Goal: Transaction & Acquisition: Subscribe to service/newsletter

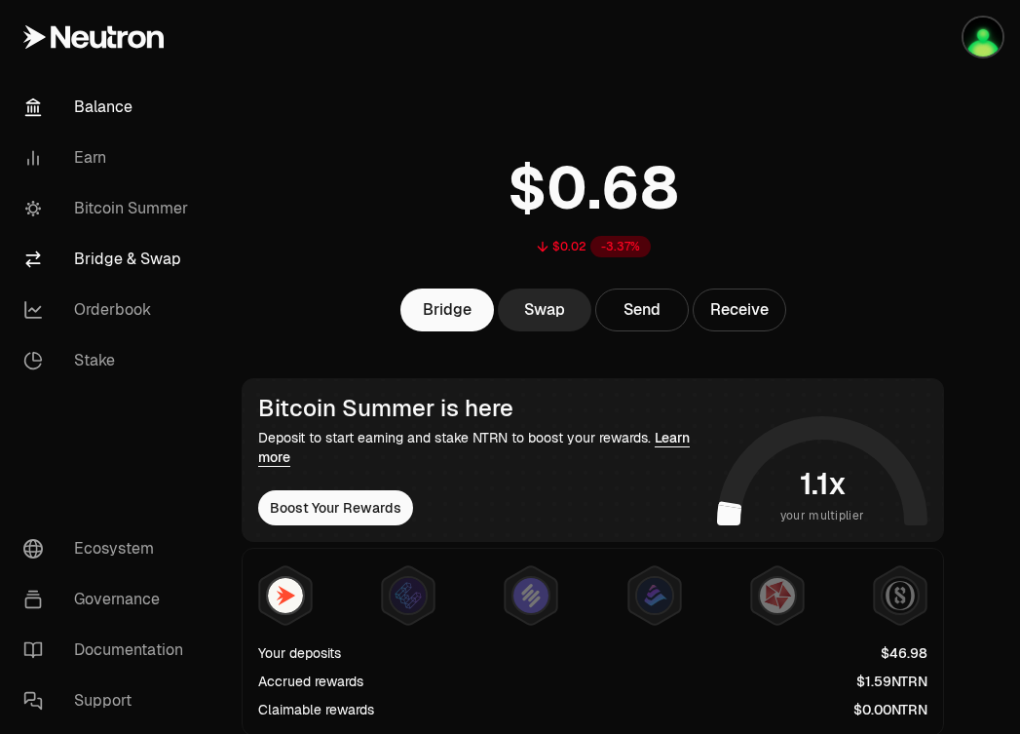
click at [113, 257] on link "Bridge & Swap" at bounding box center [109, 259] width 203 height 51
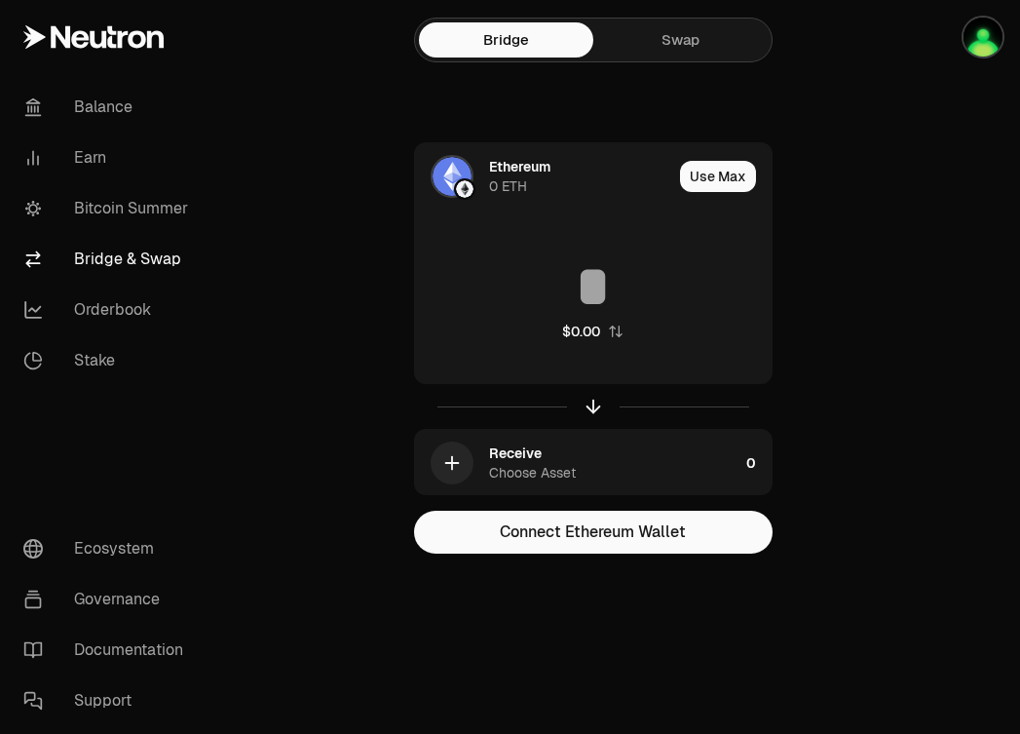
click at [655, 60] on div "Bridge Swap" at bounding box center [593, 40] width 359 height 45
click at [664, 37] on link "Swap" at bounding box center [680, 39] width 174 height 35
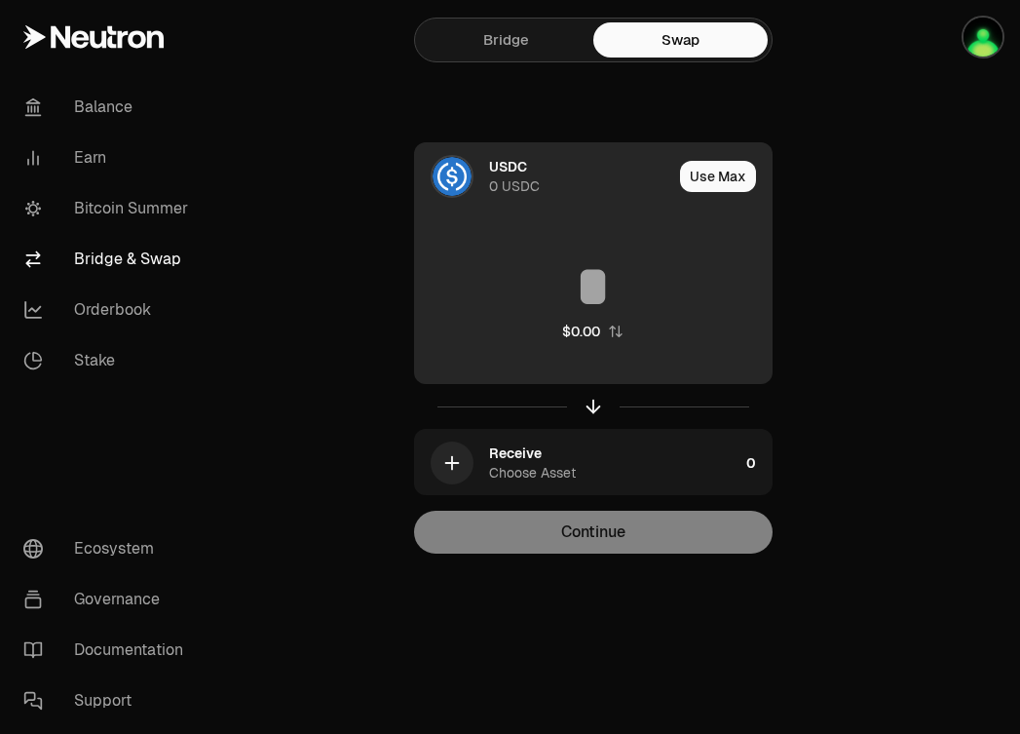
click at [460, 162] on img at bounding box center [452, 176] width 39 height 39
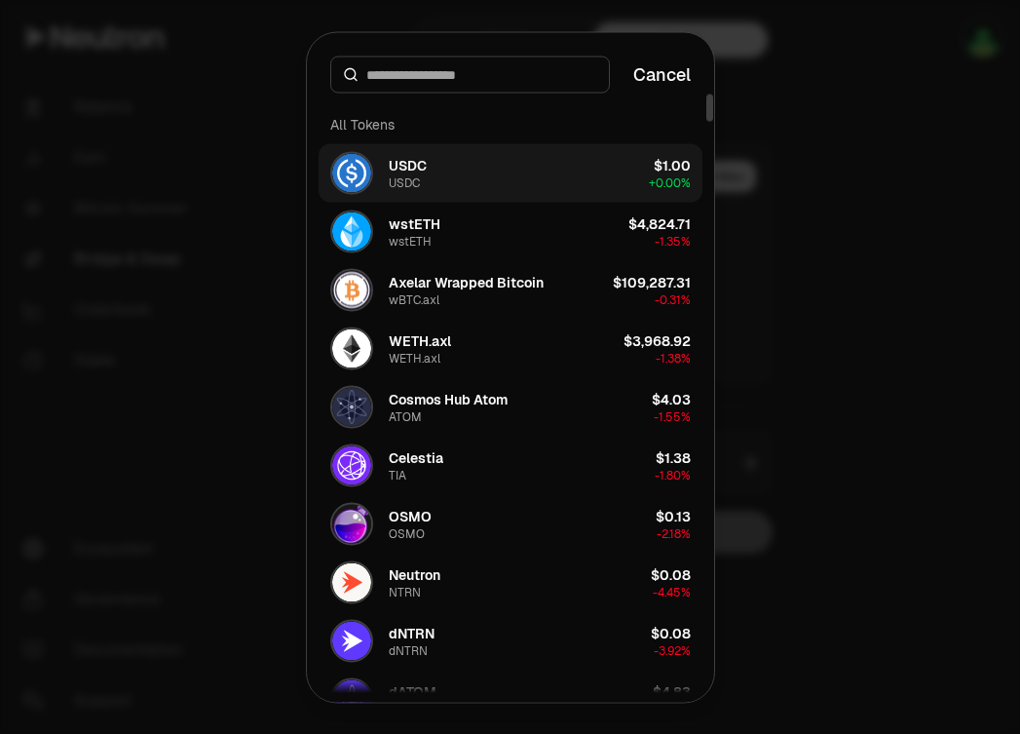
click at [542, 171] on button "USDC USDC $1.00 + 0.00%" at bounding box center [511, 172] width 384 height 58
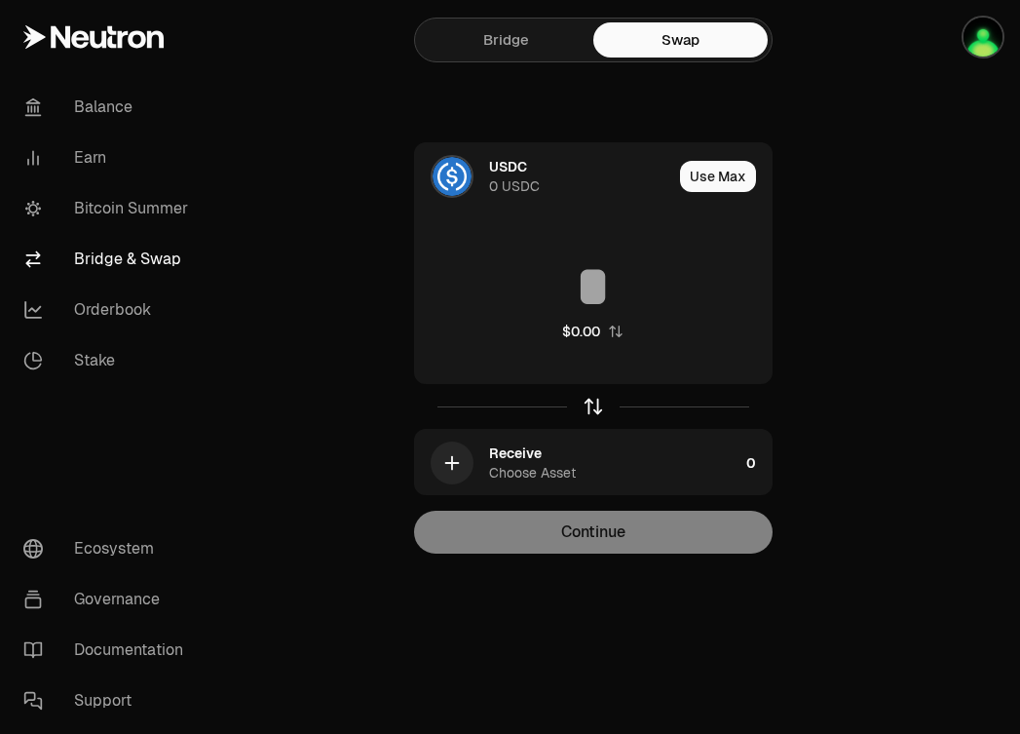
click at [591, 397] on icon "button" at bounding box center [593, 406] width 21 height 21
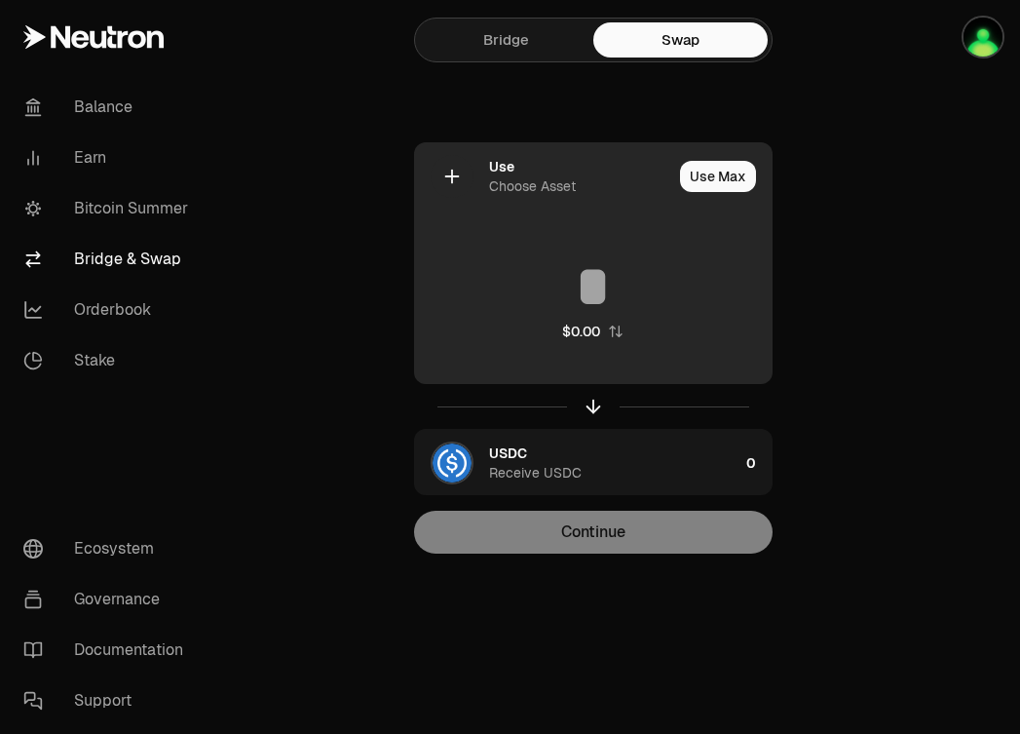
click at [476, 180] on div "Use Choose Asset" at bounding box center [543, 176] width 257 height 66
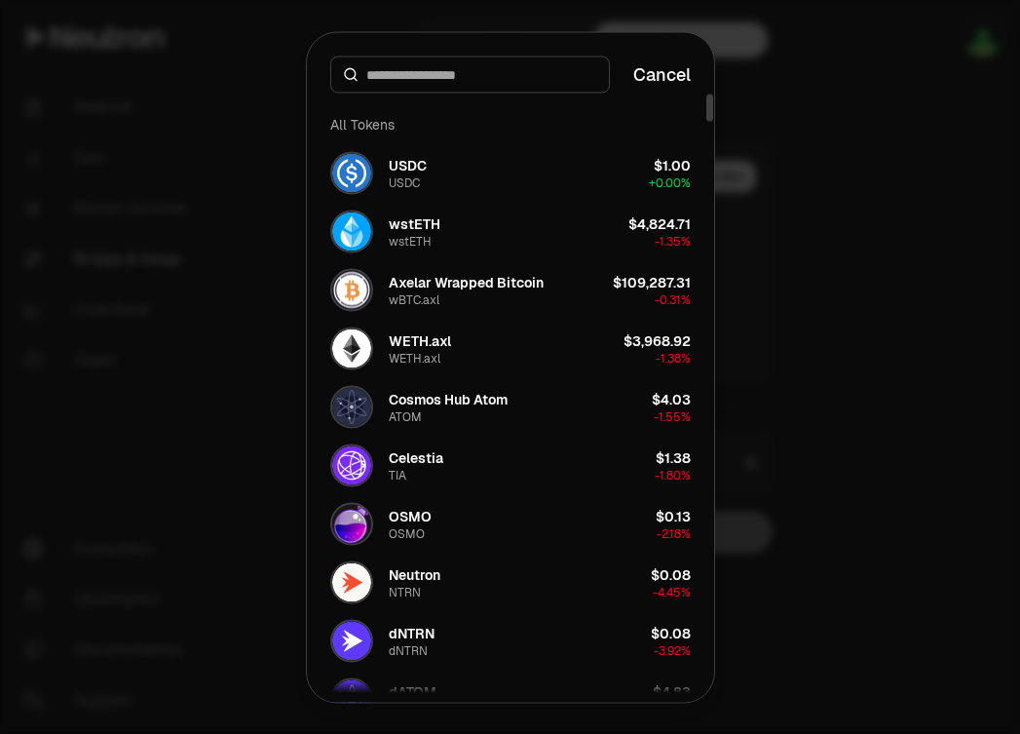
click at [439, 75] on input at bounding box center [481, 73] width 231 height 19
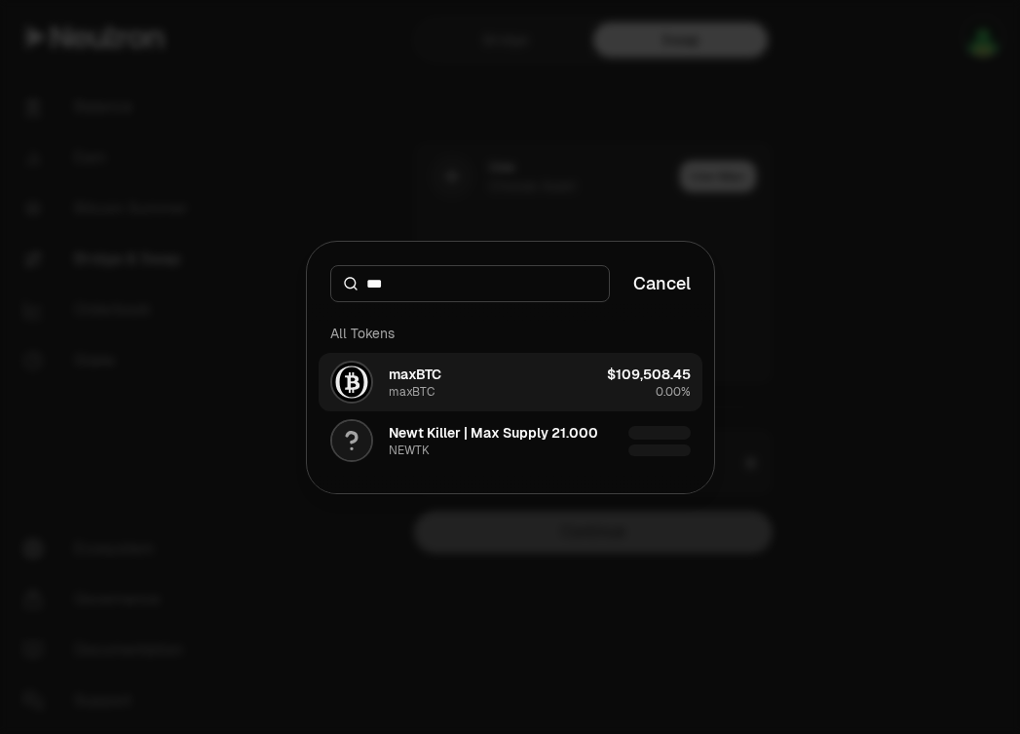
type input "***"
click at [430, 382] on div "maxBTC" at bounding box center [415, 373] width 53 height 19
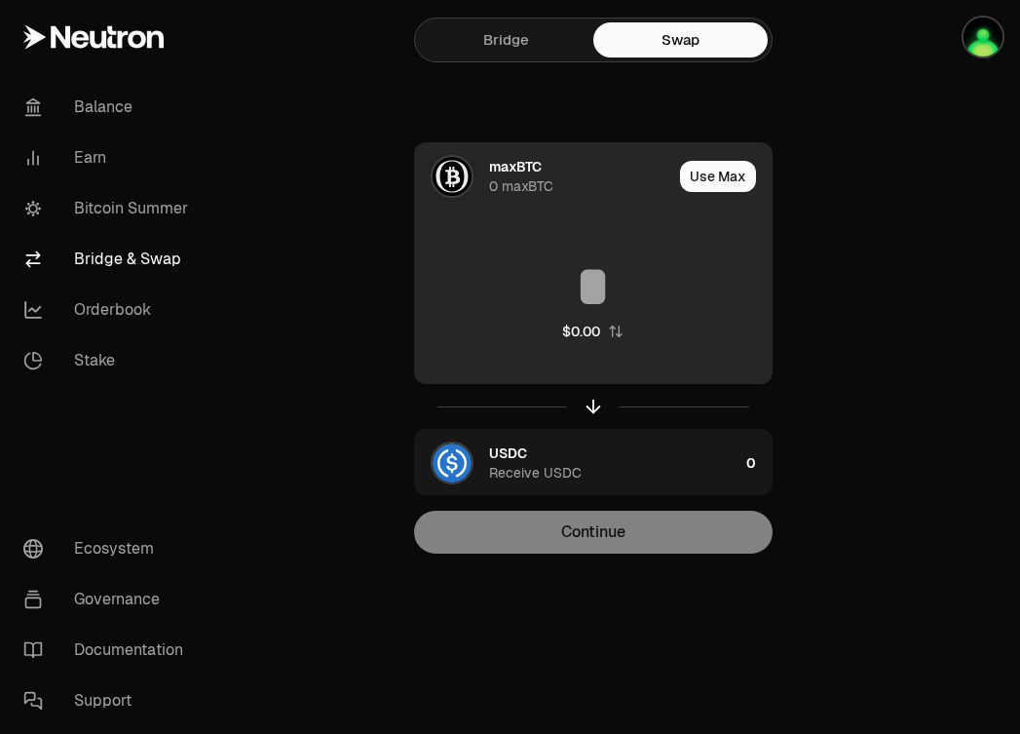
click at [569, 176] on div "maxBTC 0 maxBTC" at bounding box center [580, 176] width 183 height 39
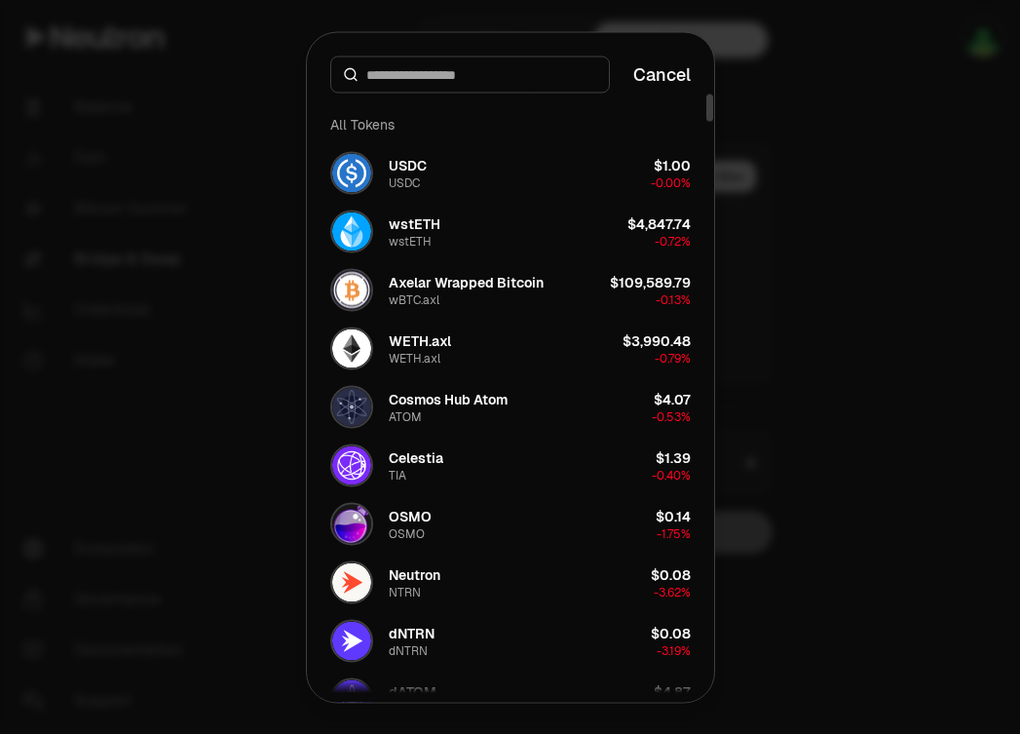
click at [656, 75] on button "Cancel" at bounding box center [661, 73] width 57 height 27
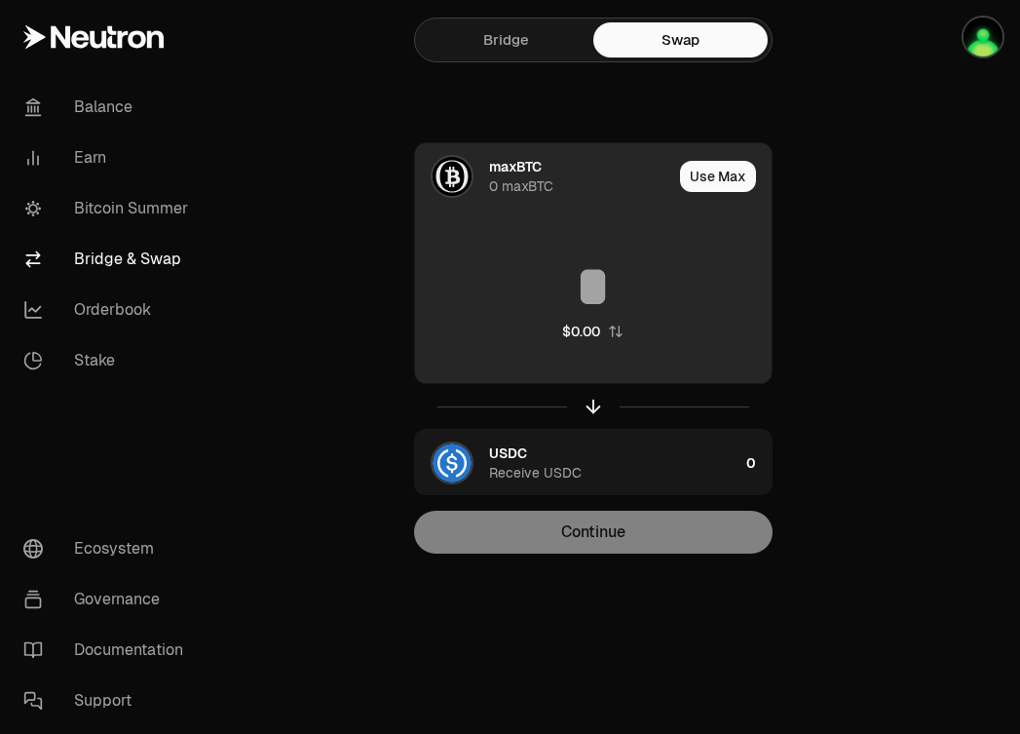
click at [601, 271] on input at bounding box center [593, 286] width 357 height 58
type input "*"
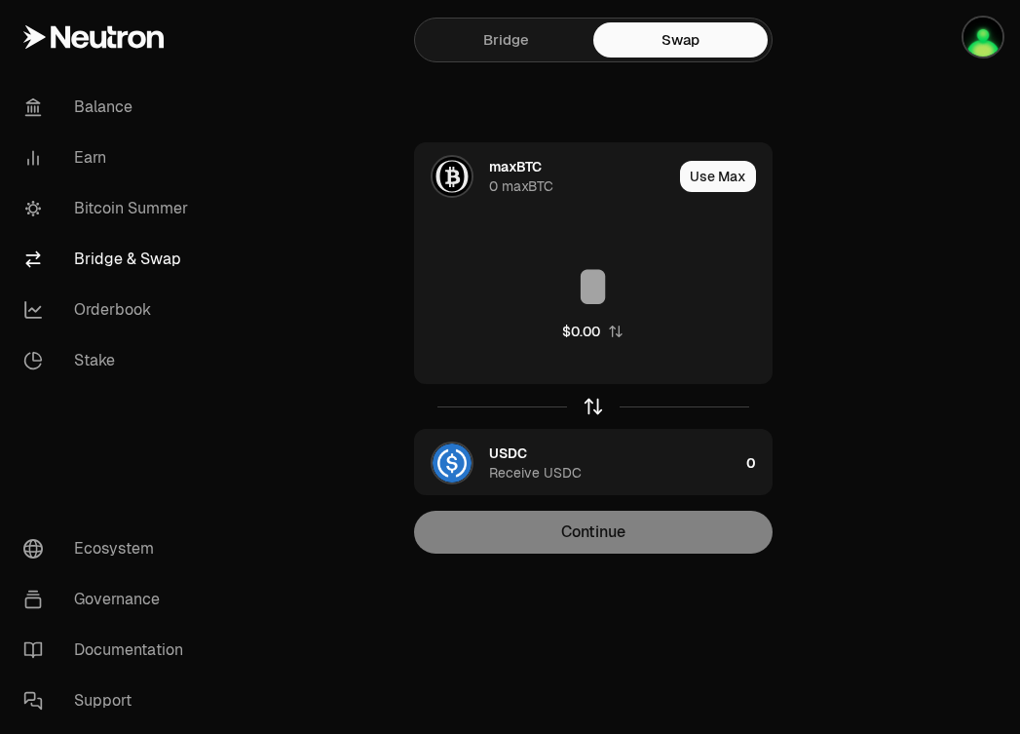
click at [591, 404] on icon "button" at bounding box center [593, 406] width 21 height 21
click at [111, 355] on link "Stake" at bounding box center [109, 360] width 203 height 51
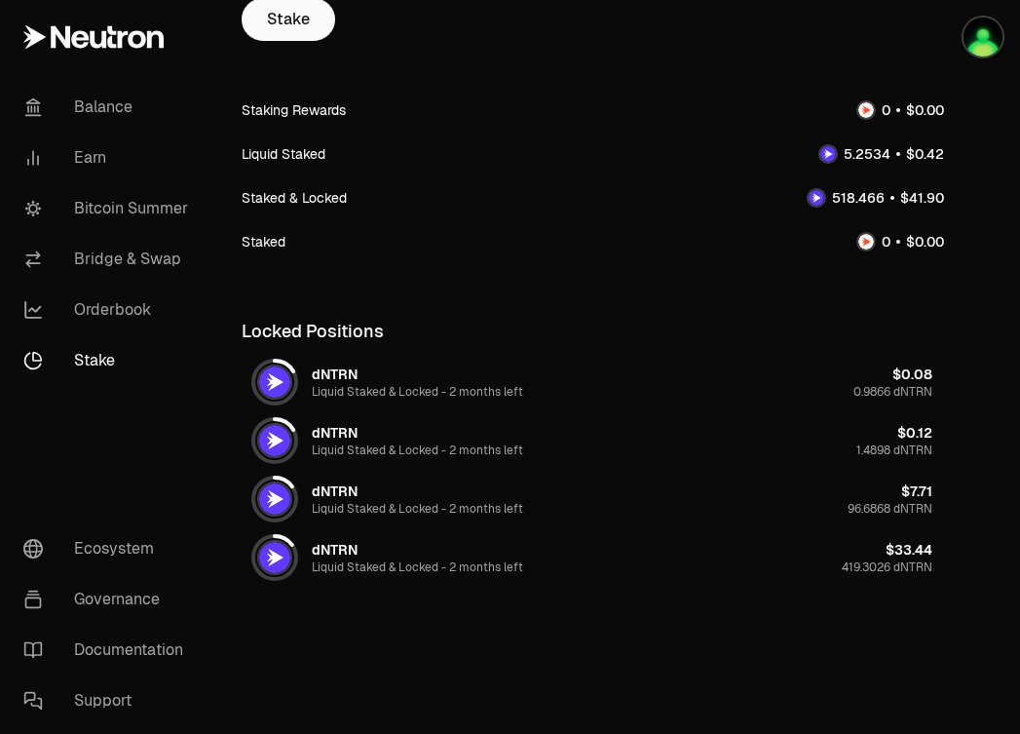
scroll to position [278, 0]
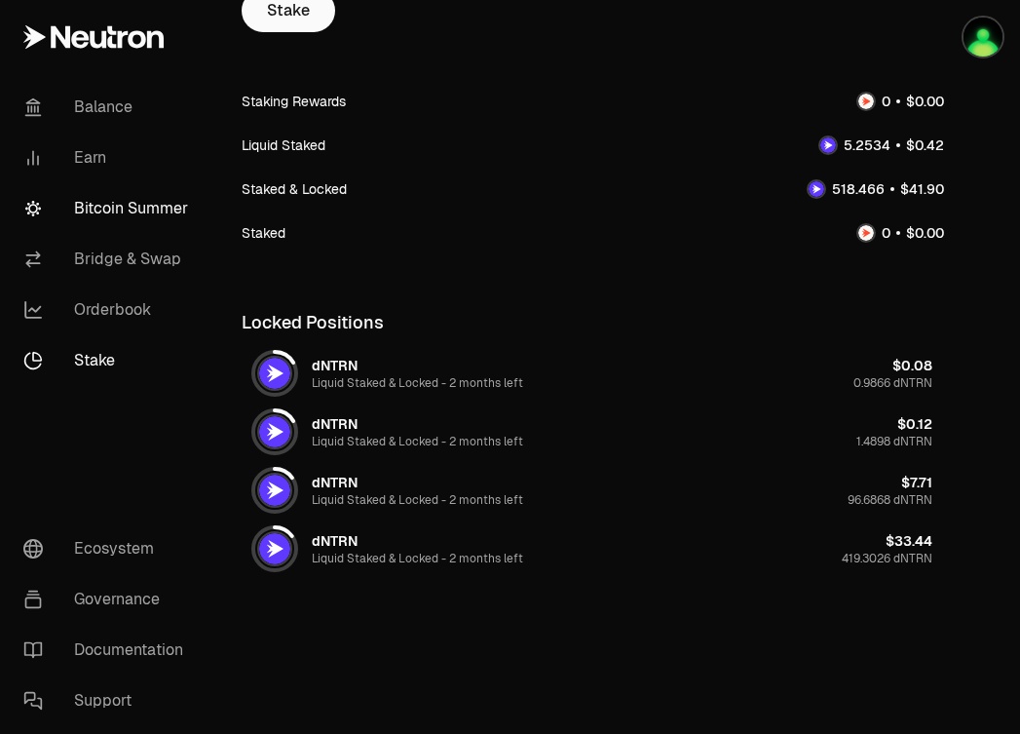
click at [105, 191] on link "Bitcoin Summer" at bounding box center [109, 208] width 203 height 51
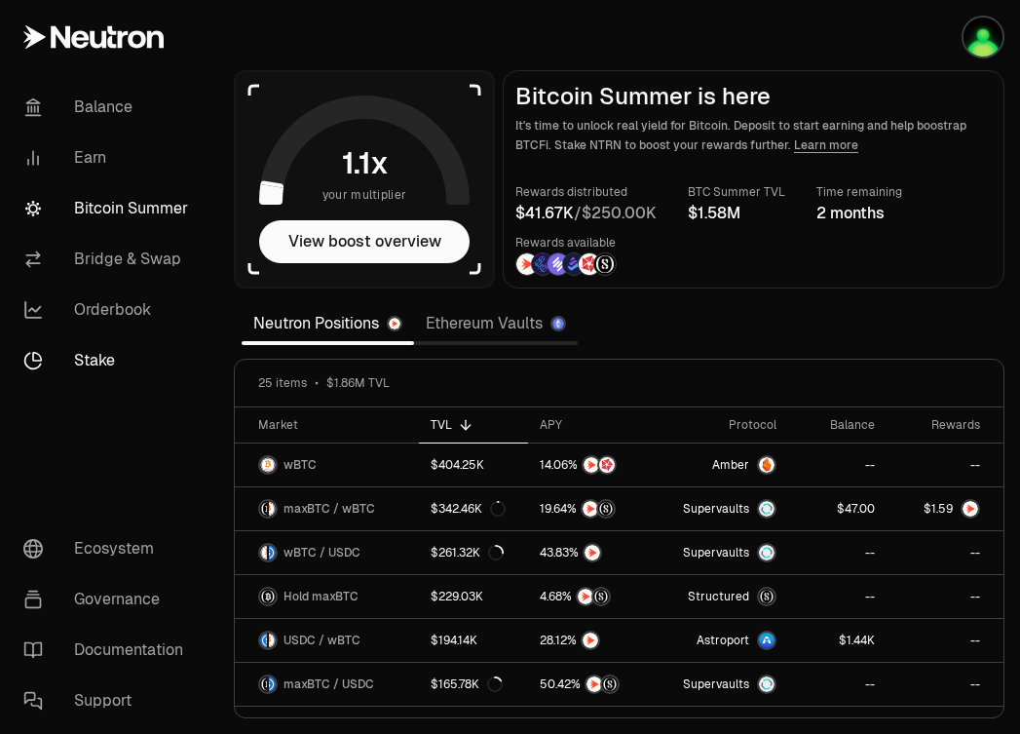
click at [78, 370] on link "Stake" at bounding box center [109, 360] width 203 height 51
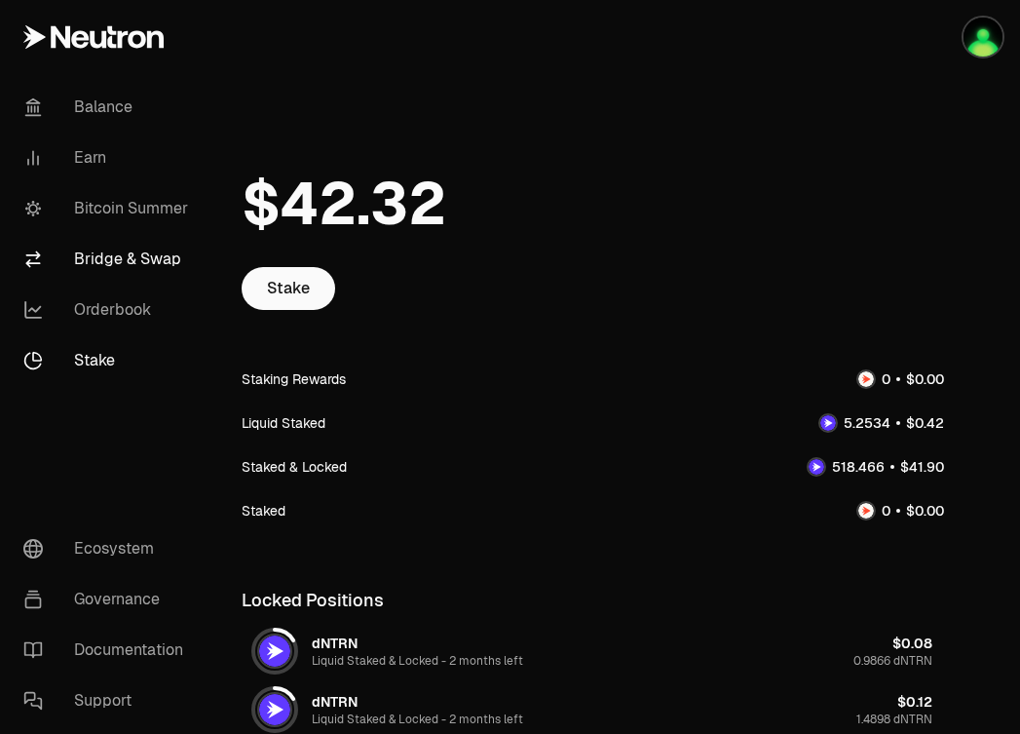
click at [125, 268] on link "Bridge & Swap" at bounding box center [109, 259] width 203 height 51
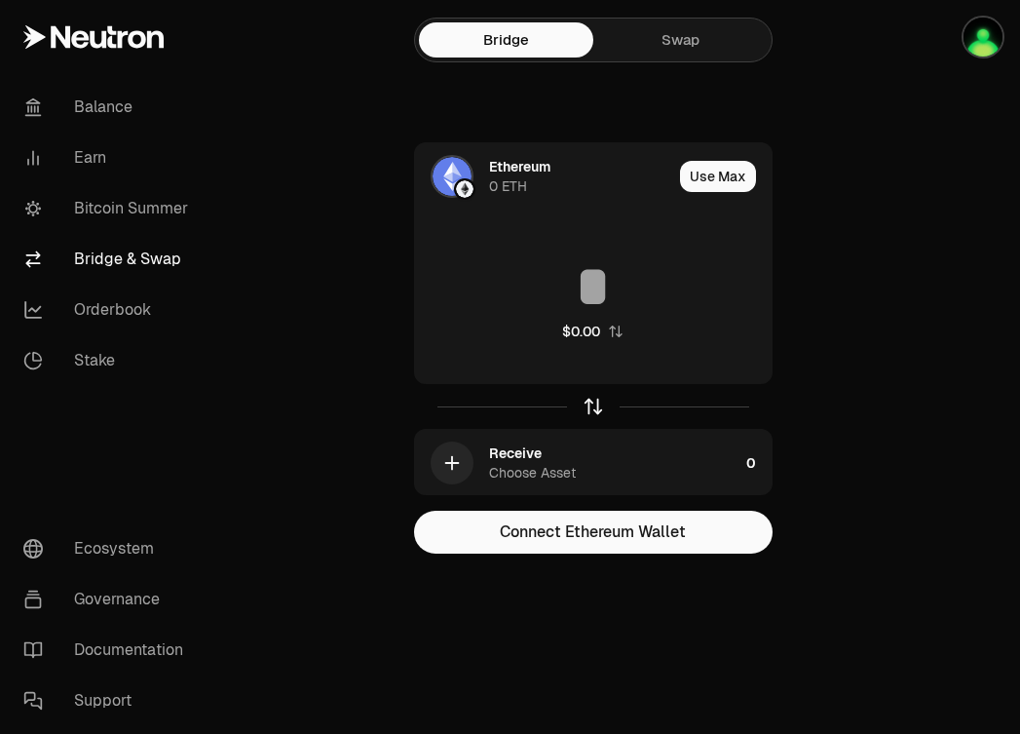
click at [595, 404] on icon "button" at bounding box center [593, 406] width 21 height 21
click at [594, 408] on icon "button" at bounding box center [593, 406] width 21 height 21
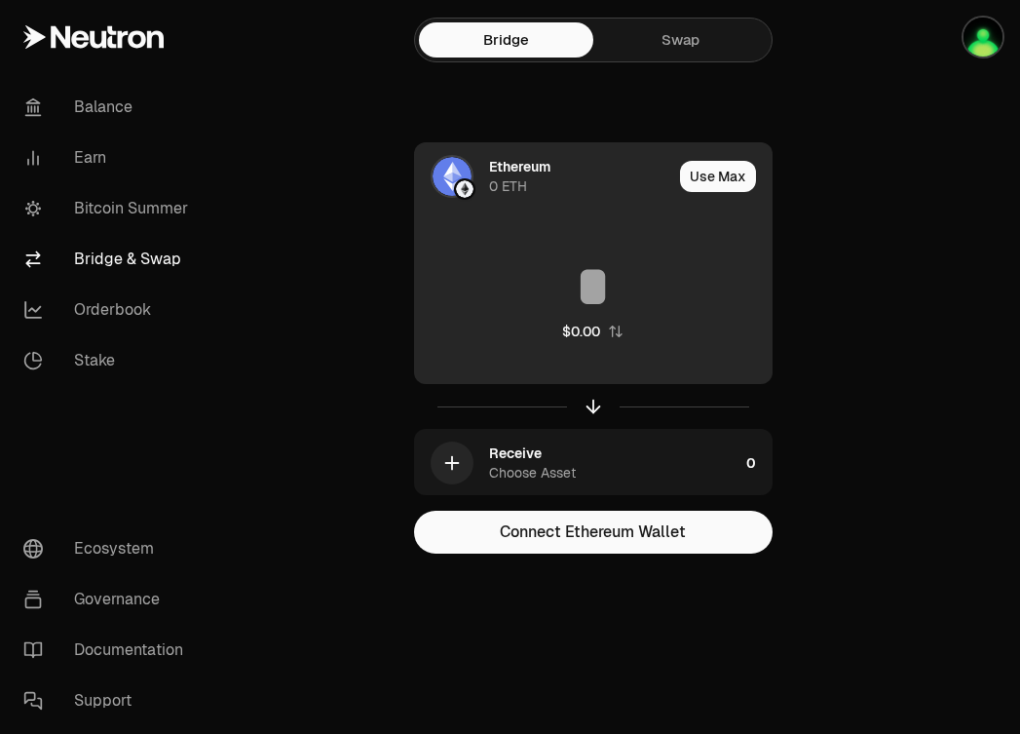
click at [452, 177] on img at bounding box center [452, 176] width 39 height 39
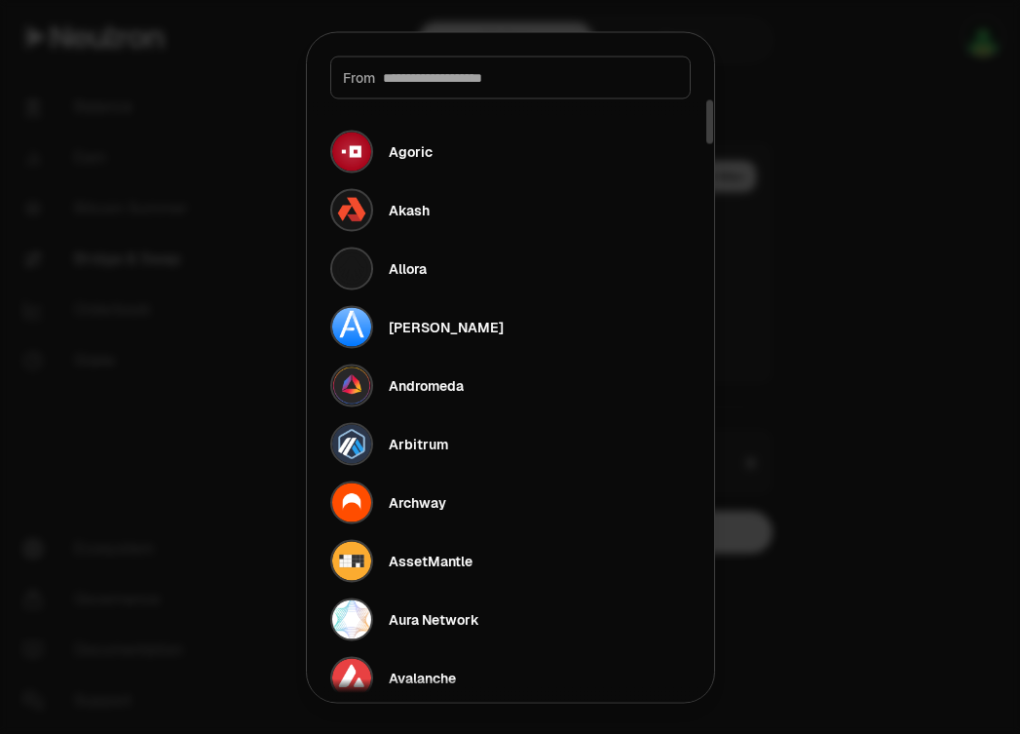
click at [435, 90] on div "From" at bounding box center [510, 77] width 360 height 43
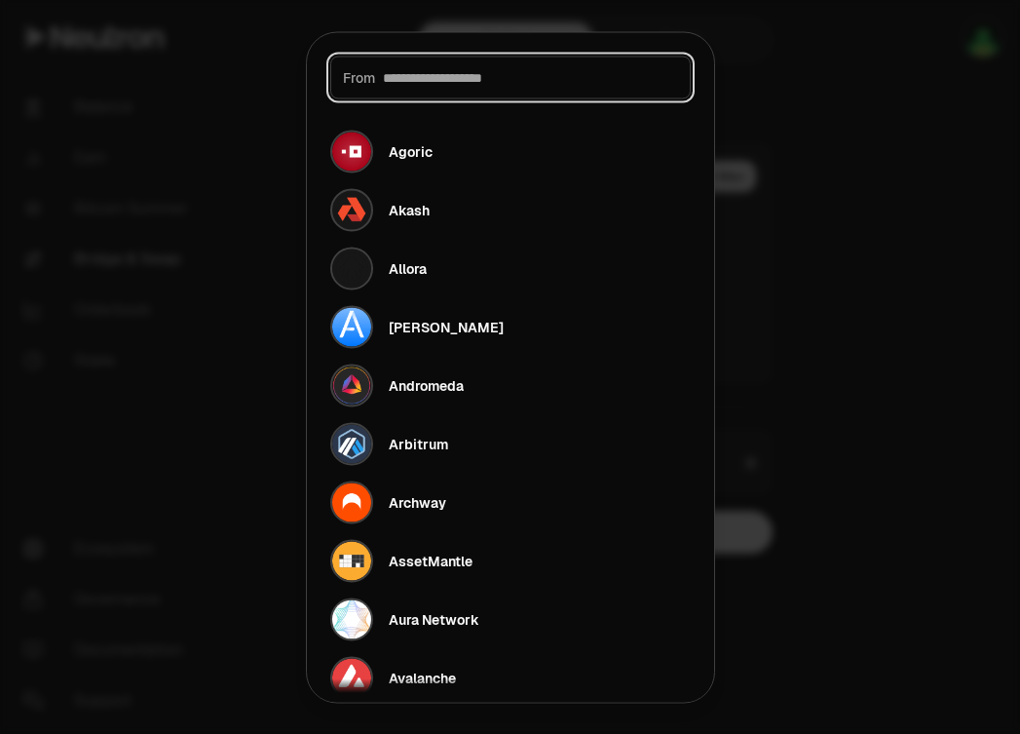
click at [435, 67] on input at bounding box center [530, 76] width 295 height 19
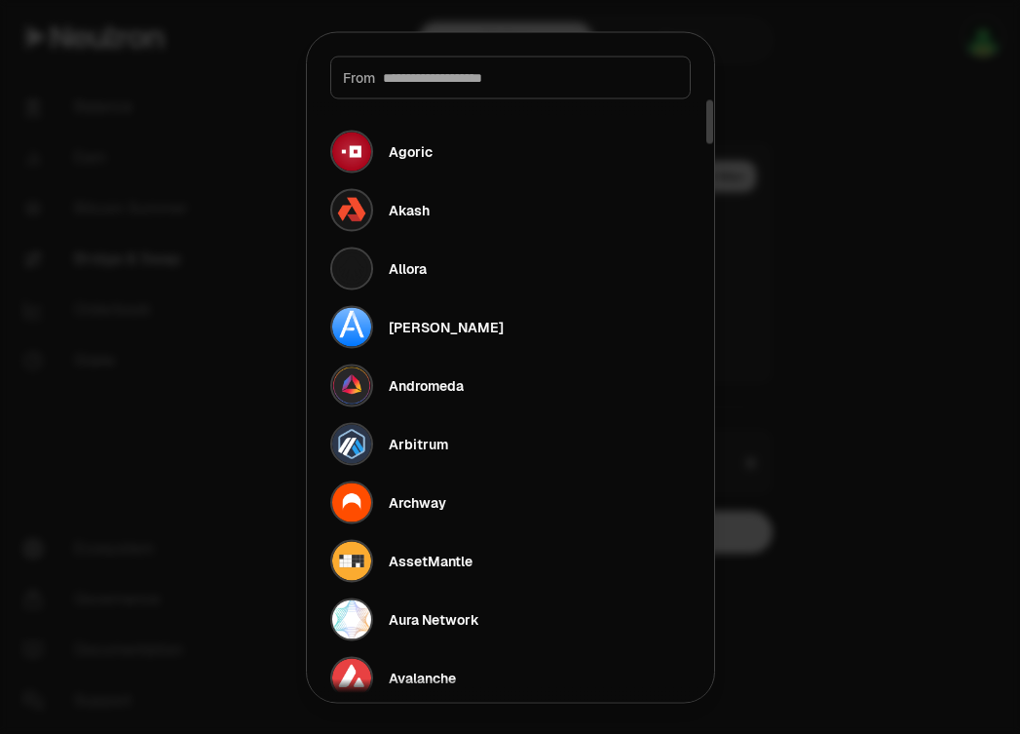
click at [265, 172] on div at bounding box center [510, 367] width 1020 height 734
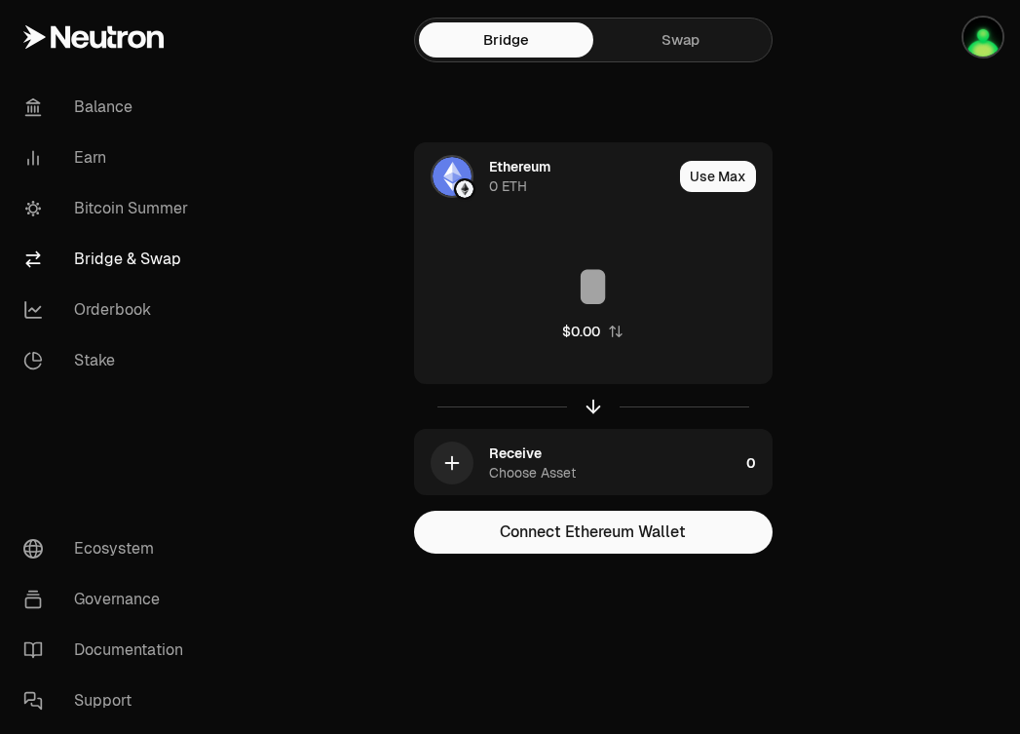
click at [674, 36] on link "Swap" at bounding box center [680, 39] width 174 height 35
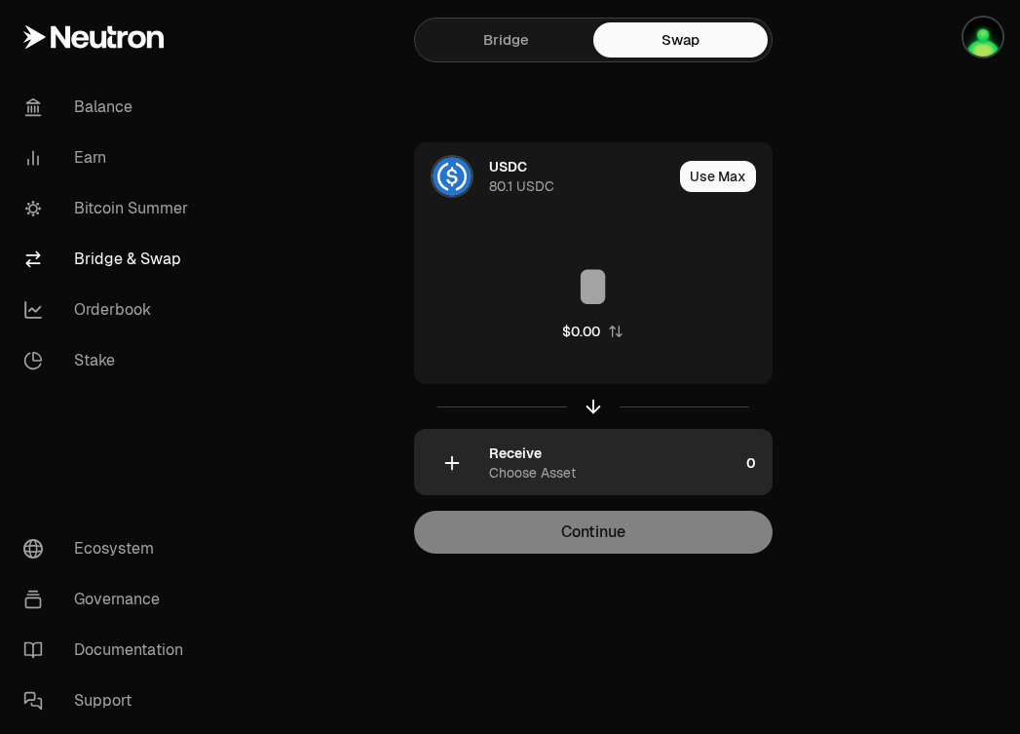
click at [466, 469] on div "button" at bounding box center [452, 462] width 43 height 43
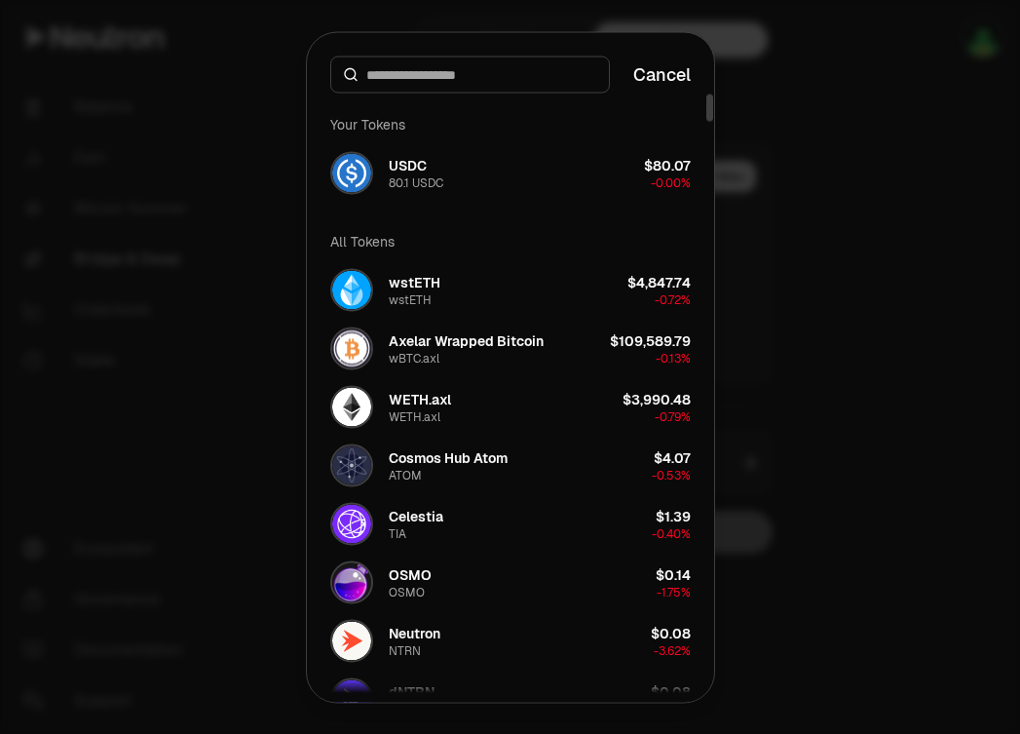
click at [438, 73] on input at bounding box center [481, 73] width 231 height 19
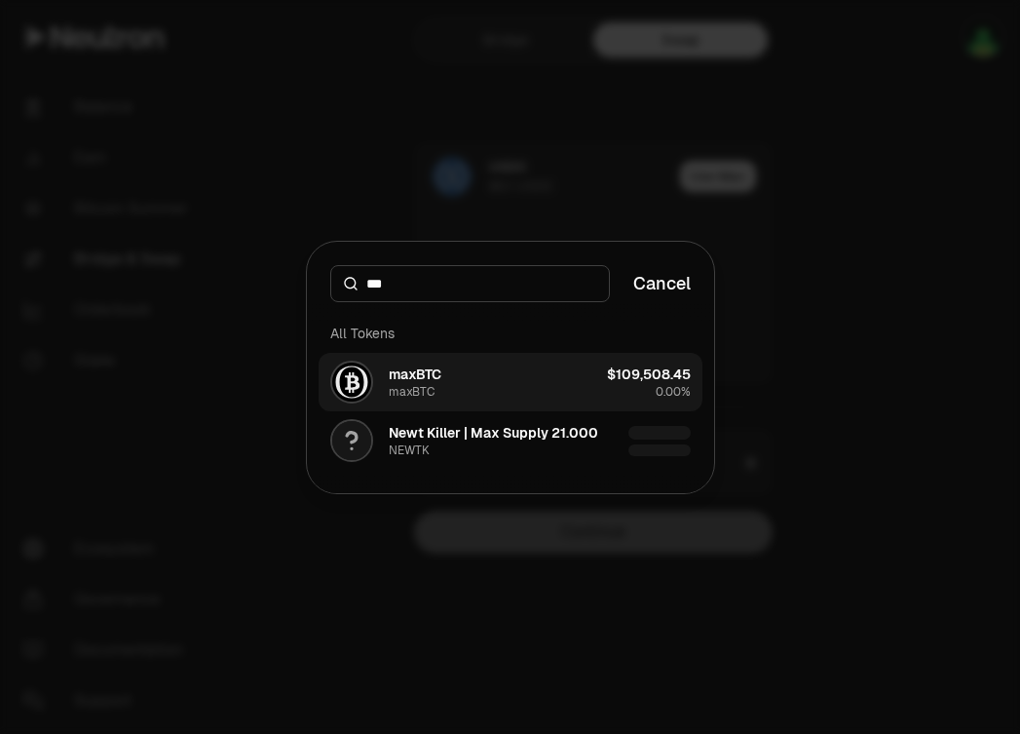
type input "***"
click at [401, 391] on div "maxBTC" at bounding box center [412, 392] width 46 height 16
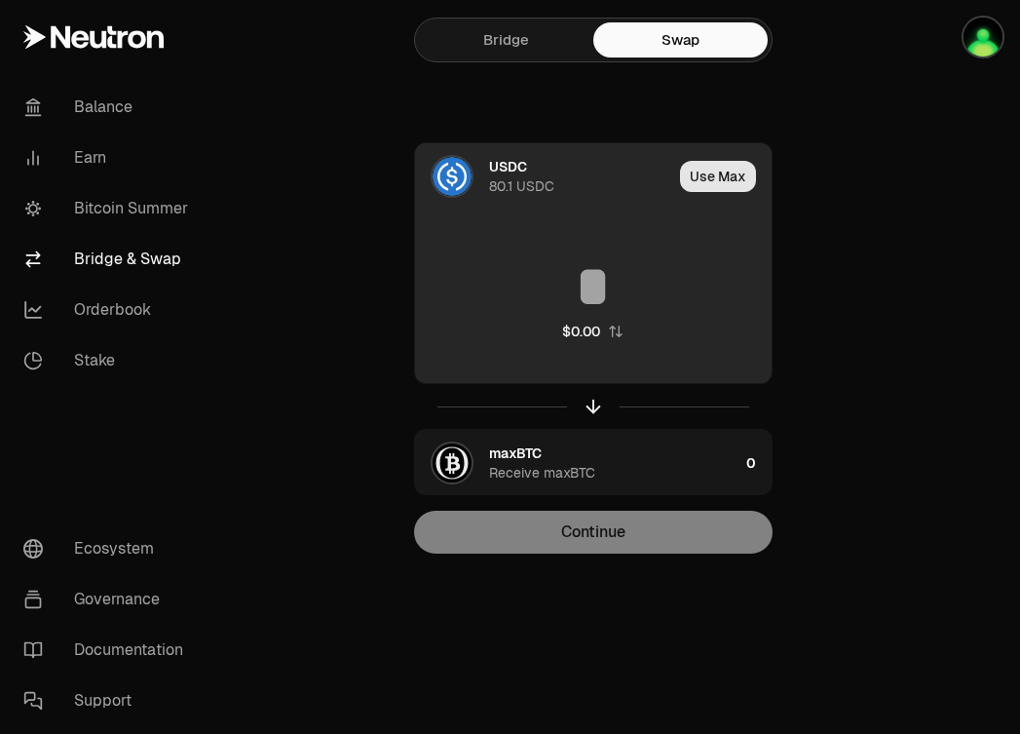
click at [722, 171] on button "Use Max" at bounding box center [718, 176] width 76 height 31
type input "****"
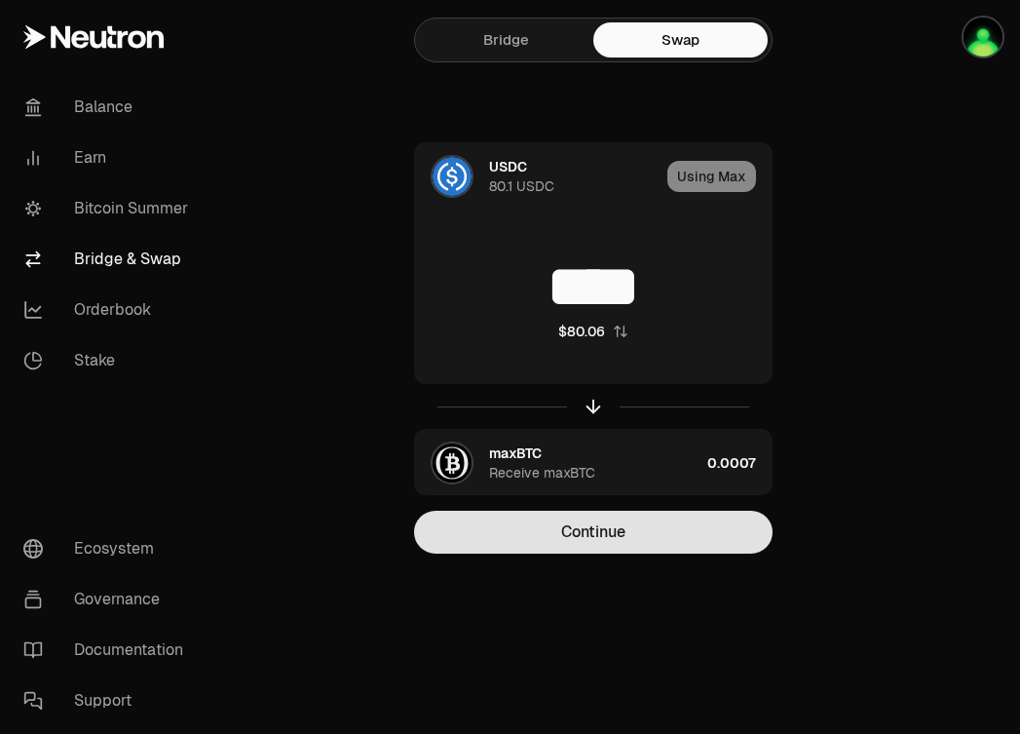
click at [615, 535] on button "Continue" at bounding box center [593, 532] width 359 height 43
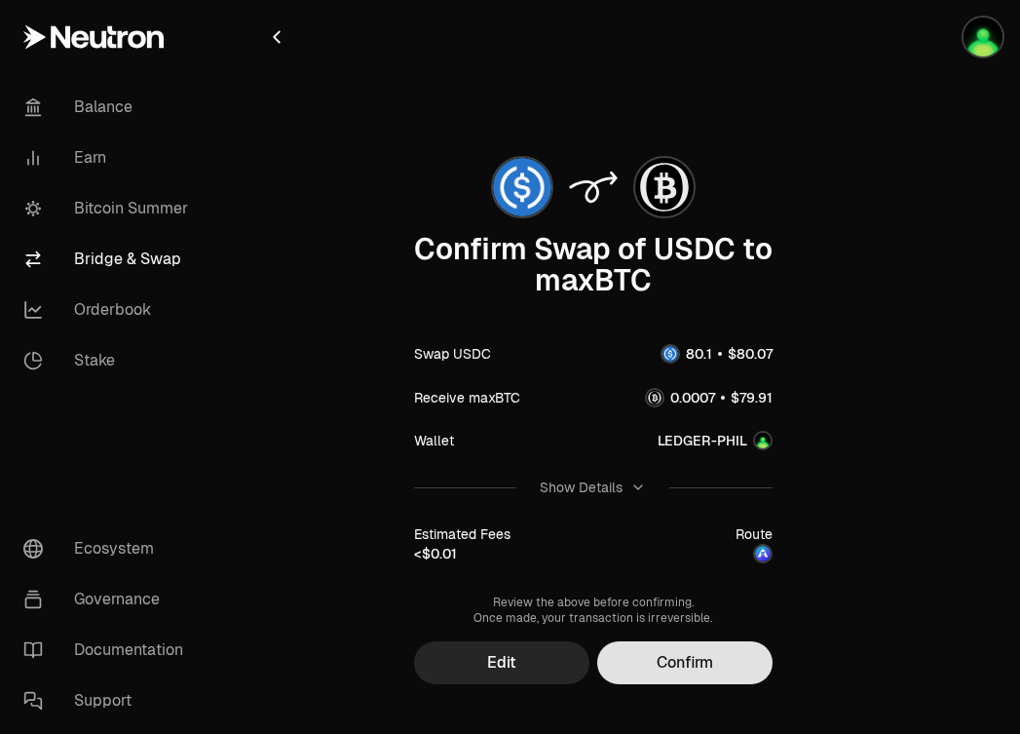
click at [672, 662] on button "Confirm" at bounding box center [684, 662] width 175 height 43
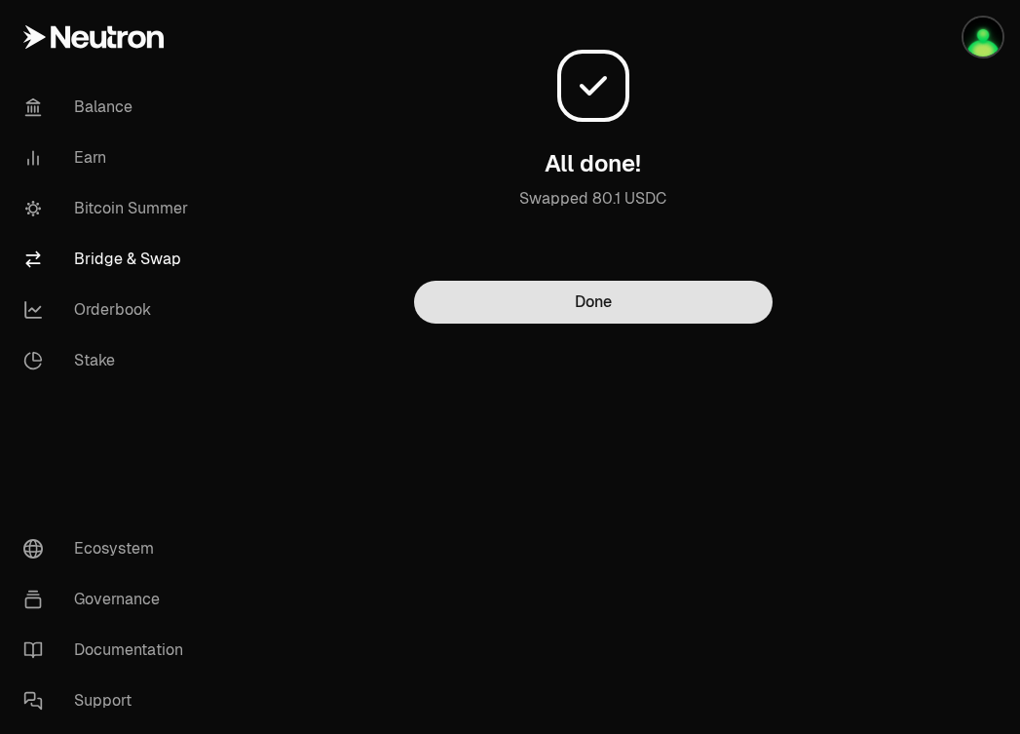
click at [510, 294] on button "Done" at bounding box center [593, 302] width 359 height 43
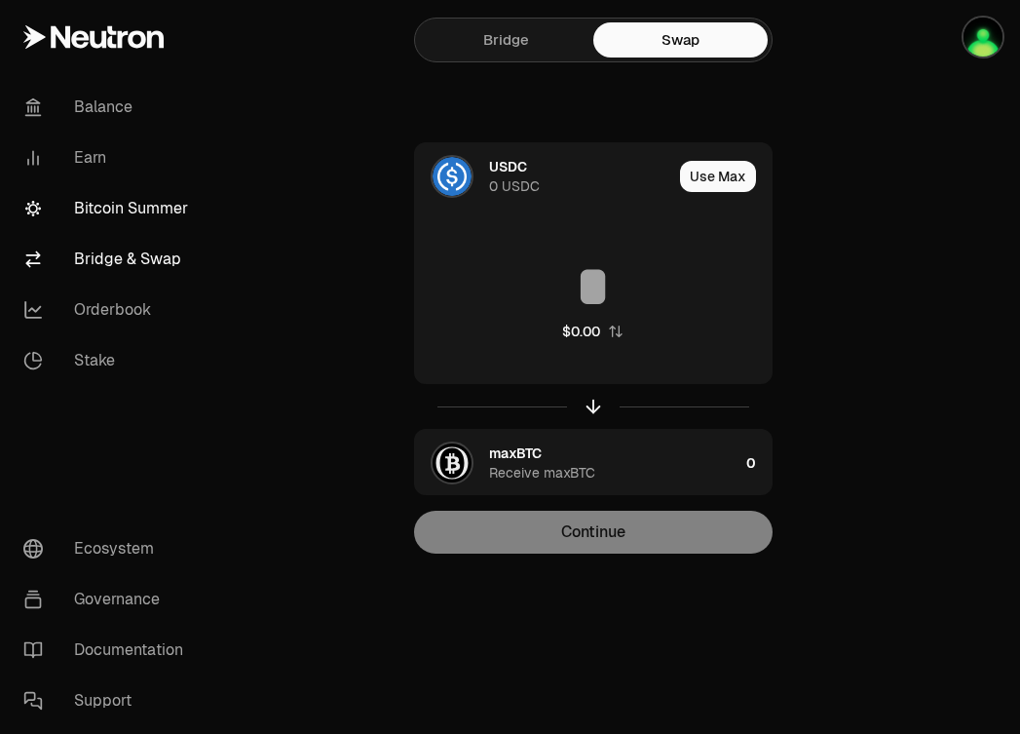
click at [168, 206] on link "Bitcoin Summer" at bounding box center [109, 208] width 203 height 51
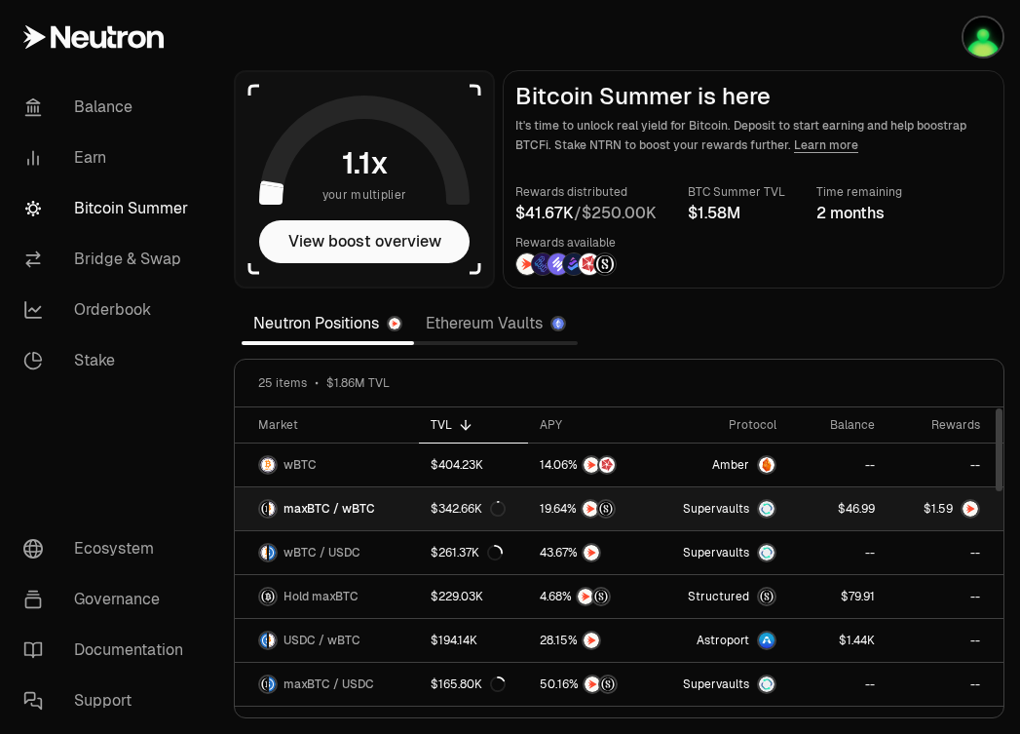
click at [413, 508] on link "maxBTC / wBTC" at bounding box center [327, 508] width 184 height 43
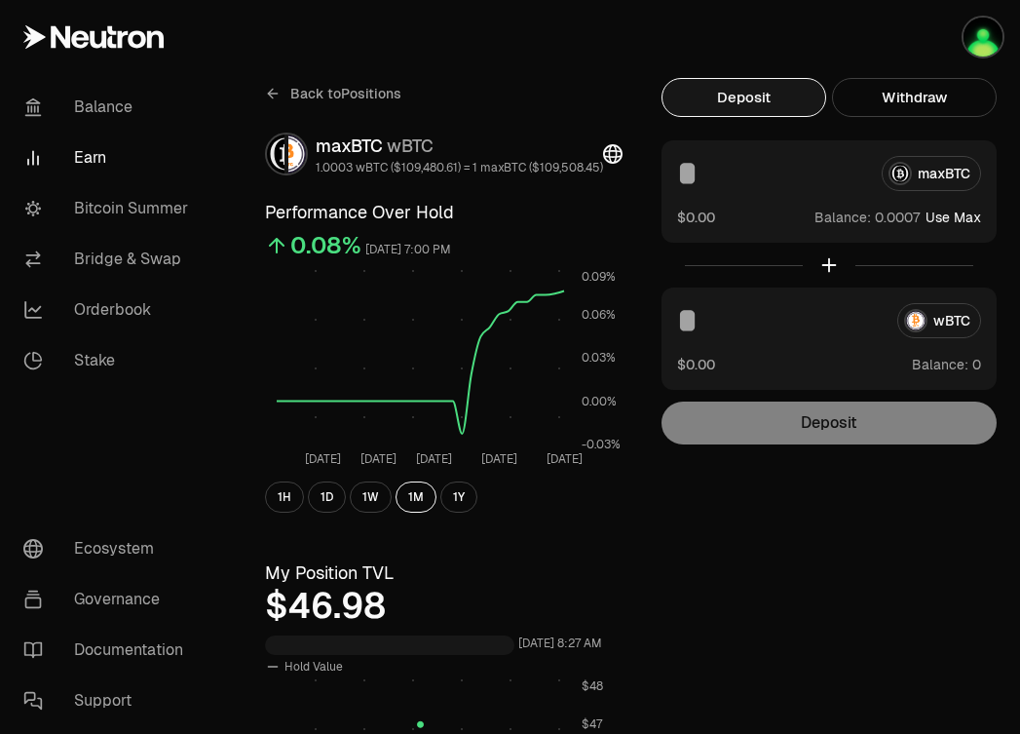
click at [960, 214] on button "Use Max" at bounding box center [954, 217] width 56 height 19
type input "**********"
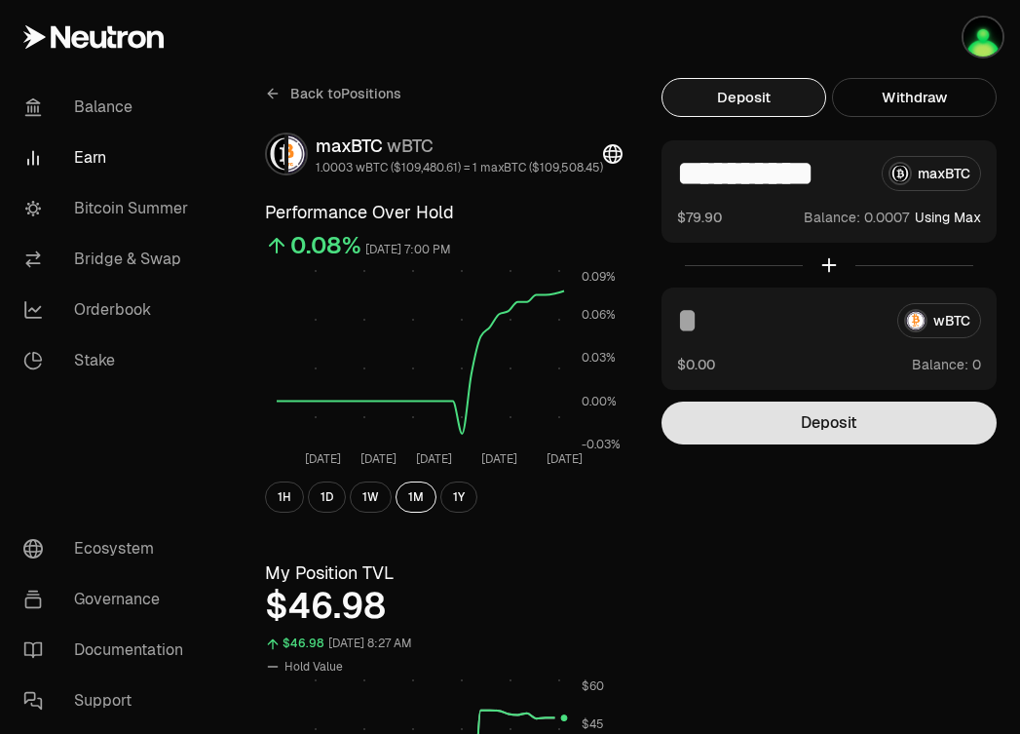
click at [808, 433] on button "Deposit" at bounding box center [829, 422] width 335 height 43
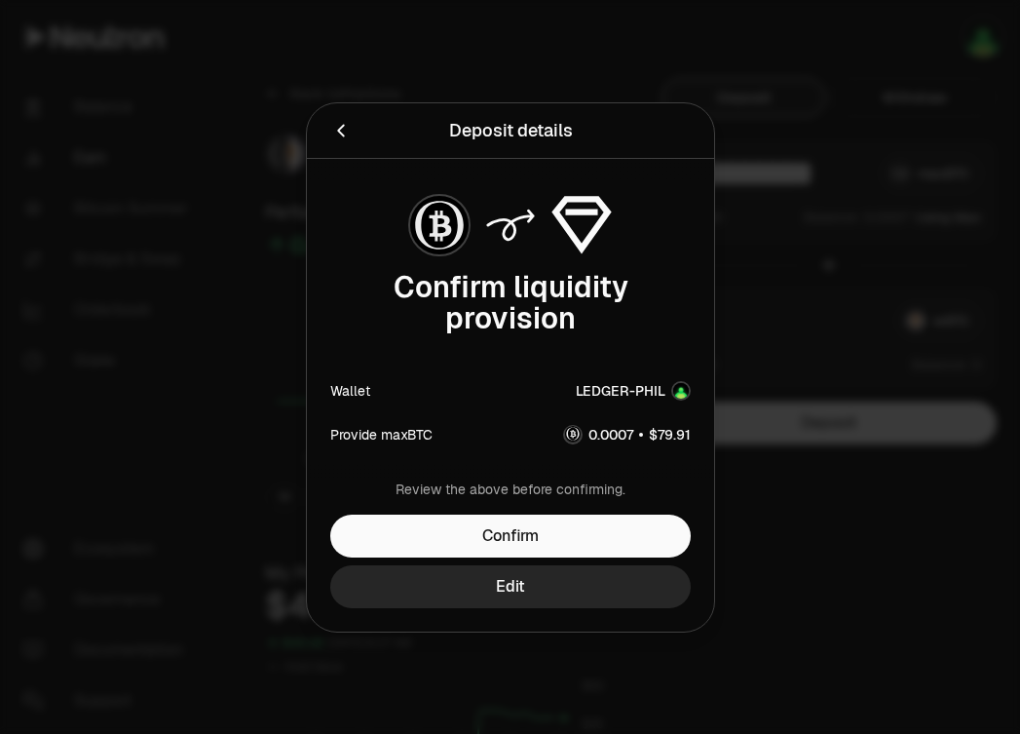
click at [344, 128] on icon "Back" at bounding box center [340, 130] width 21 height 21
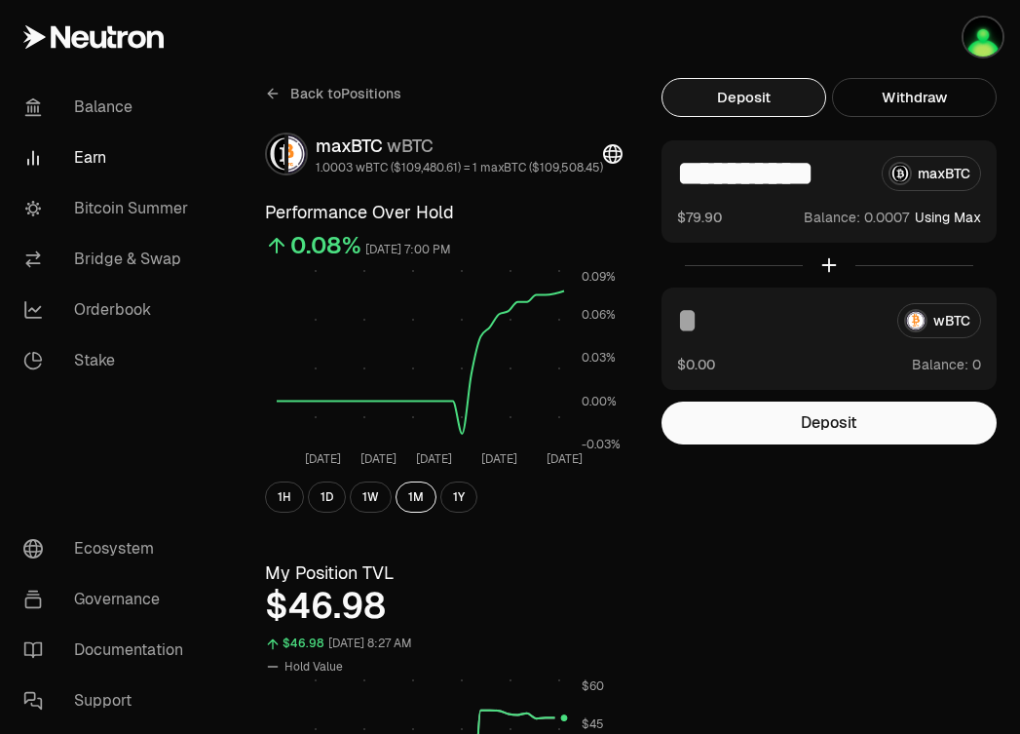
click at [69, 154] on link "Earn" at bounding box center [109, 157] width 203 height 51
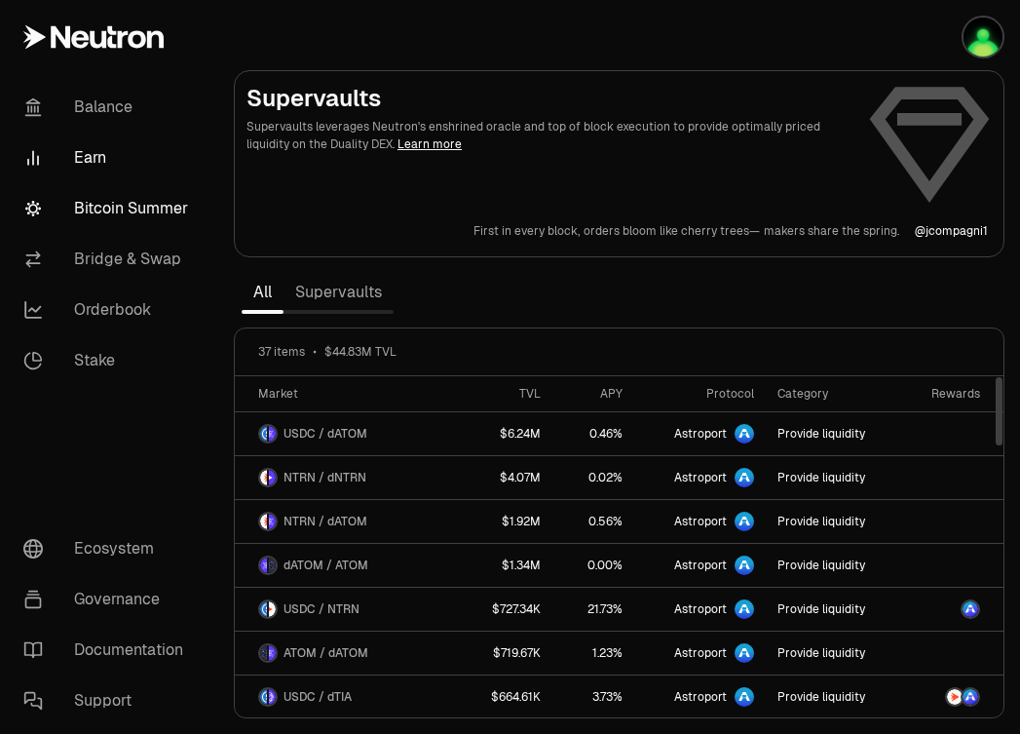
click at [140, 211] on link "Bitcoin Summer" at bounding box center [109, 208] width 203 height 51
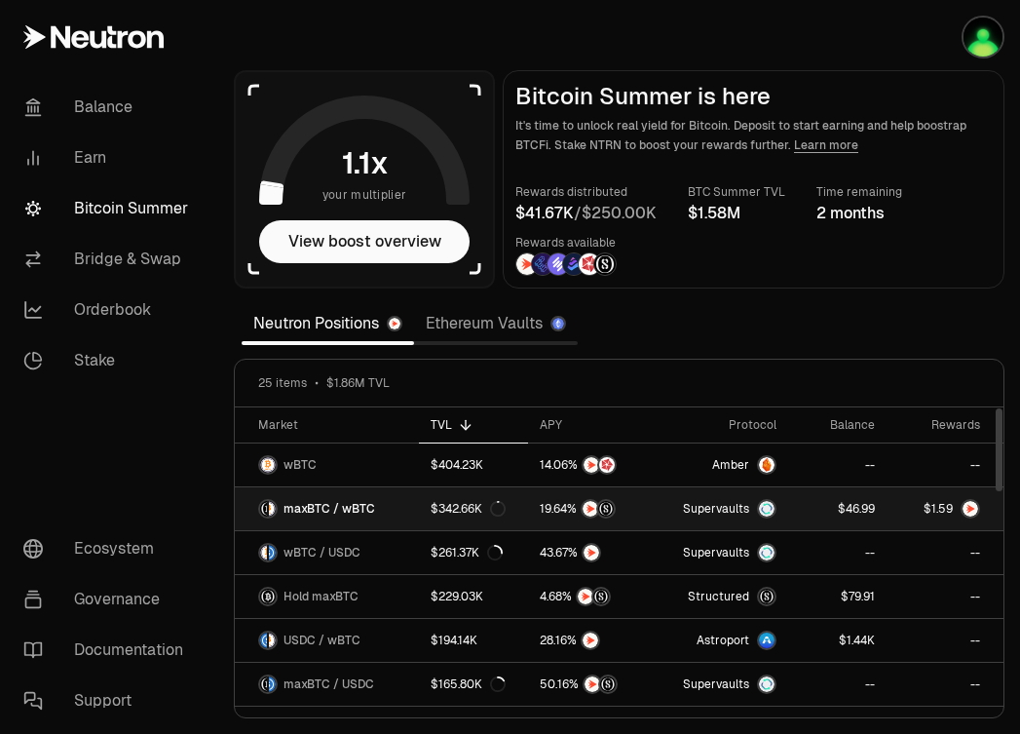
click at [408, 505] on link "maxBTC / wBTC" at bounding box center [327, 508] width 184 height 43
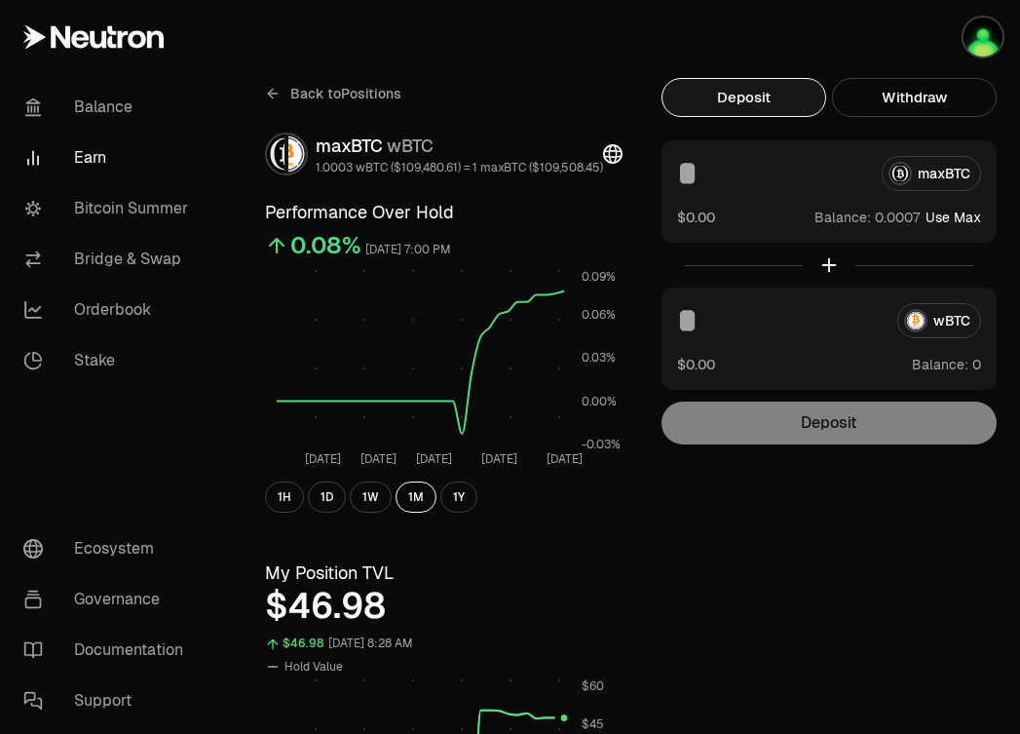
click at [946, 217] on button "Use Max" at bounding box center [954, 217] width 56 height 19
type input "**********"
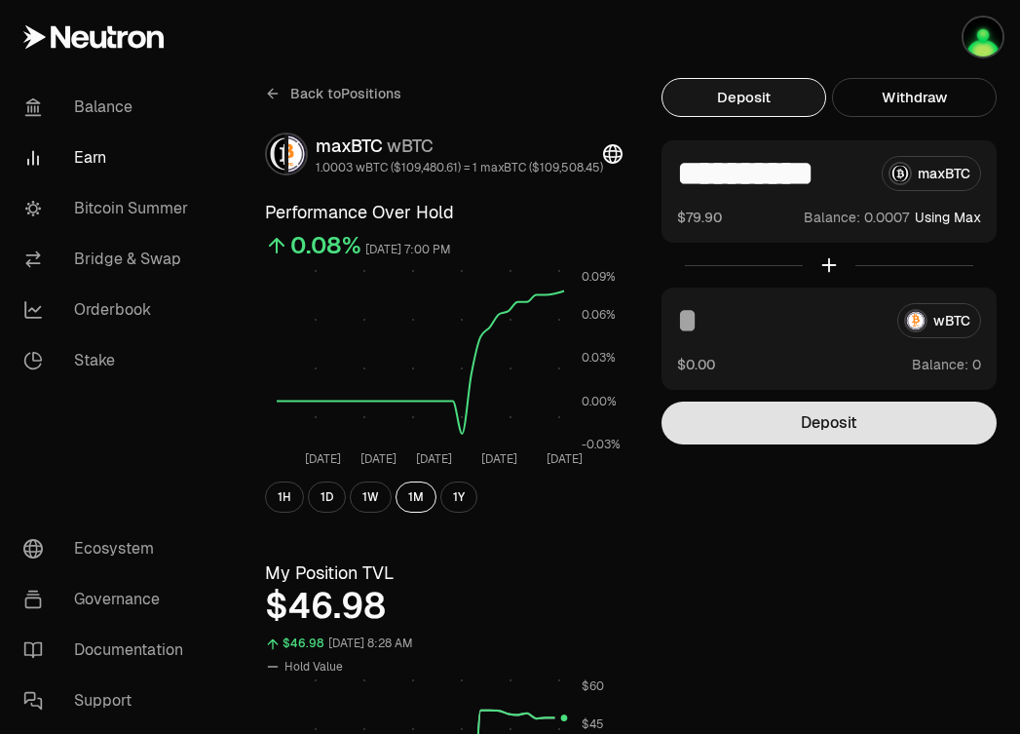
click at [797, 429] on button "Deposit" at bounding box center [829, 422] width 335 height 43
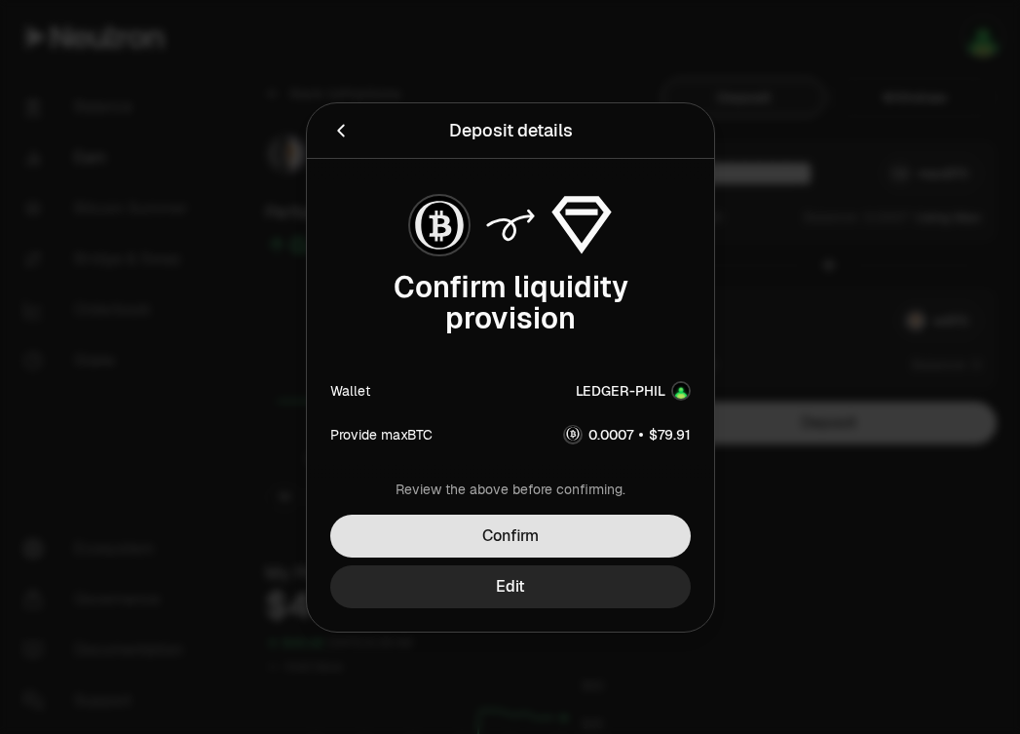
click at [545, 538] on button "Confirm" at bounding box center [510, 535] width 360 height 43
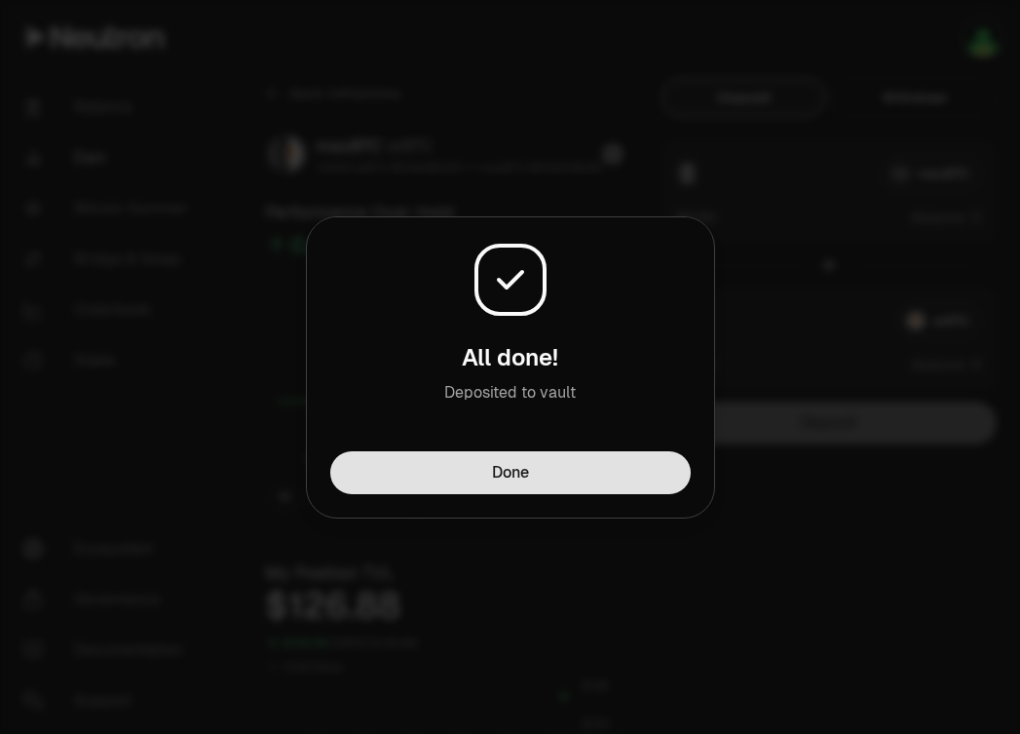
click at [500, 479] on button "Done" at bounding box center [510, 472] width 360 height 43
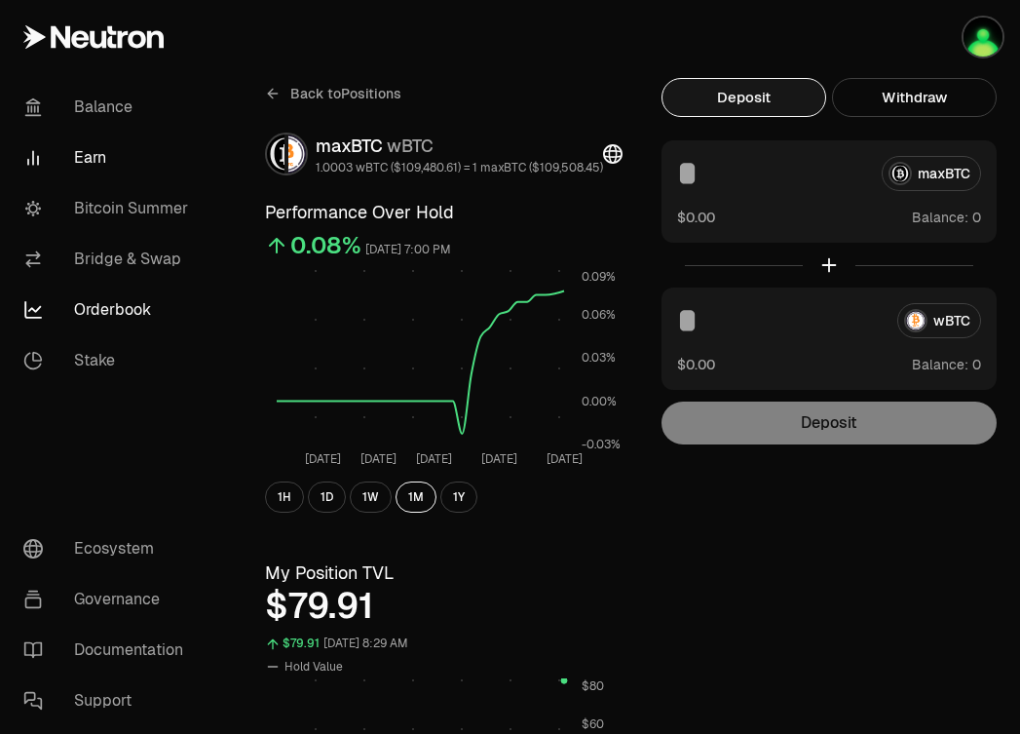
click at [95, 312] on link "Orderbook" at bounding box center [109, 309] width 203 height 51
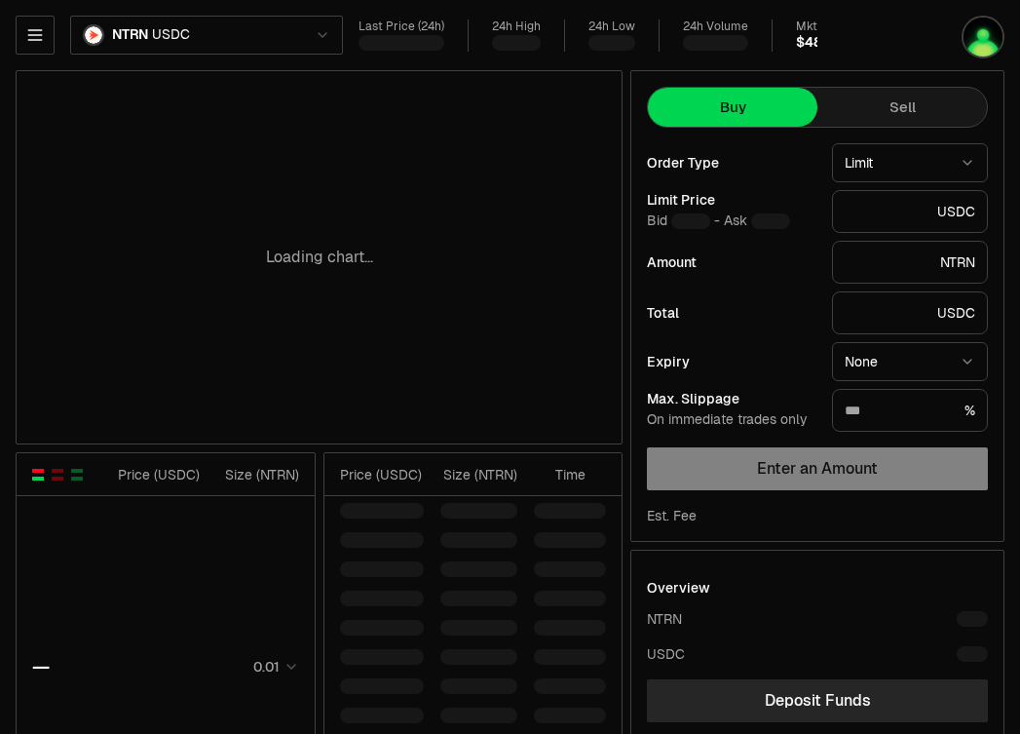
type input "********"
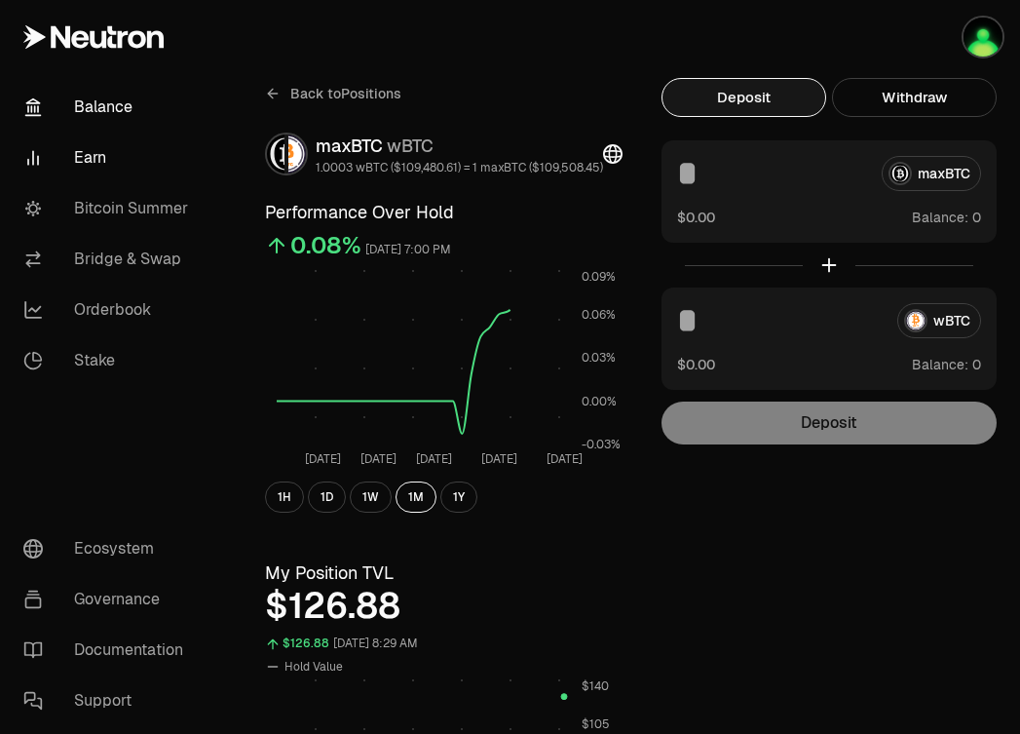
click at [84, 98] on link "Balance" at bounding box center [109, 107] width 203 height 51
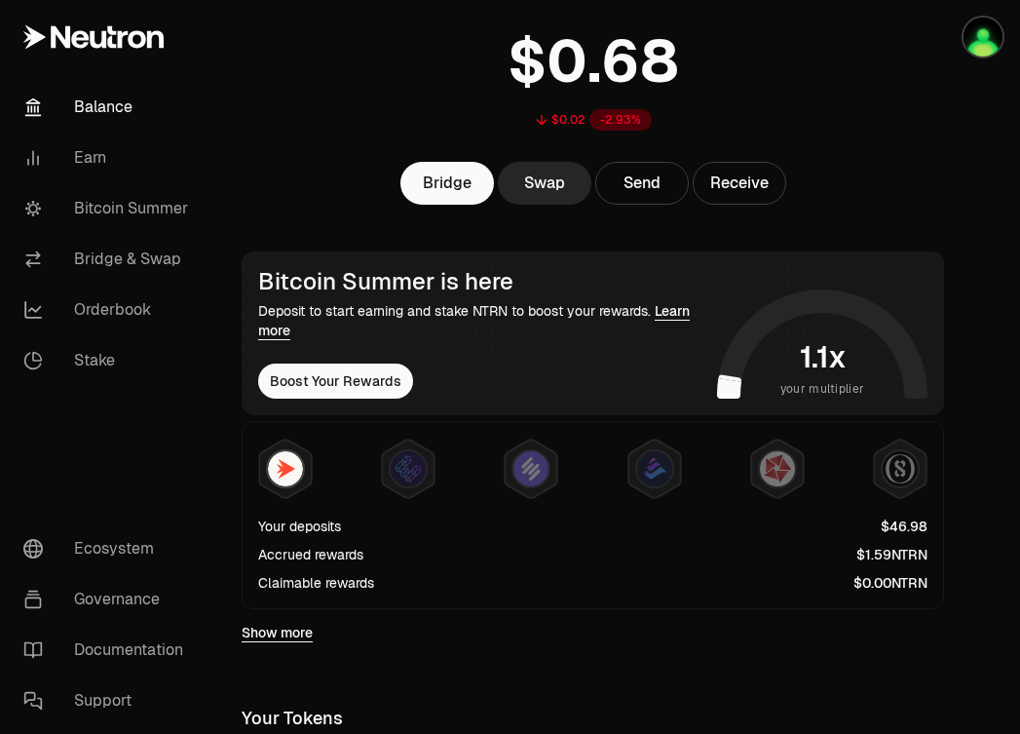
scroll to position [132, 0]
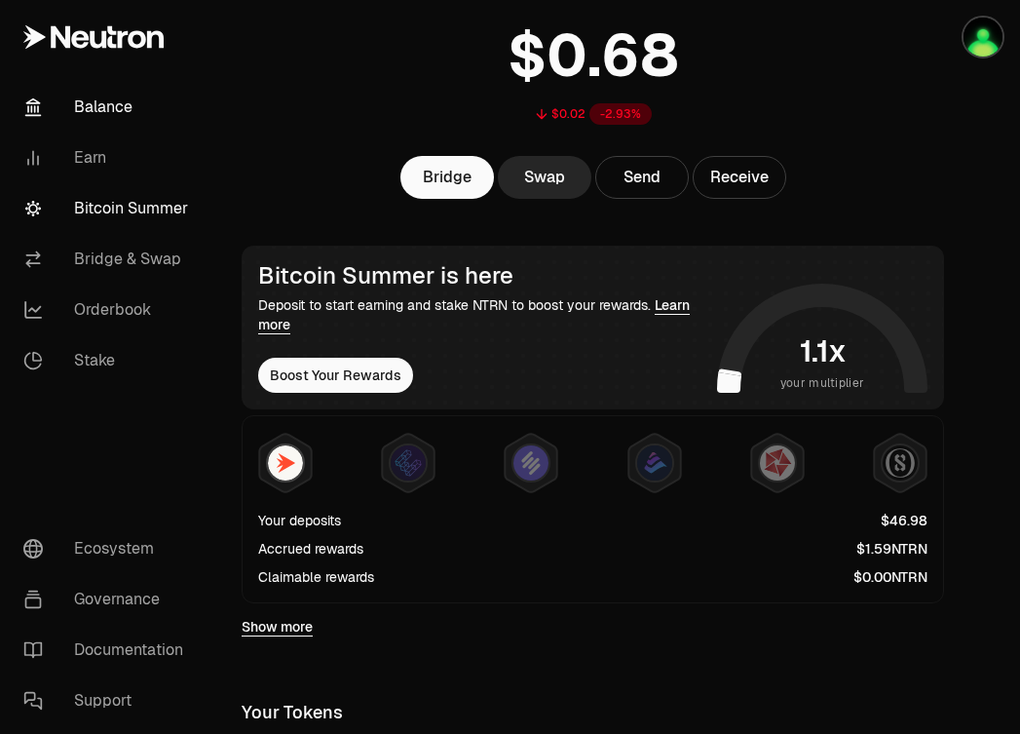
click at [160, 214] on link "Bitcoin Summer" at bounding box center [109, 208] width 203 height 51
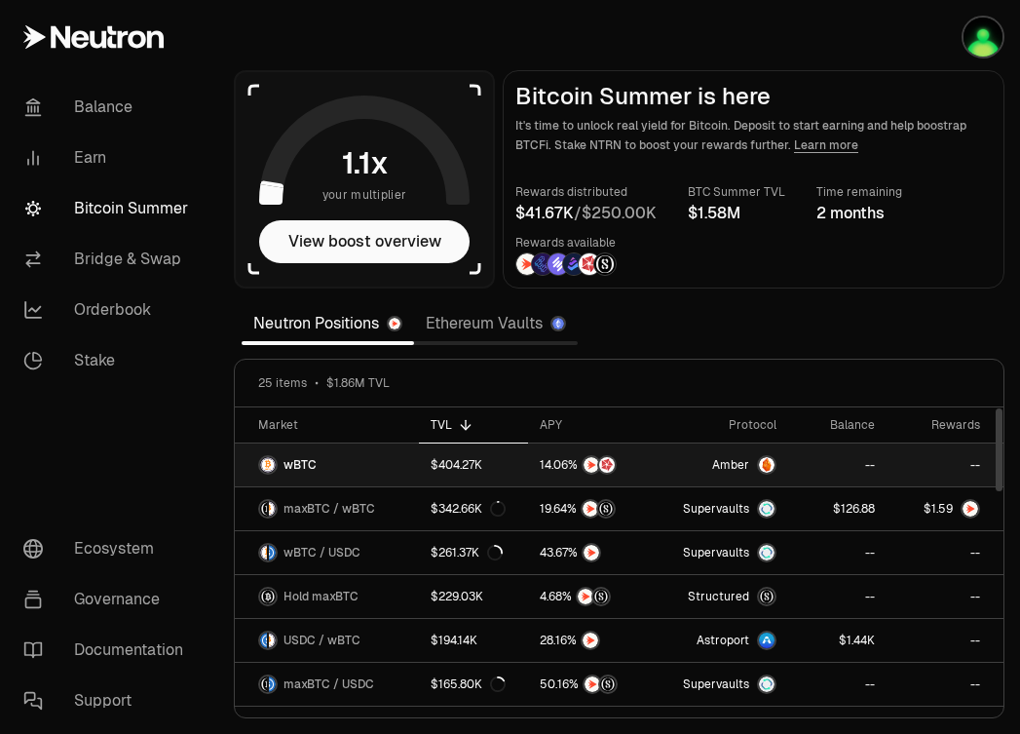
scroll to position [4, 0]
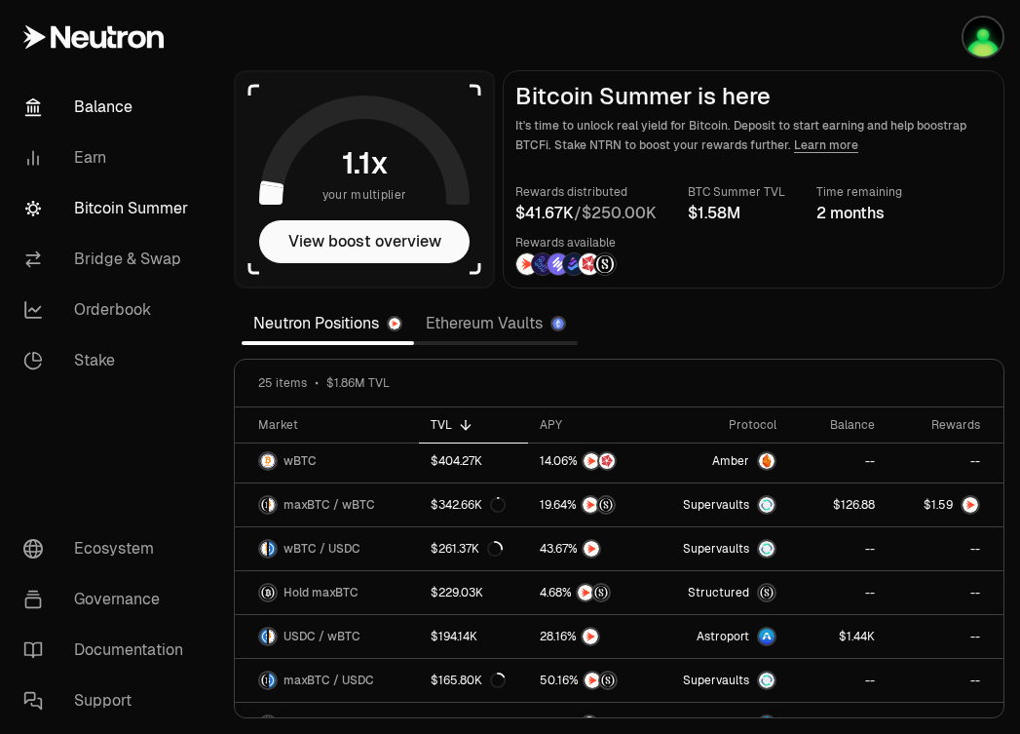
click at [104, 100] on link "Balance" at bounding box center [109, 107] width 203 height 51
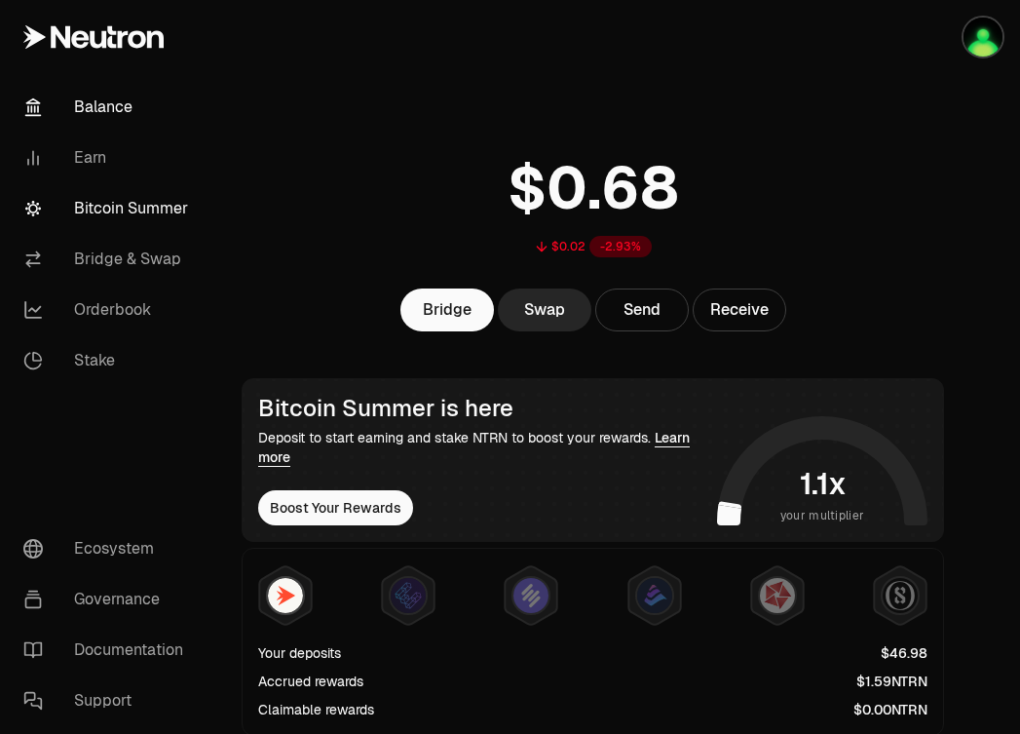
click at [125, 213] on link "Bitcoin Summer" at bounding box center [109, 208] width 203 height 51
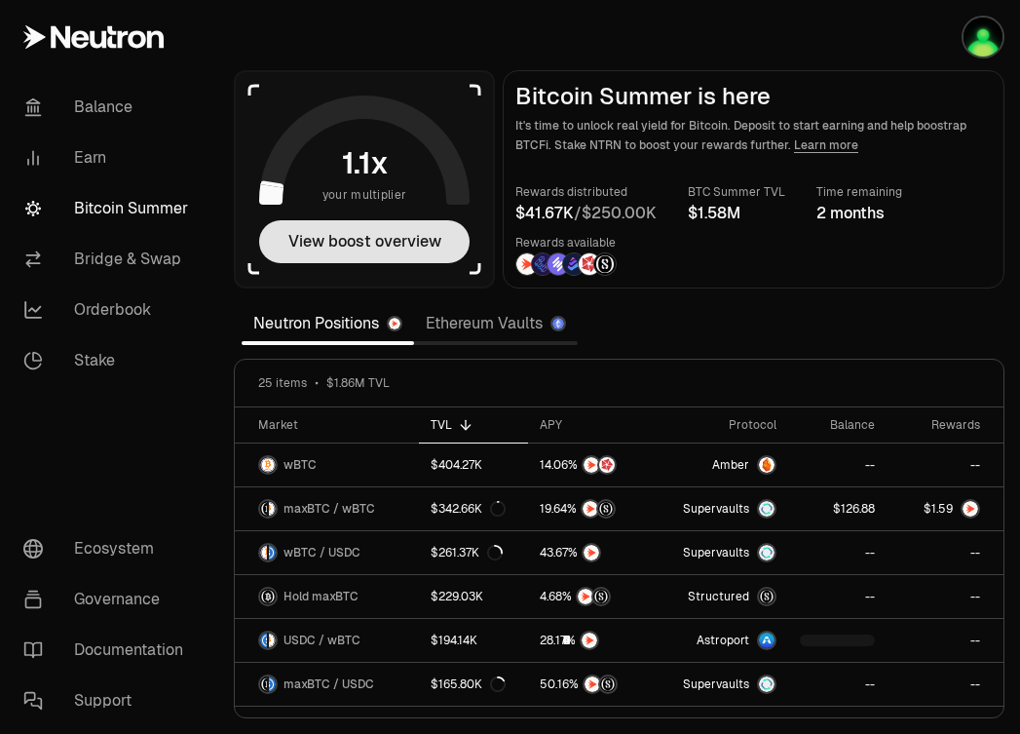
click at [317, 238] on button "View boost overview" at bounding box center [364, 241] width 210 height 43
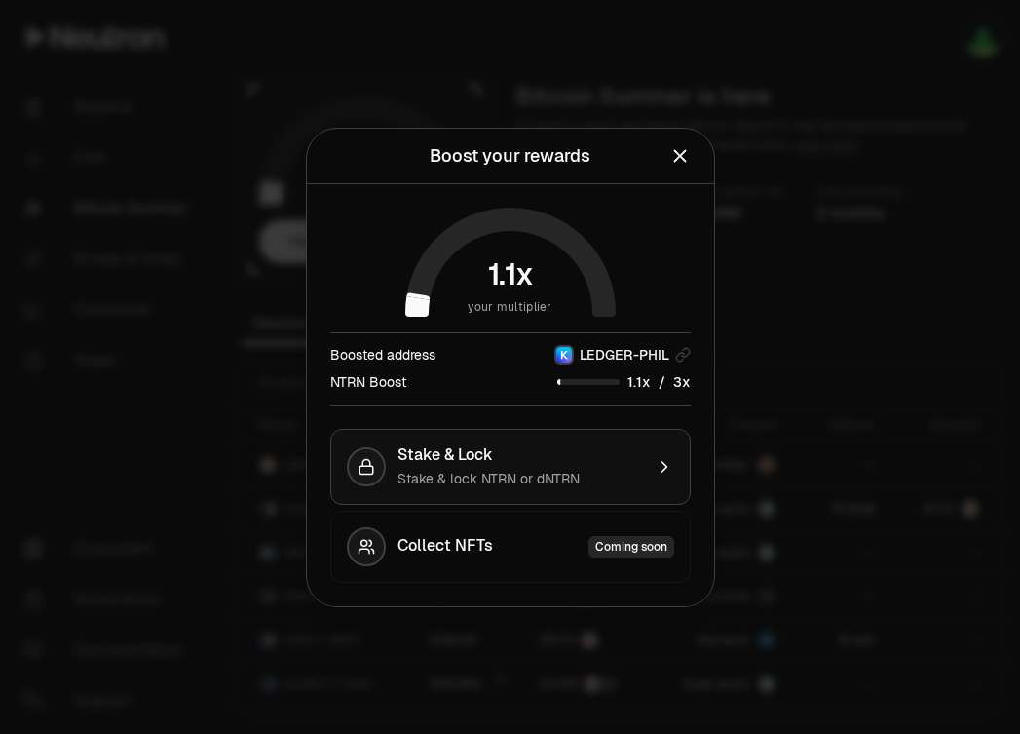
click at [577, 470] on span "Stake & lock NTRN or dNTRN" at bounding box center [488, 479] width 182 height 18
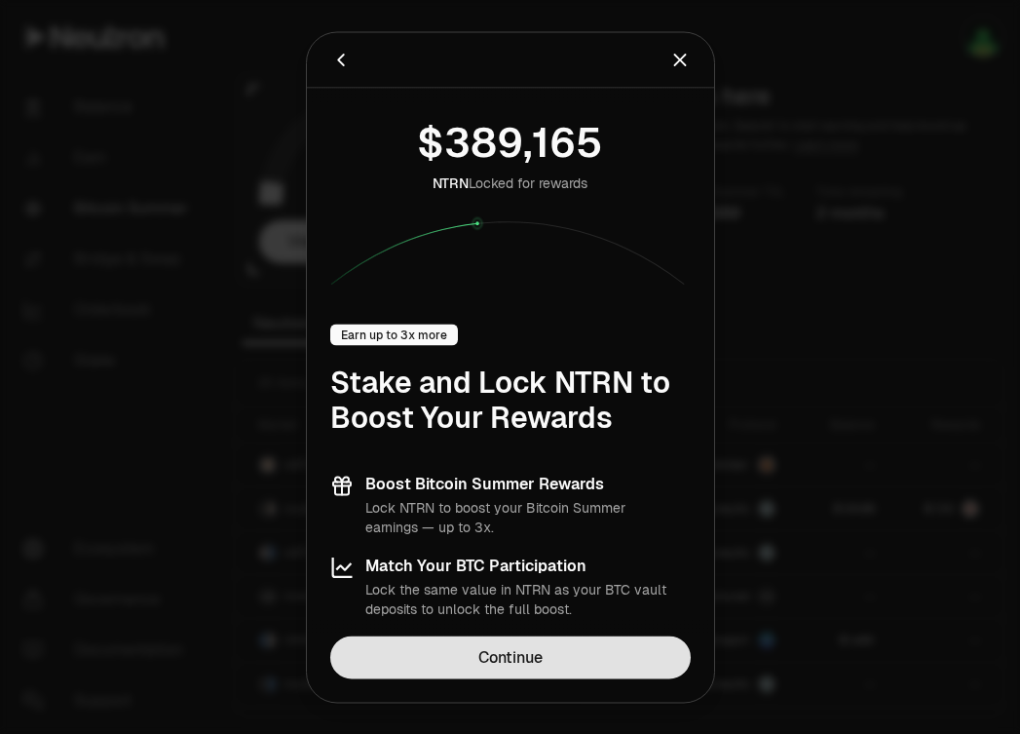
click at [518, 647] on link "Continue" at bounding box center [510, 656] width 360 height 43
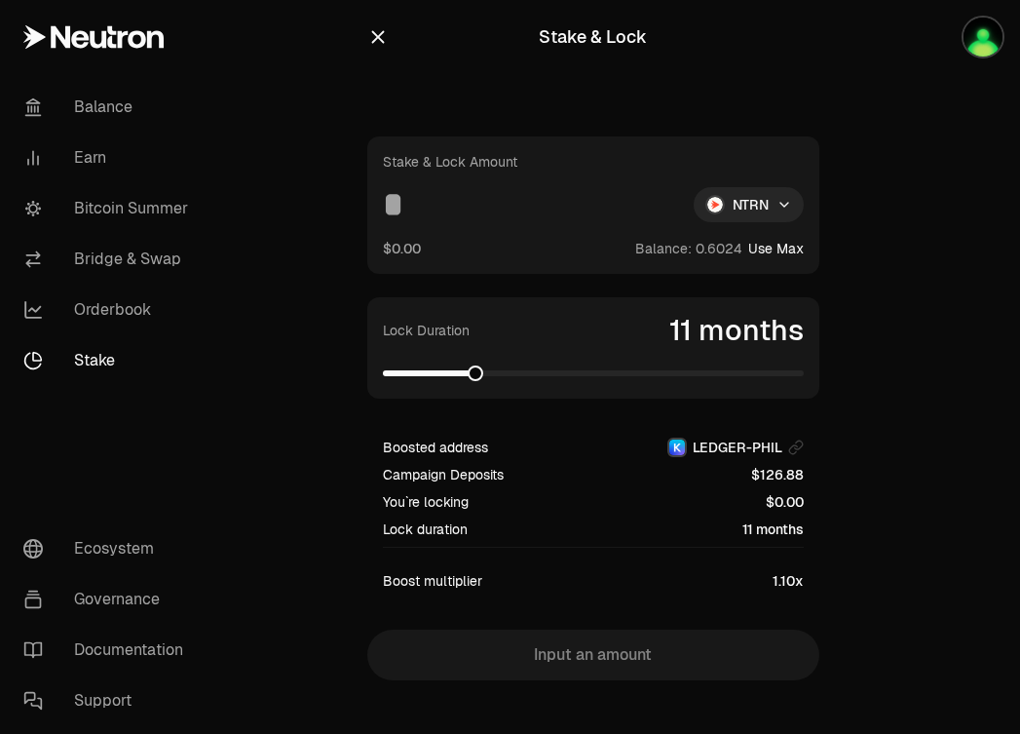
click at [472, 375] on span at bounding box center [476, 373] width 16 height 16
click at [485, 214] on input at bounding box center [530, 204] width 295 height 35
type input "*"
type input "****"
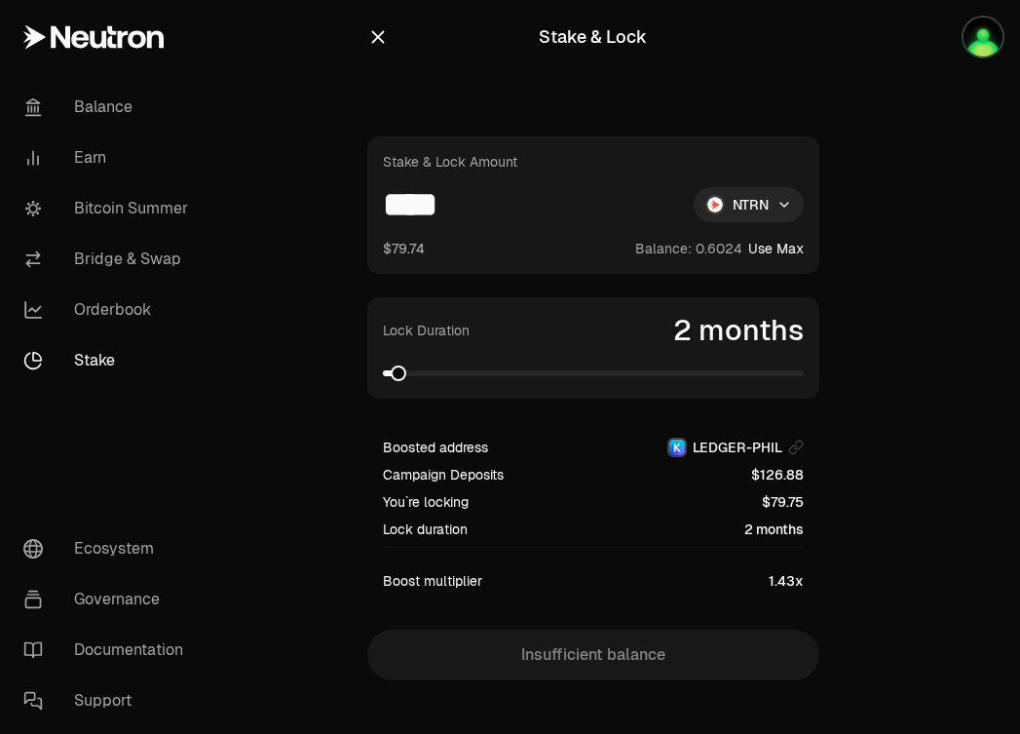
click at [391, 378] on span at bounding box center [399, 373] width 16 height 16
click at [408, 373] on span at bounding box center [416, 373] width 16 height 16
click at [367, 371] on div "Lock Duration 1 month" at bounding box center [593, 347] width 452 height 101
click at [102, 255] on link "Bridge & Swap" at bounding box center [109, 259] width 203 height 51
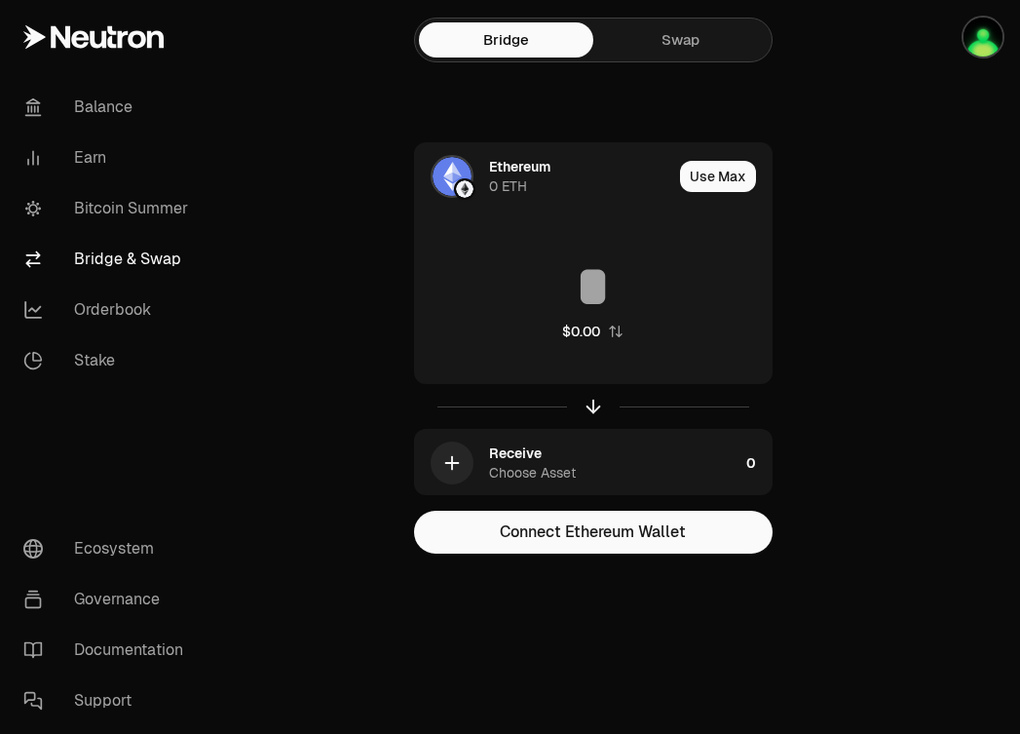
click at [656, 38] on link "Swap" at bounding box center [680, 39] width 174 height 35
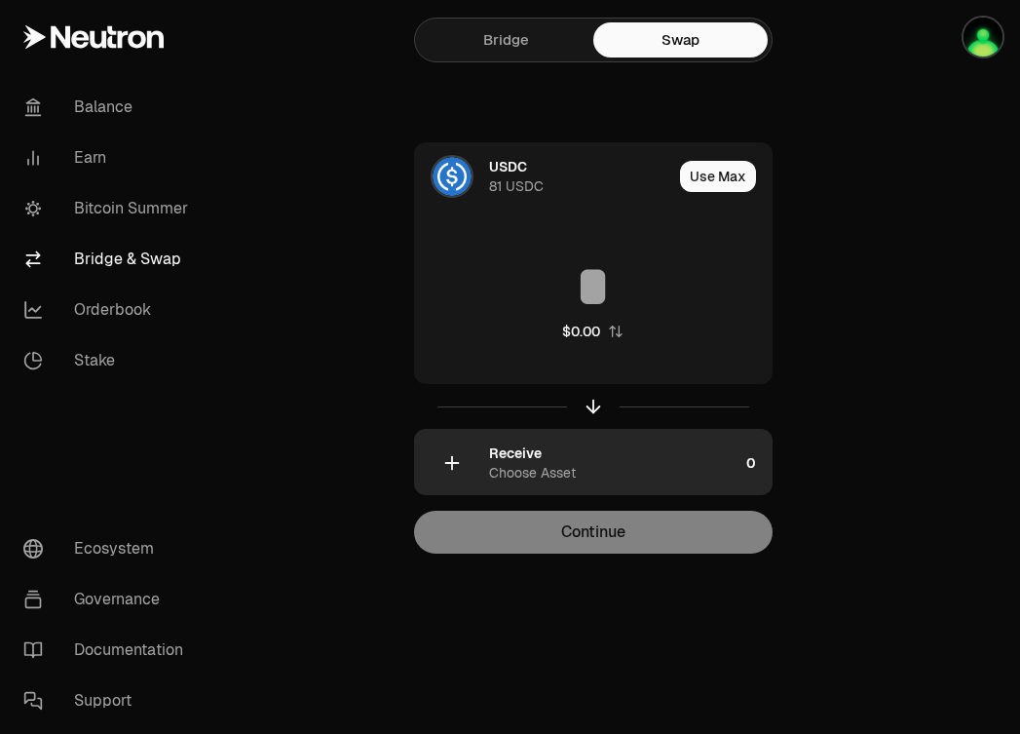
click at [470, 459] on div "button" at bounding box center [452, 462] width 43 height 43
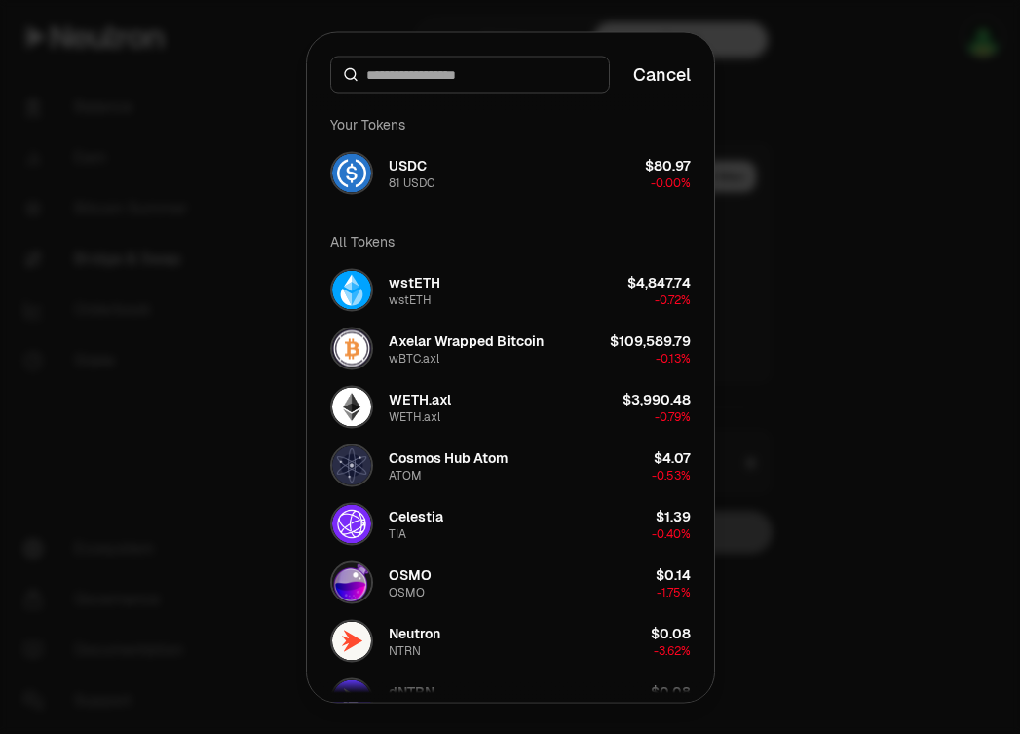
click at [465, 81] on input at bounding box center [481, 73] width 231 height 19
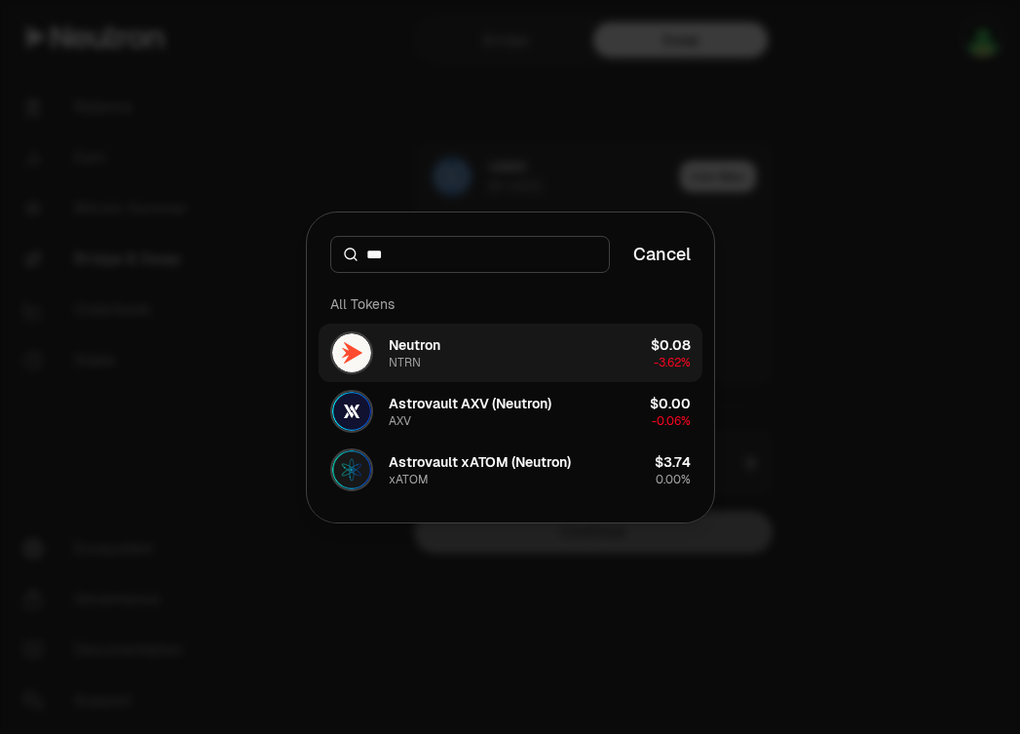
type input "***"
click at [421, 345] on div "Neutron" at bounding box center [415, 344] width 52 height 19
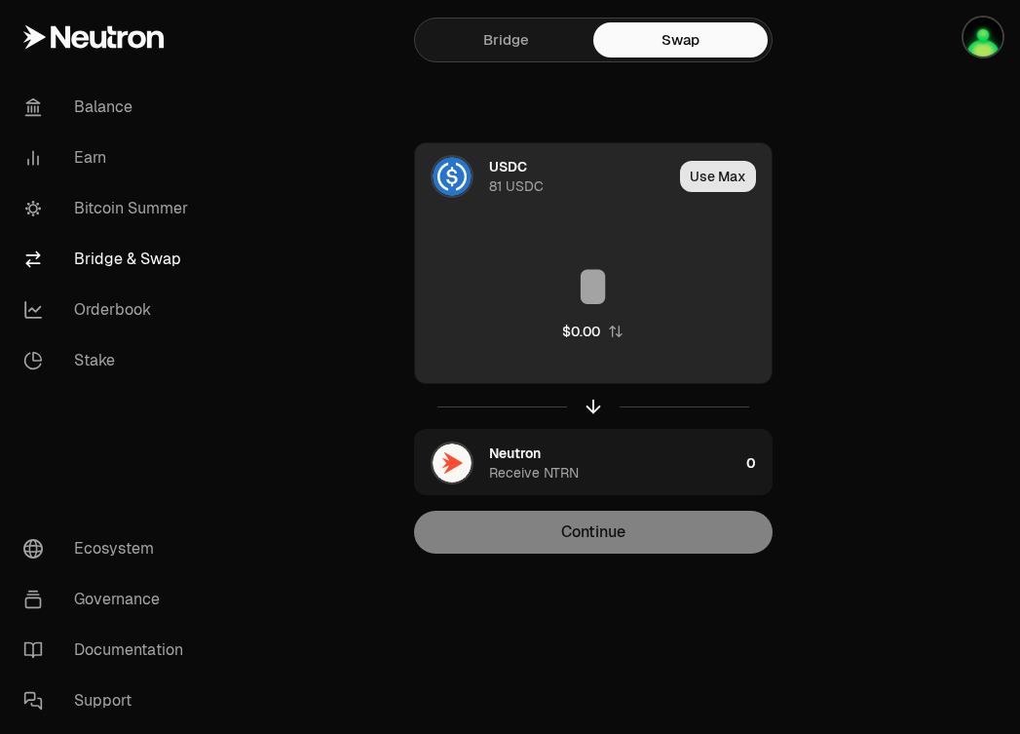
click at [717, 170] on button "Use Max" at bounding box center [718, 176] width 76 height 31
type input "**"
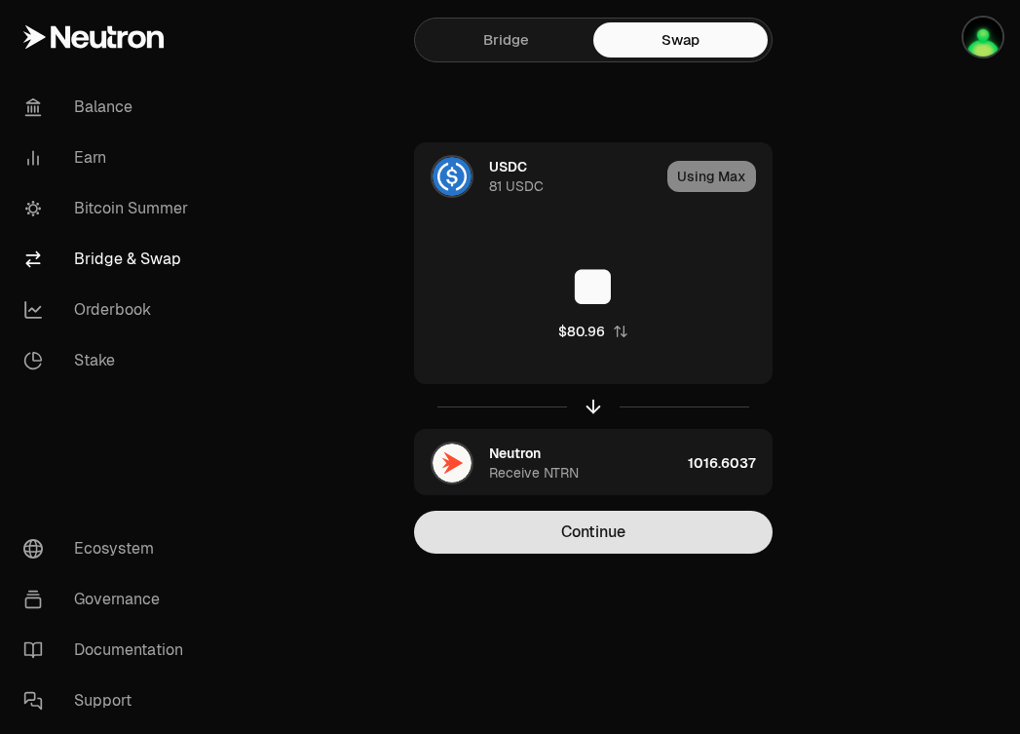
click at [612, 534] on button "Continue" at bounding box center [593, 532] width 359 height 43
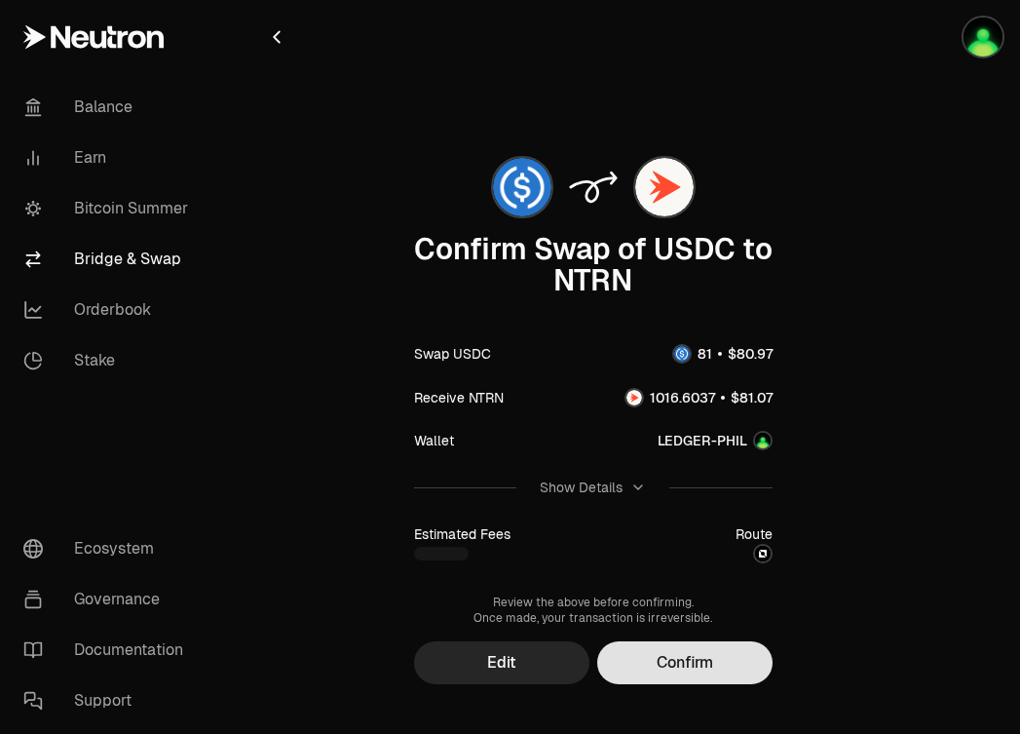
click at [658, 665] on button "Confirm" at bounding box center [684, 662] width 175 height 43
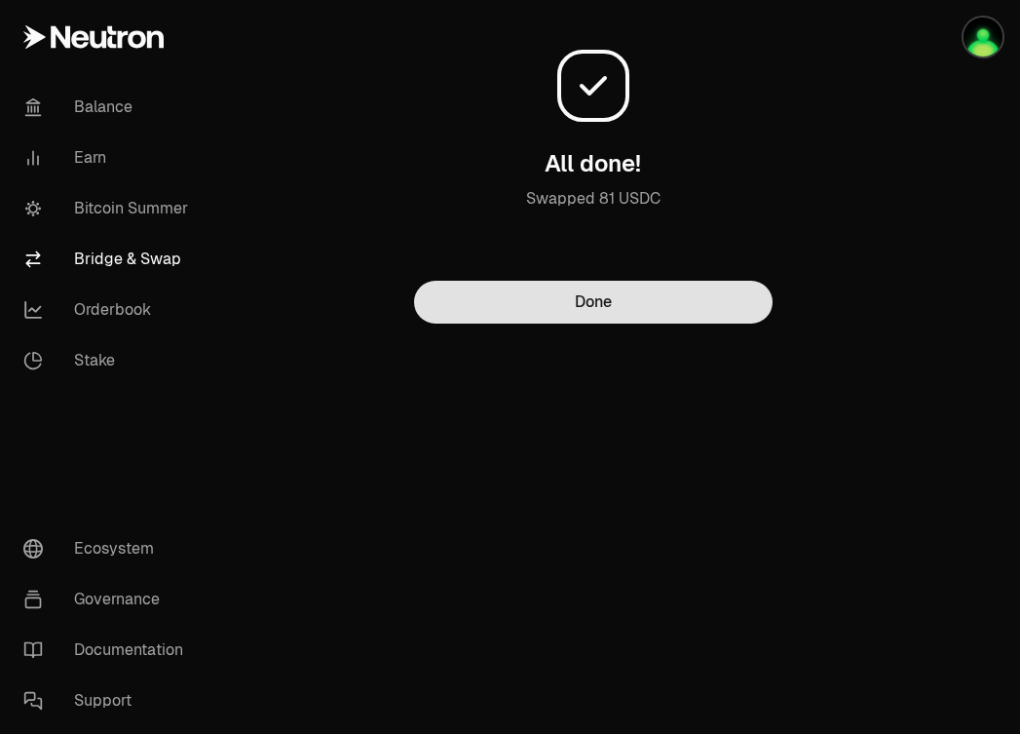
click at [564, 295] on button "Done" at bounding box center [593, 302] width 359 height 43
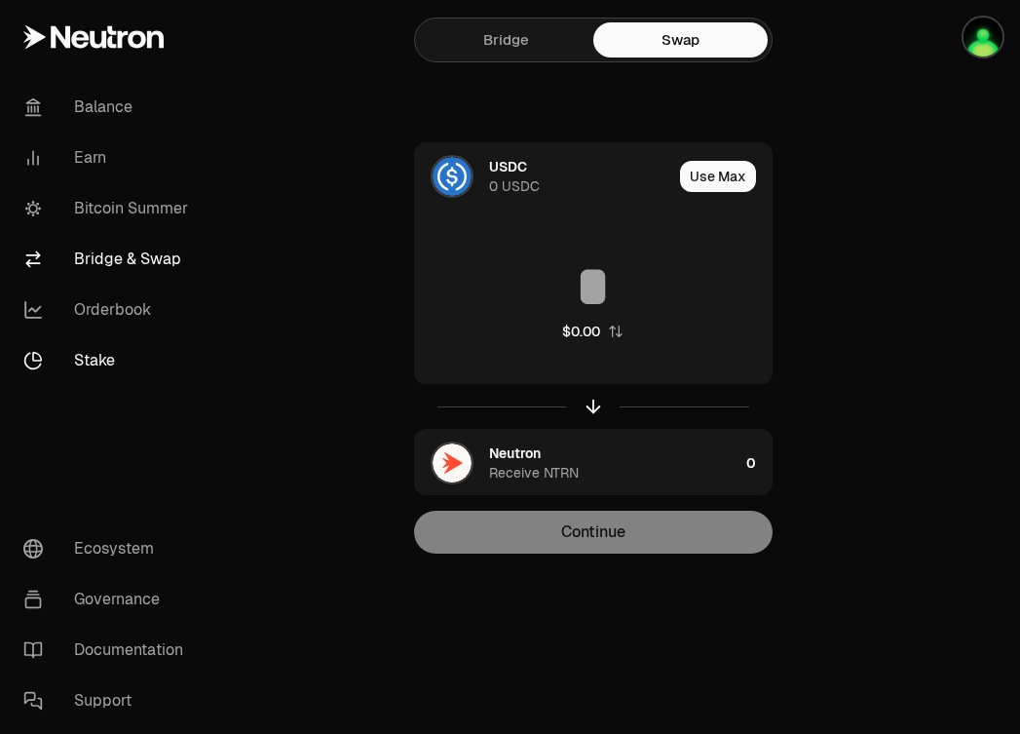
click at [100, 360] on link "Stake" at bounding box center [109, 360] width 203 height 51
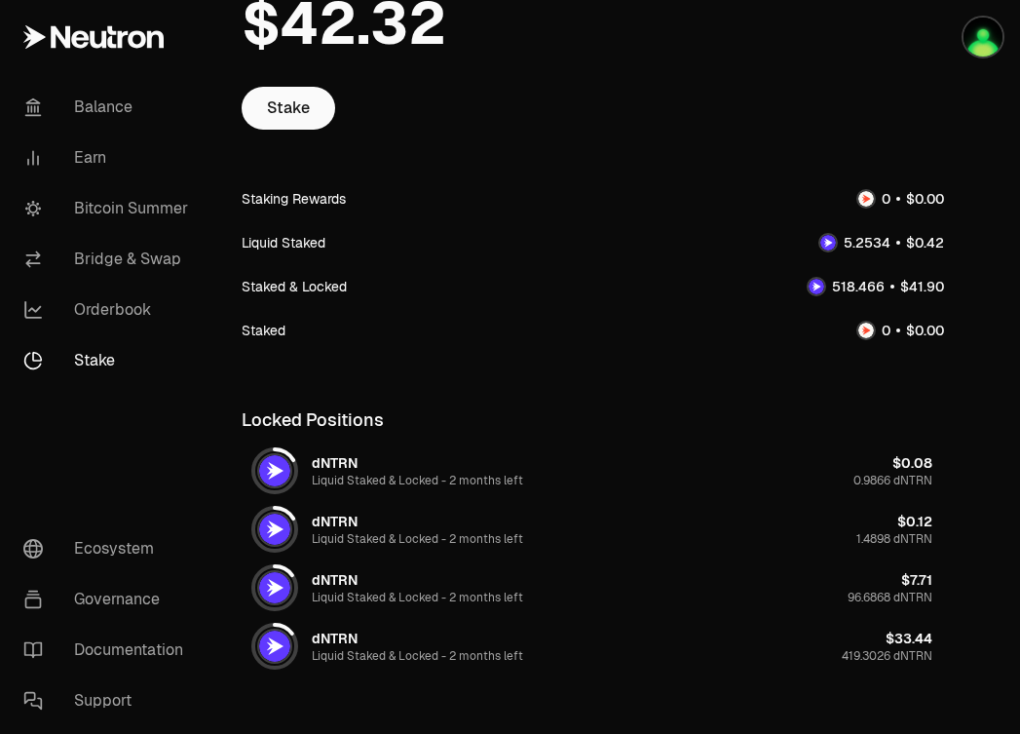
scroll to position [158, 0]
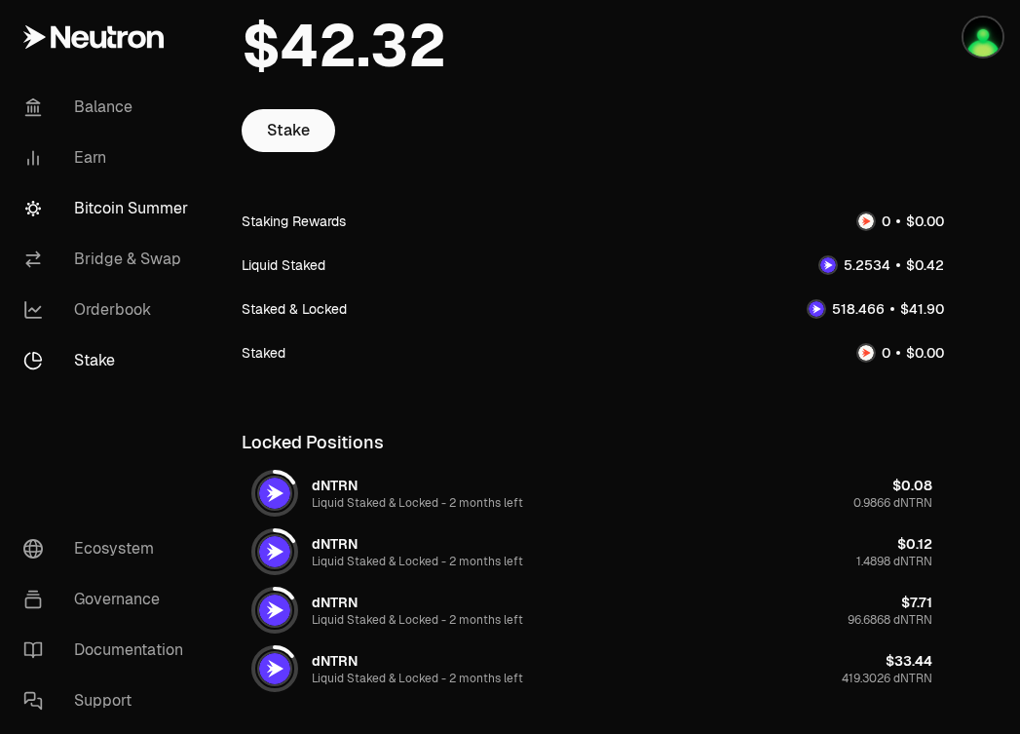
click at [82, 204] on link "Bitcoin Summer" at bounding box center [109, 208] width 203 height 51
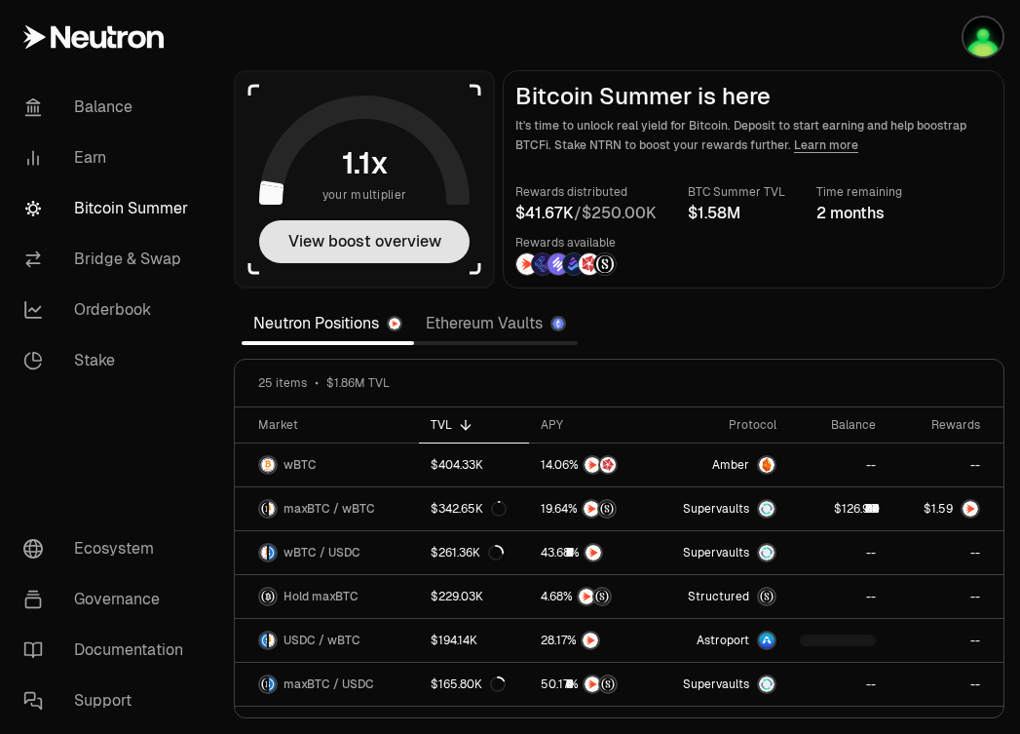
click at [381, 240] on button "View boost overview" at bounding box center [364, 241] width 210 height 43
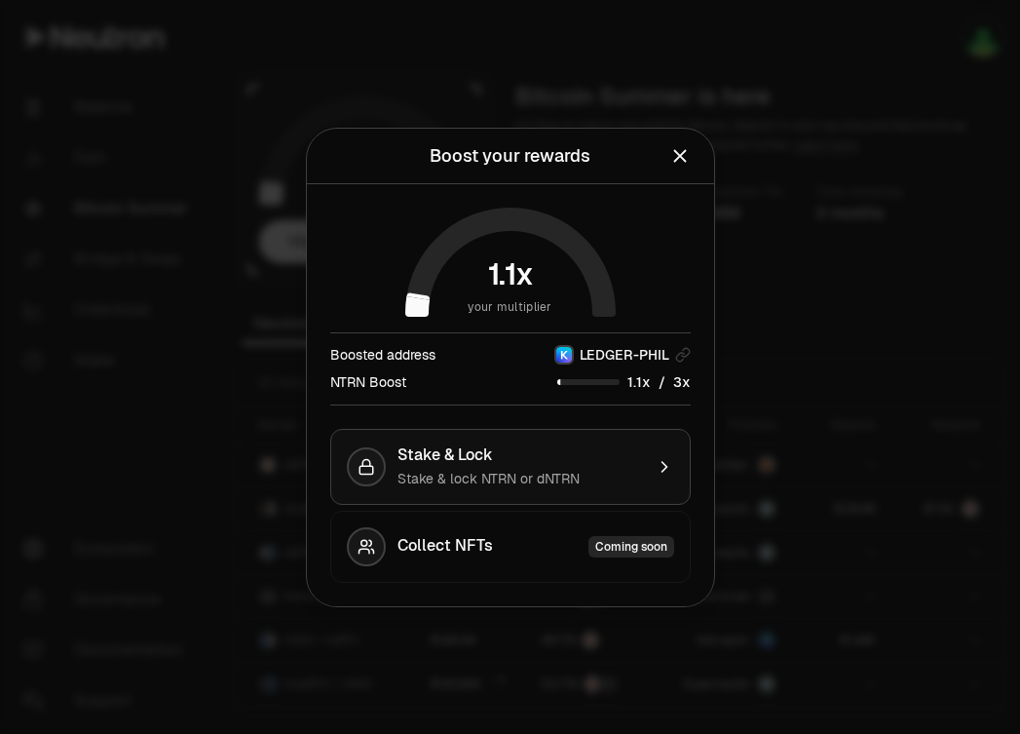
click at [543, 470] on span "Stake & lock NTRN or dNTRN" at bounding box center [488, 479] width 182 height 18
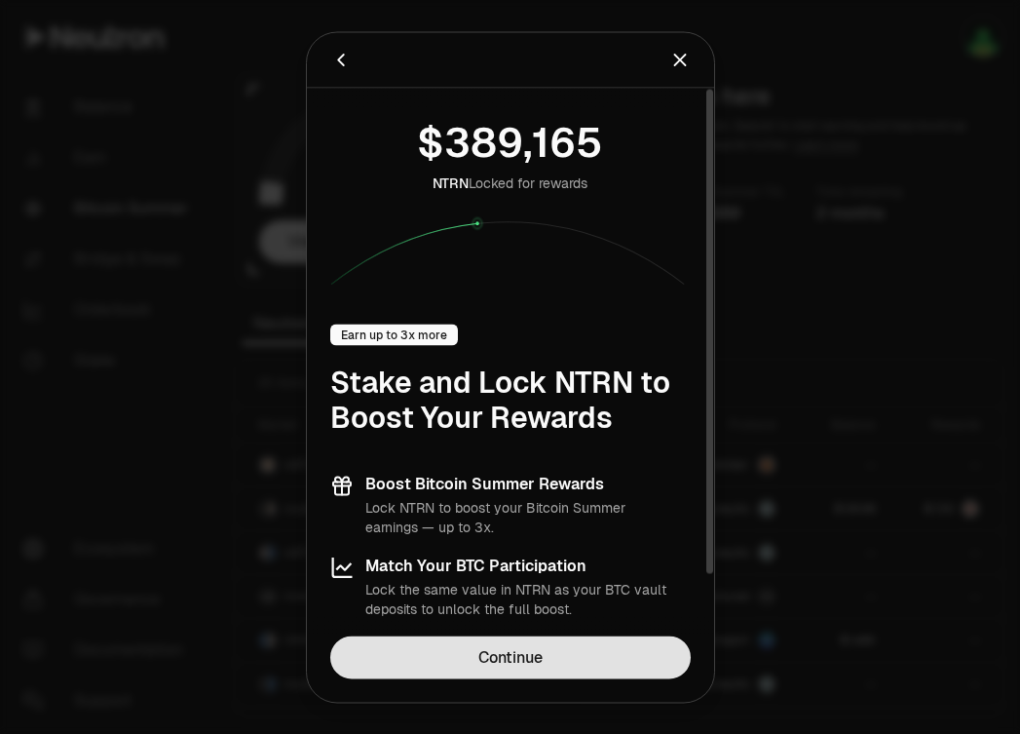
click at [499, 650] on link "Continue" at bounding box center [510, 656] width 360 height 43
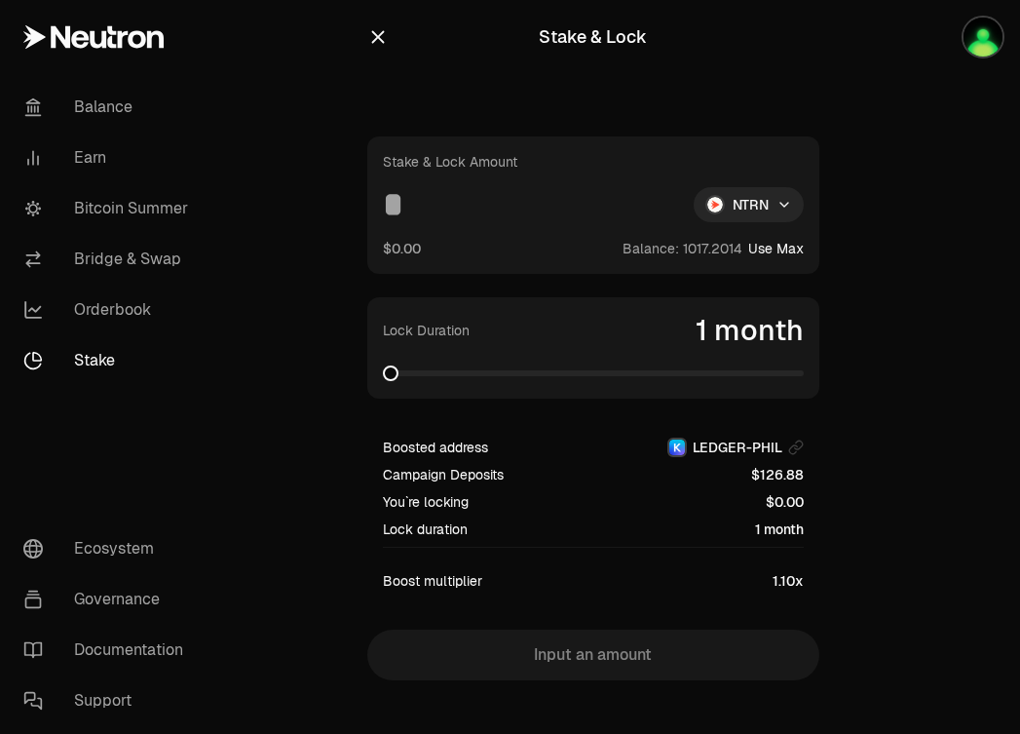
click at [778, 245] on button "Use Max" at bounding box center [776, 248] width 56 height 19
type input "**********"
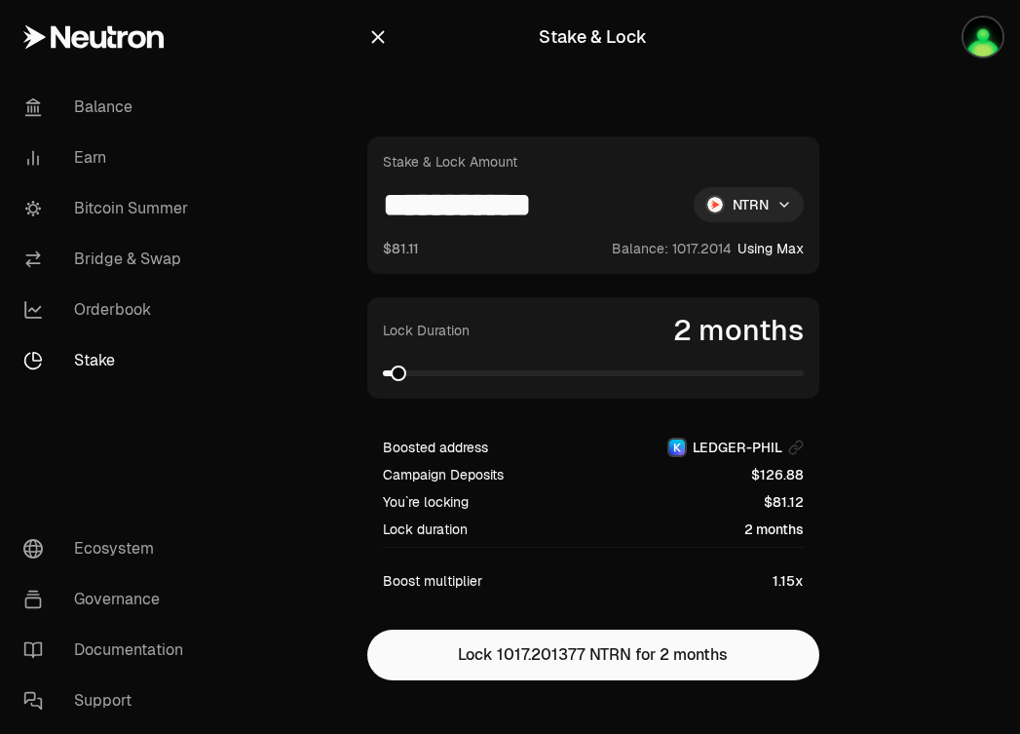
click at [393, 371] on span at bounding box center [399, 373] width 16 height 16
click at [399, 369] on span at bounding box center [407, 373] width 16 height 16
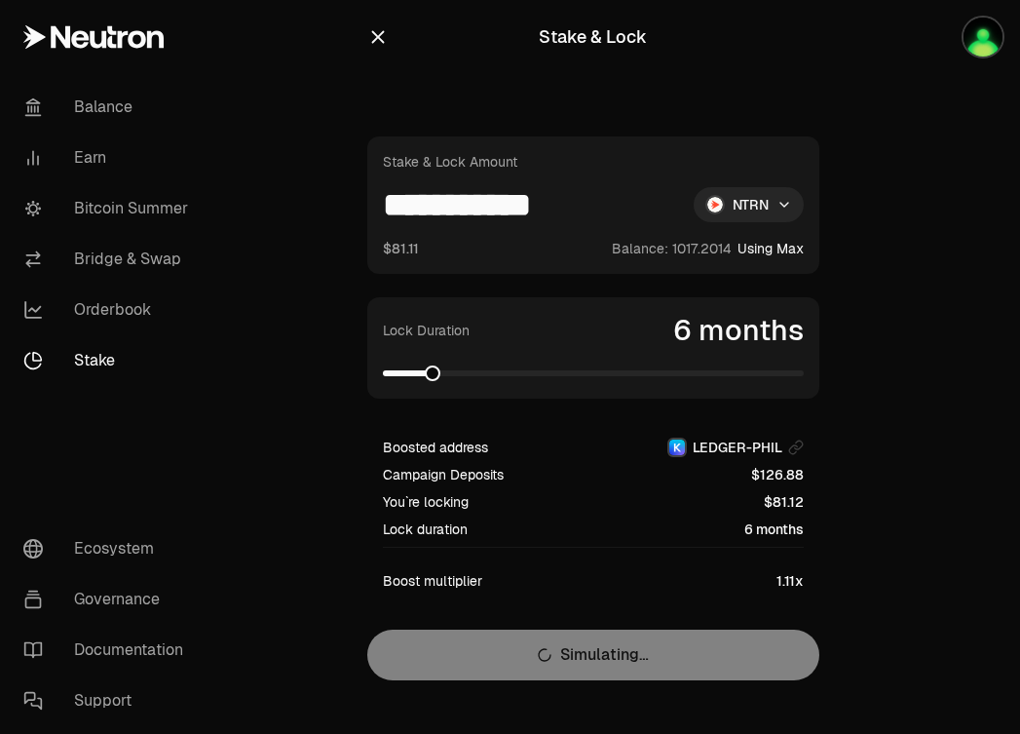
click at [425, 374] on span at bounding box center [433, 373] width 16 height 16
click at [482, 376] on span at bounding box center [483, 373] width 16 height 16
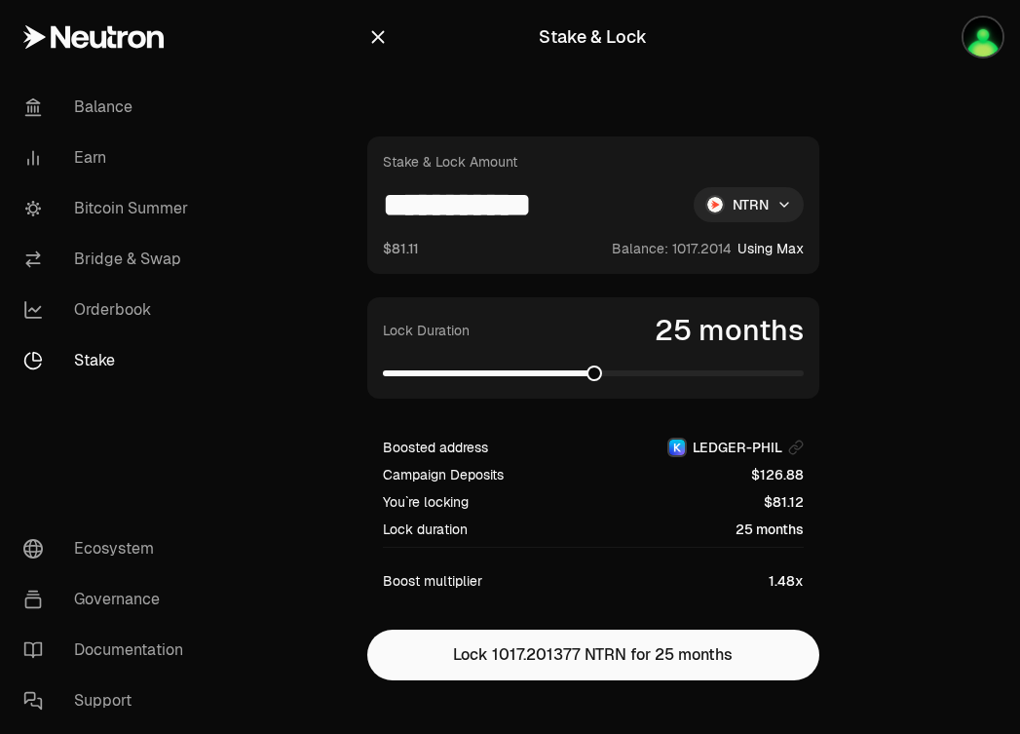
click at [602, 381] on span at bounding box center [594, 373] width 16 height 16
click at [849, 365] on section "**********" at bounding box center [592, 379] width 749 height 758
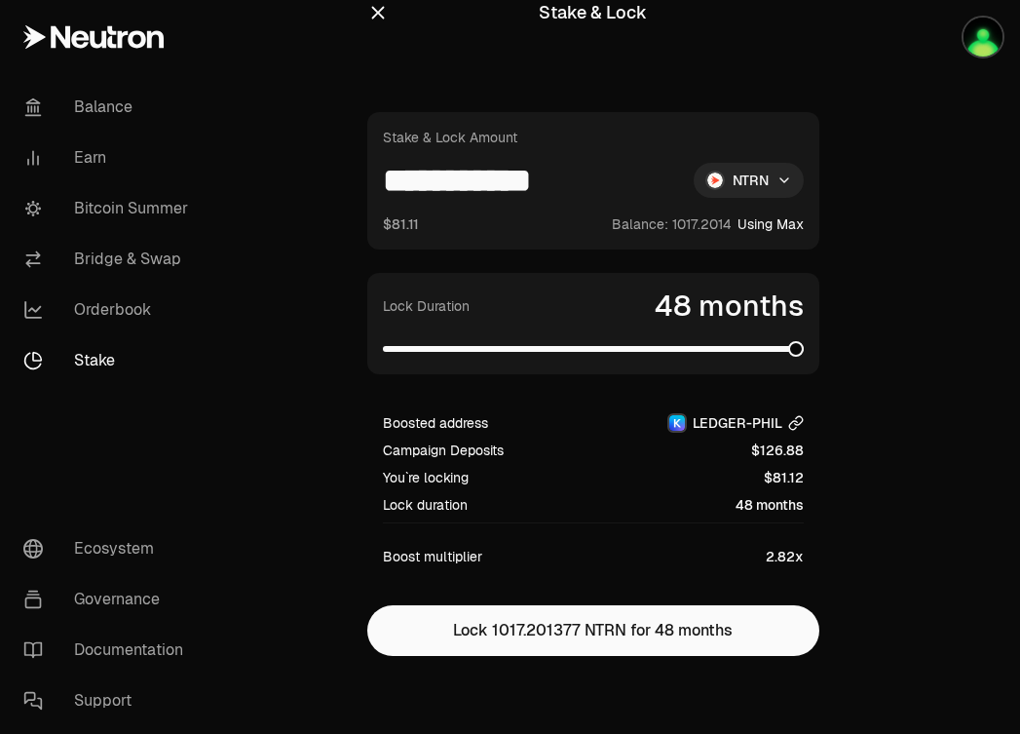
scroll to position [23, 0]
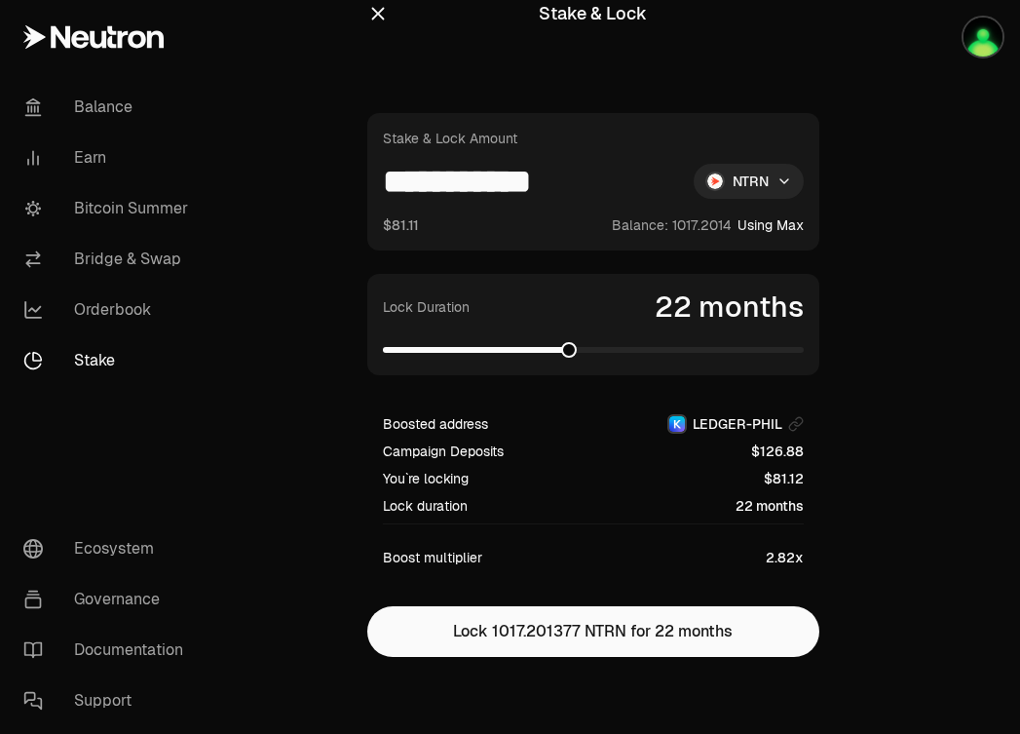
click at [566, 345] on span at bounding box center [593, 349] width 421 height 19
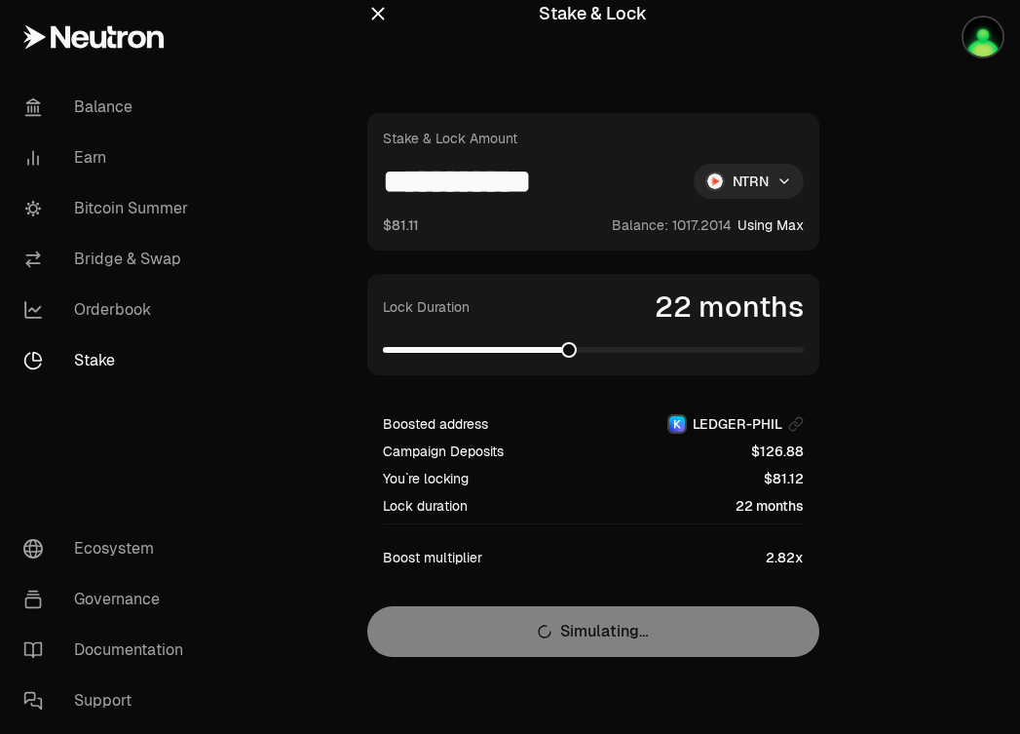
click at [507, 338] on div "Lock Duration 22 months" at bounding box center [593, 324] width 421 height 70
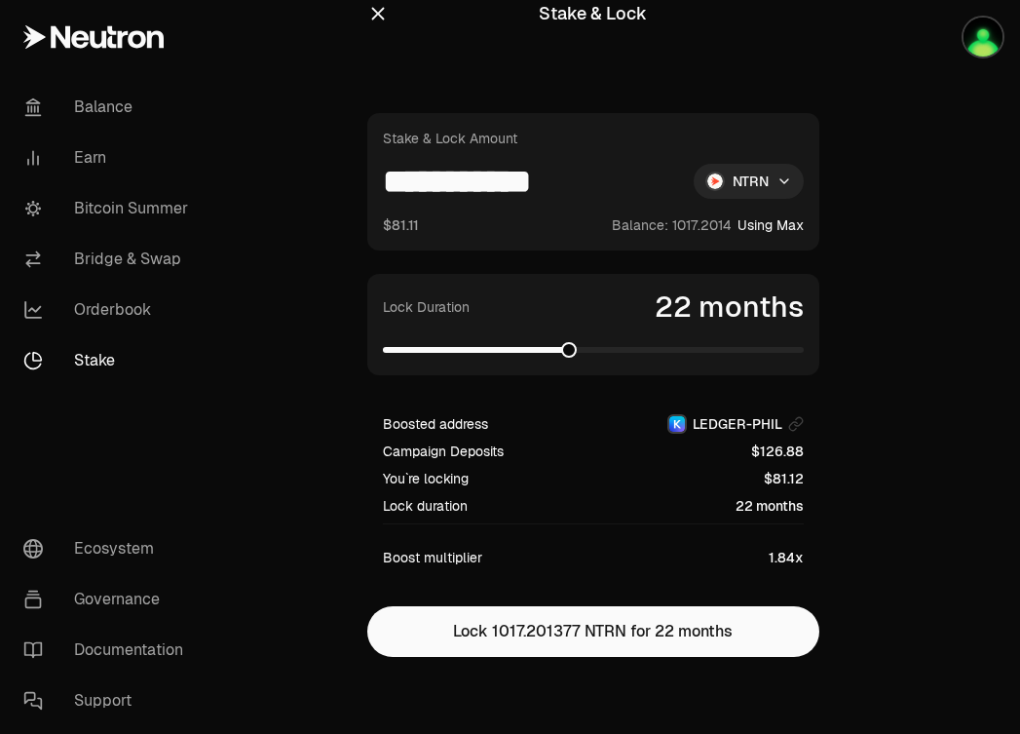
click at [492, 346] on span at bounding box center [593, 349] width 421 height 19
click at [486, 350] on span at bounding box center [436, 350] width 106 height 6
click at [473, 352] on span at bounding box center [436, 350] width 106 height 6
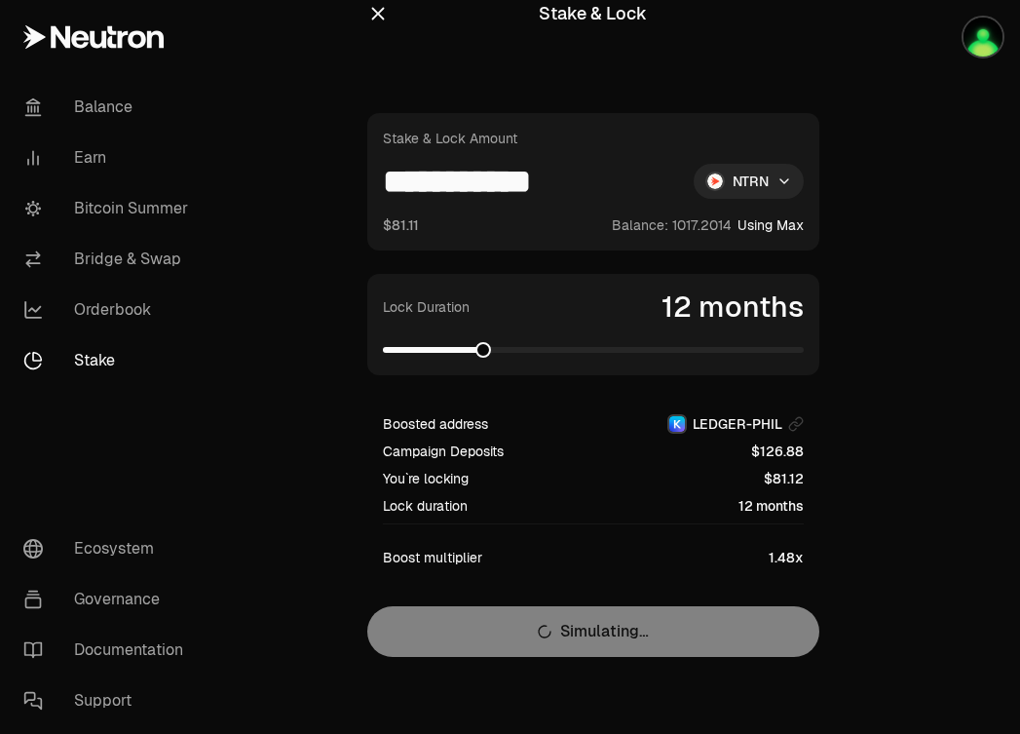
click at [479, 347] on span at bounding box center [483, 350] width 16 height 16
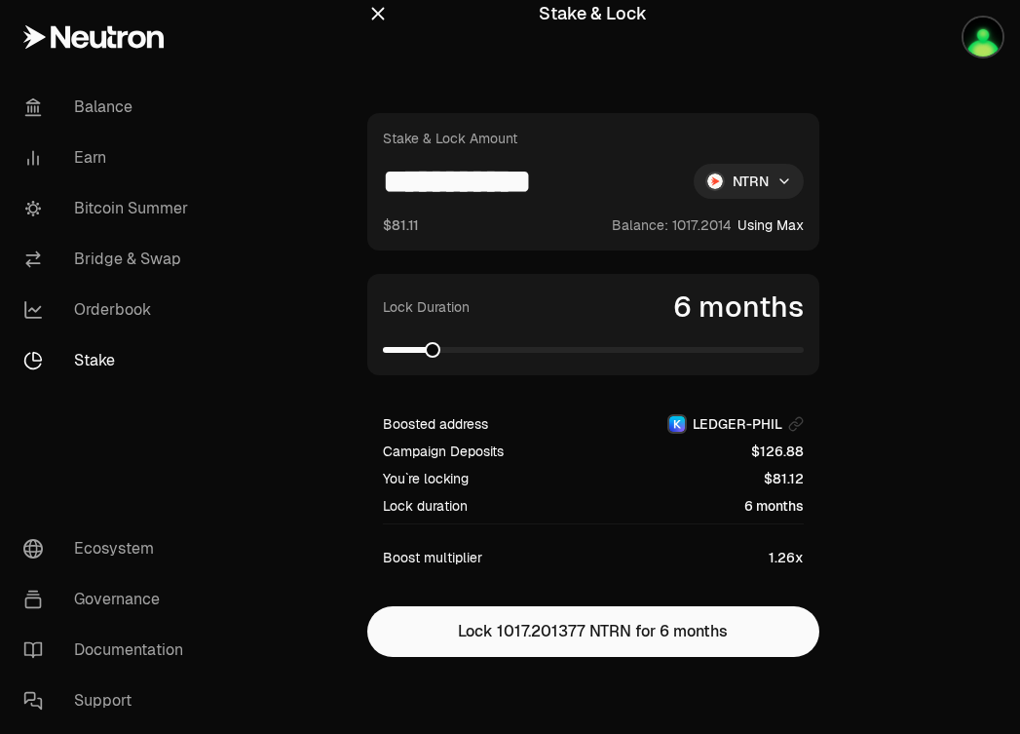
click at [428, 352] on span at bounding box center [433, 350] width 16 height 16
click at [804, 342] on span at bounding box center [796, 350] width 16 height 16
click at [849, 346] on section "**********" at bounding box center [592, 356] width 749 height 758
click at [759, 349] on span at bounding box center [593, 350] width 421 height 6
click at [730, 347] on span at bounding box center [573, 350] width 380 height 6
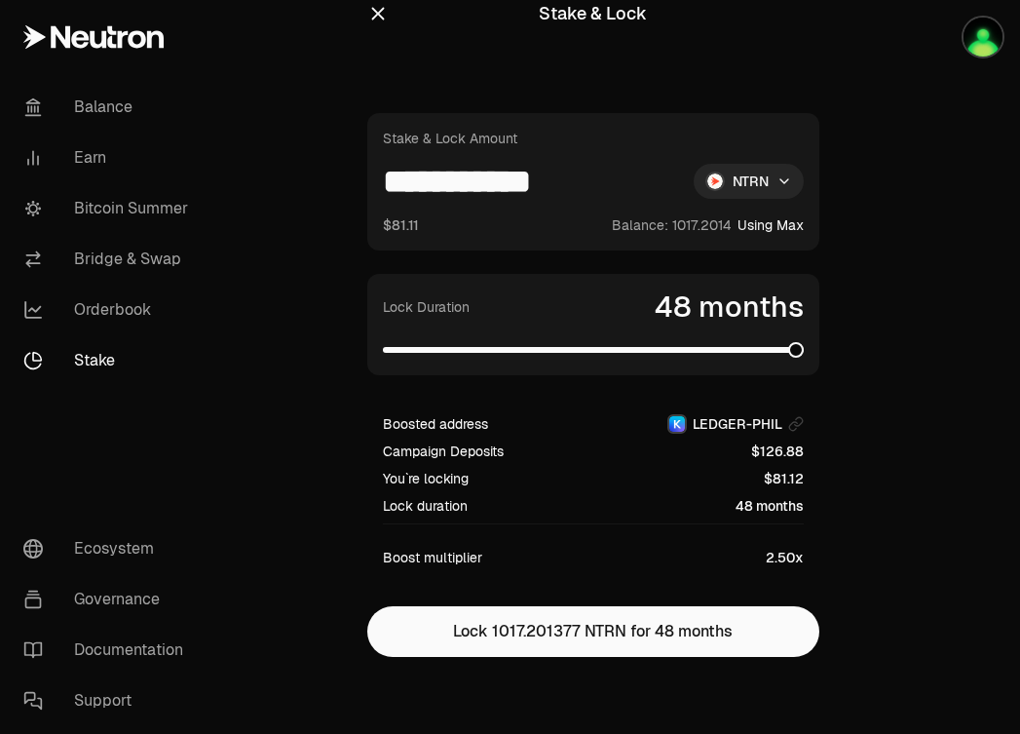
click at [893, 348] on section "**********" at bounding box center [592, 356] width 749 height 758
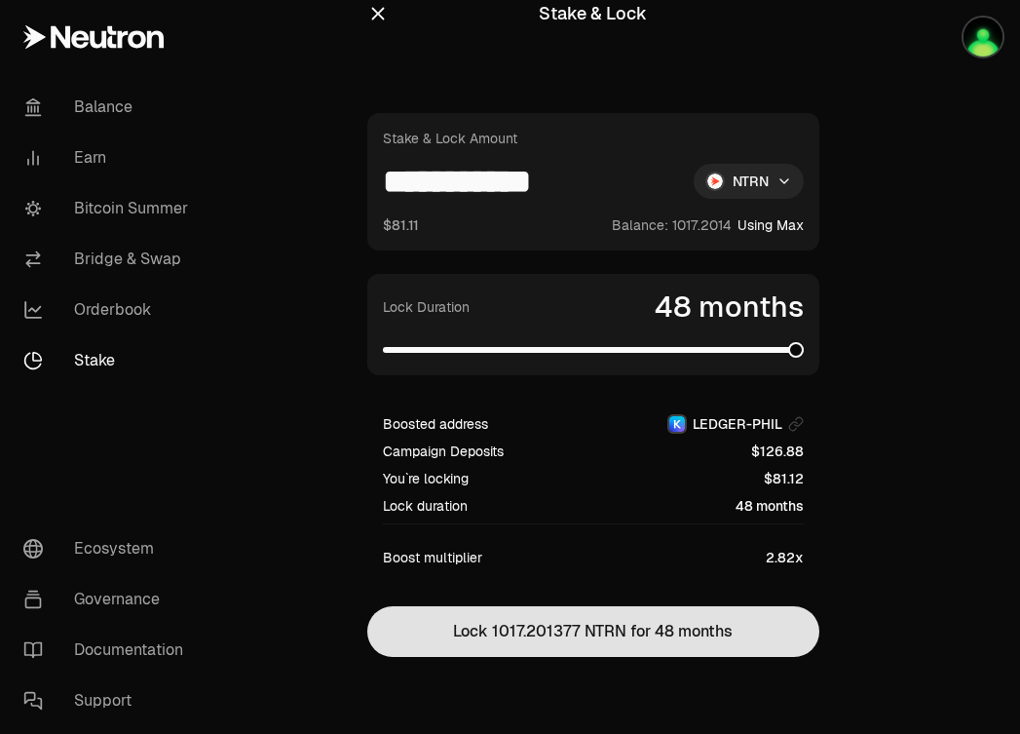
click at [605, 629] on button "Lock 1017.201377 NTRN for 48 months" at bounding box center [593, 631] width 452 height 51
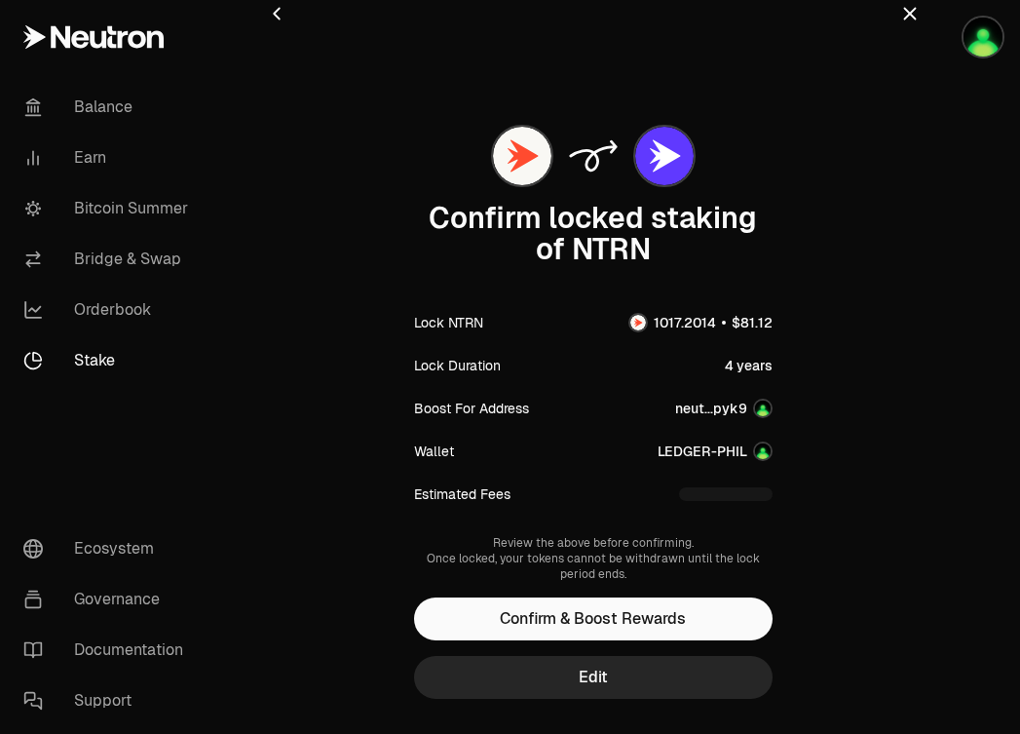
scroll to position [0, 0]
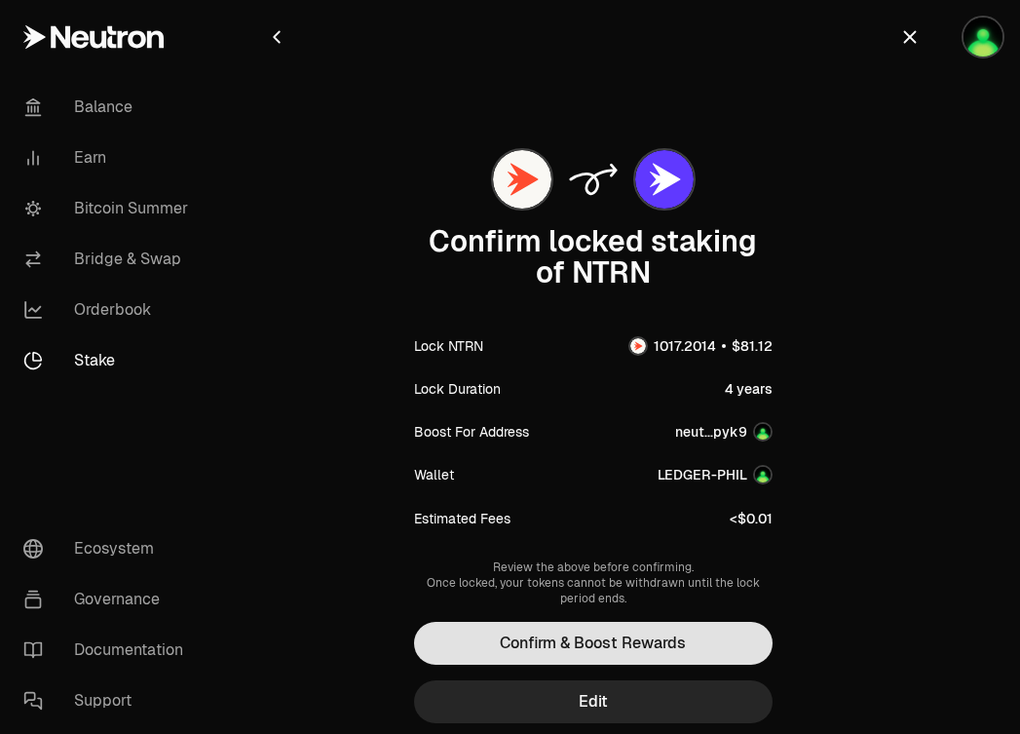
click at [657, 633] on button "Confirm & Boost Rewards" at bounding box center [593, 643] width 359 height 43
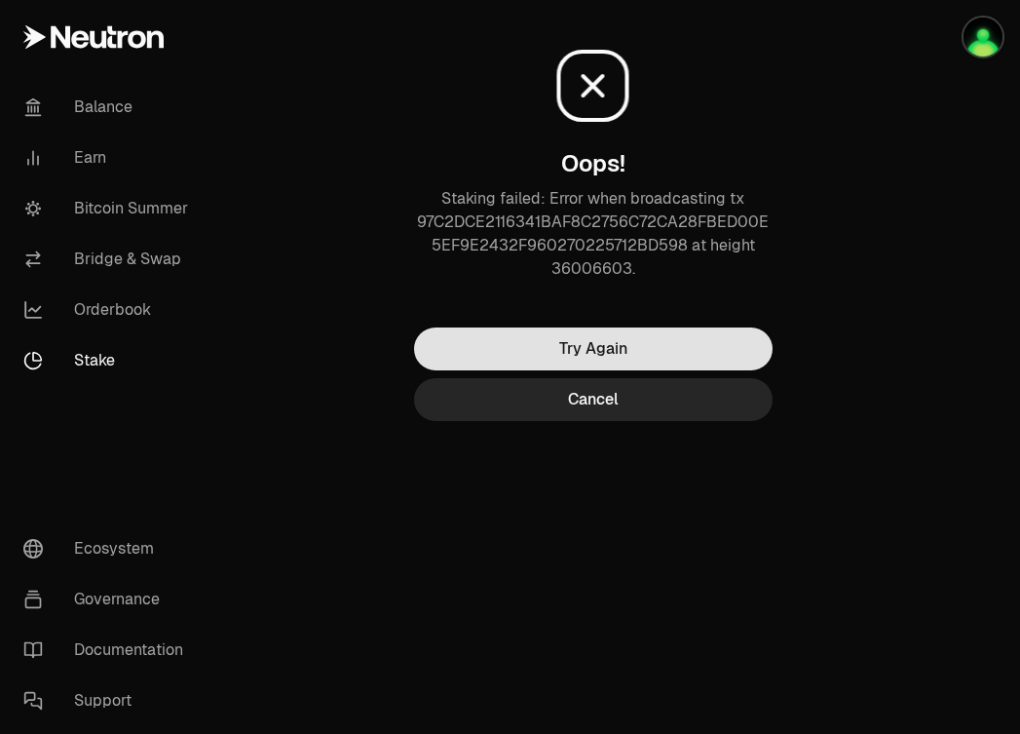
click at [655, 352] on button "Try Again" at bounding box center [593, 348] width 359 height 43
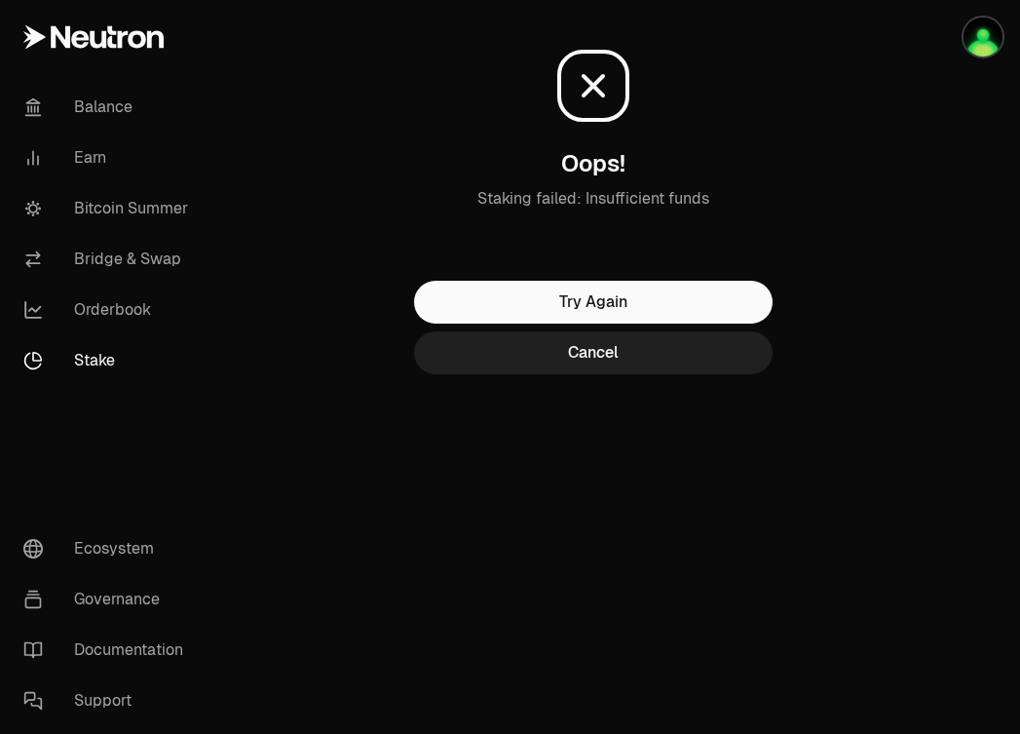
click at [626, 361] on button "Cancel" at bounding box center [593, 352] width 359 height 43
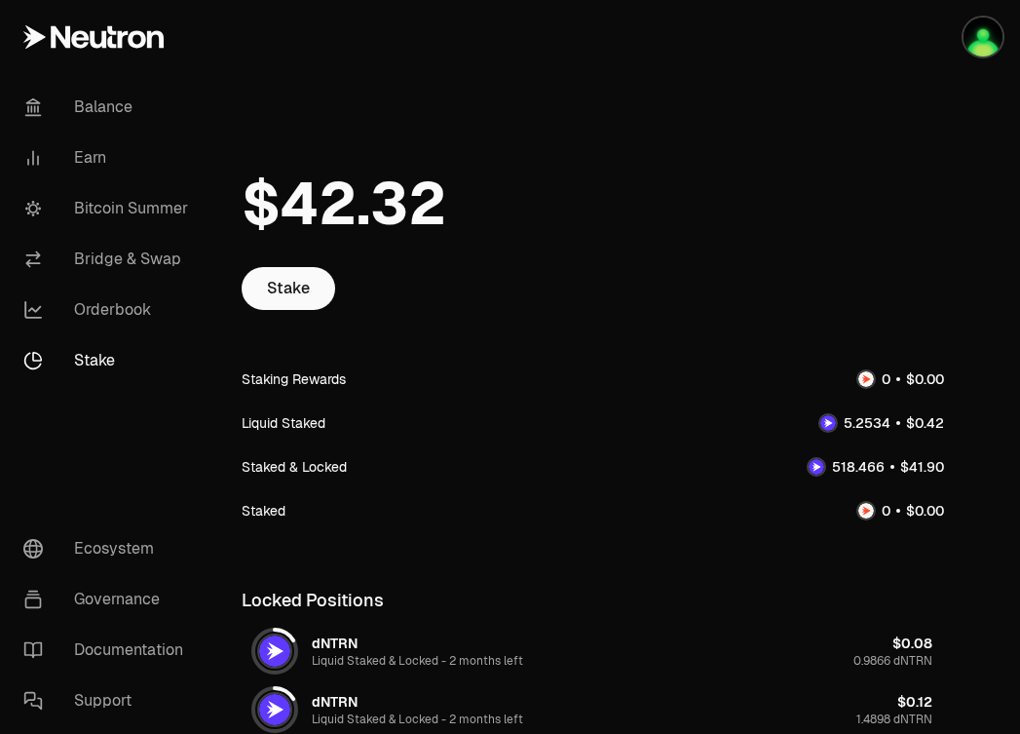
click at [92, 357] on link "Stake" at bounding box center [109, 360] width 203 height 51
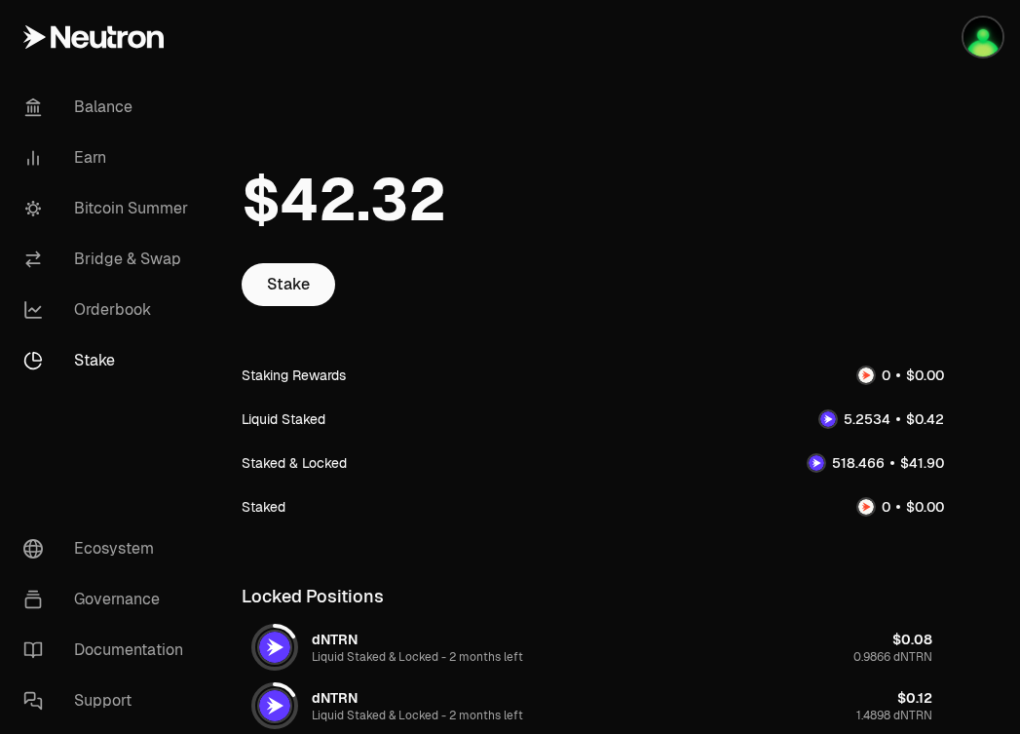
click at [93, 372] on link "Stake" at bounding box center [109, 360] width 203 height 51
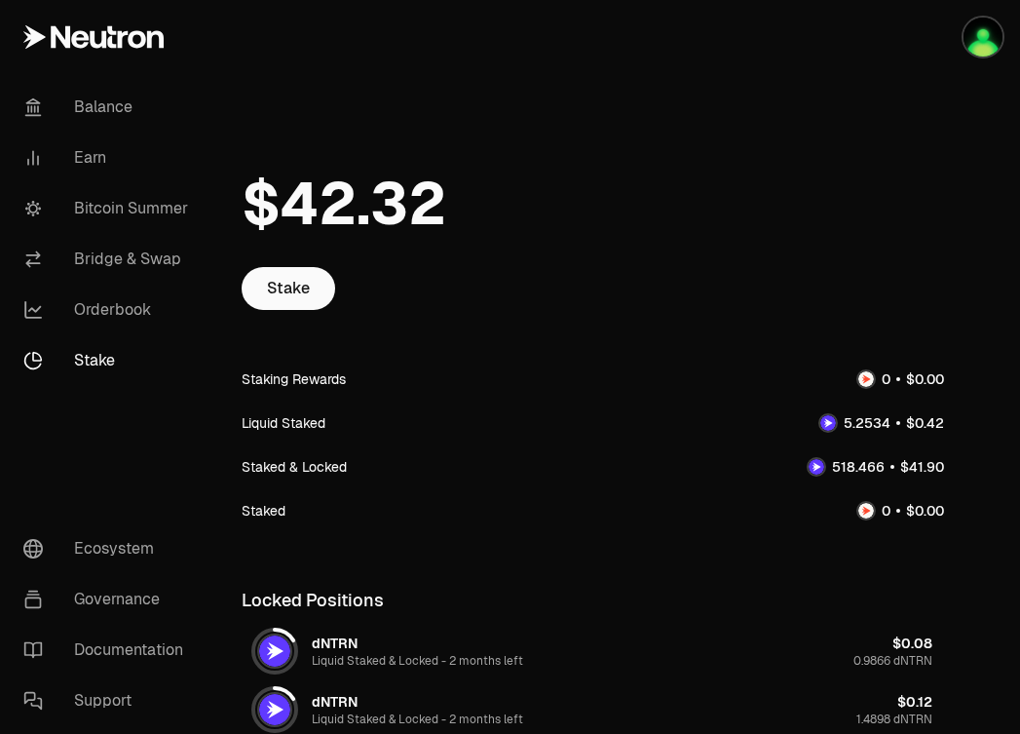
click at [94, 353] on link "Stake" at bounding box center [109, 360] width 203 height 51
click at [114, 210] on link "Bitcoin Summer" at bounding box center [109, 208] width 203 height 51
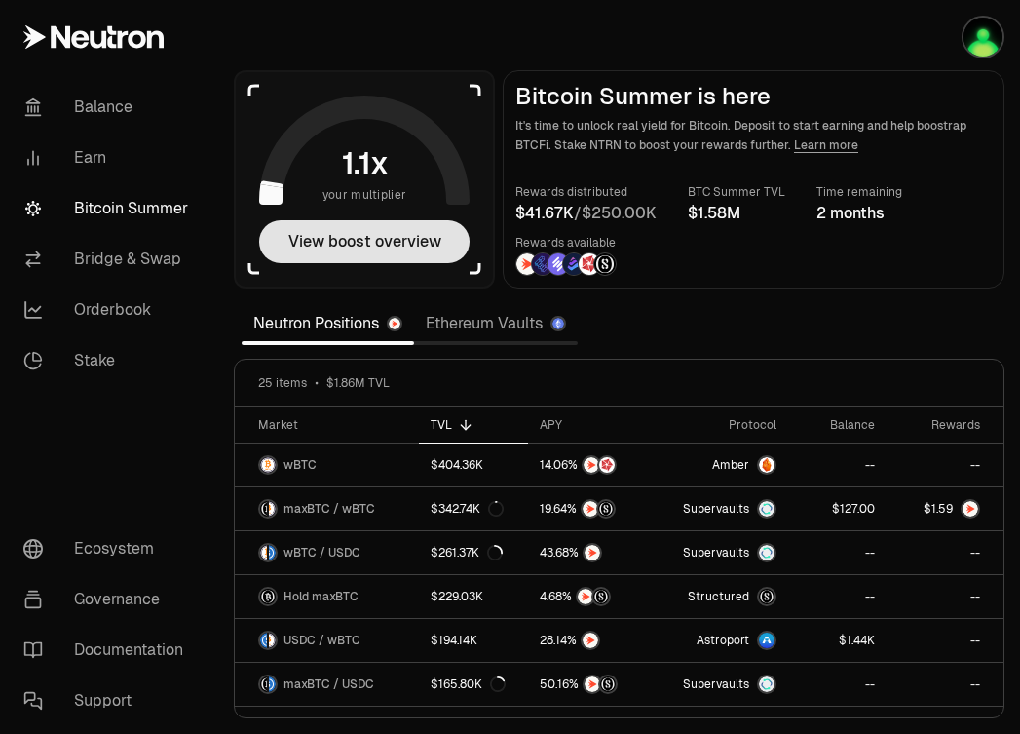
click at [376, 241] on button "View boost overview" at bounding box center [364, 241] width 210 height 43
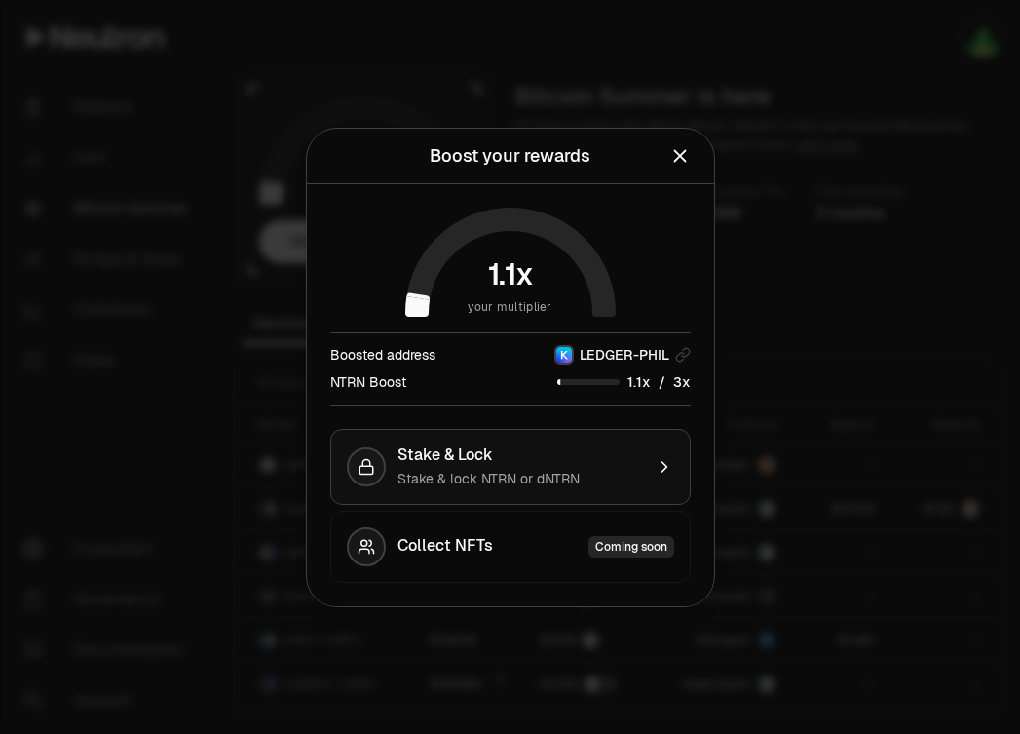
click at [554, 474] on span "Stake & lock NTRN or dNTRN" at bounding box center [488, 479] width 182 height 18
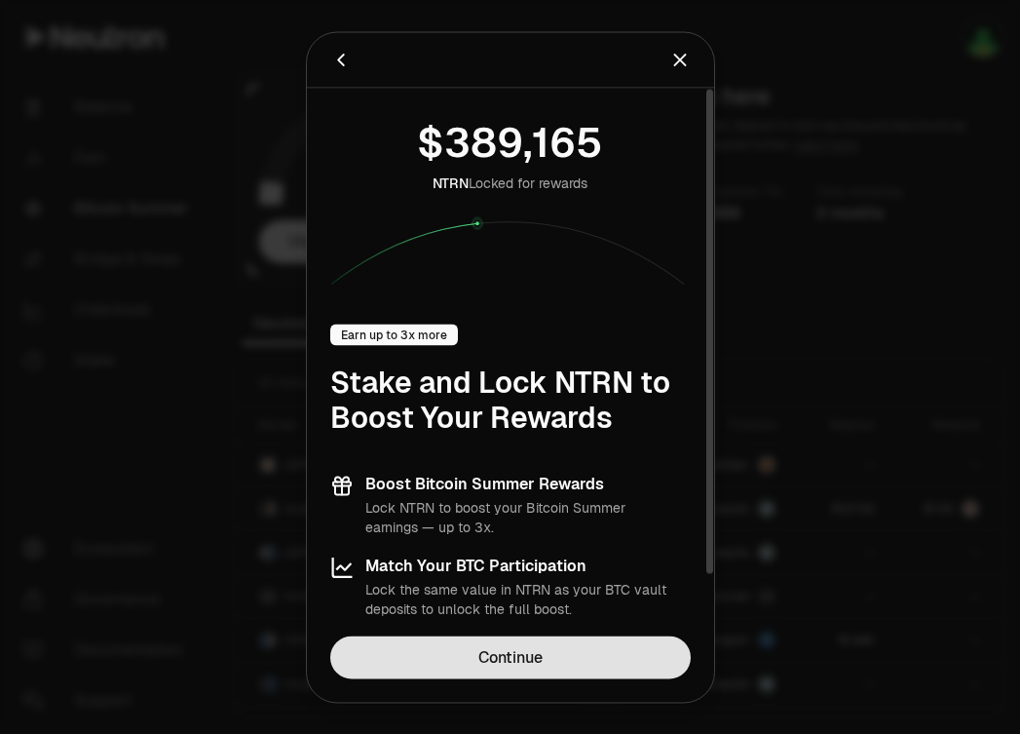
click at [520, 637] on link "Continue" at bounding box center [510, 656] width 360 height 43
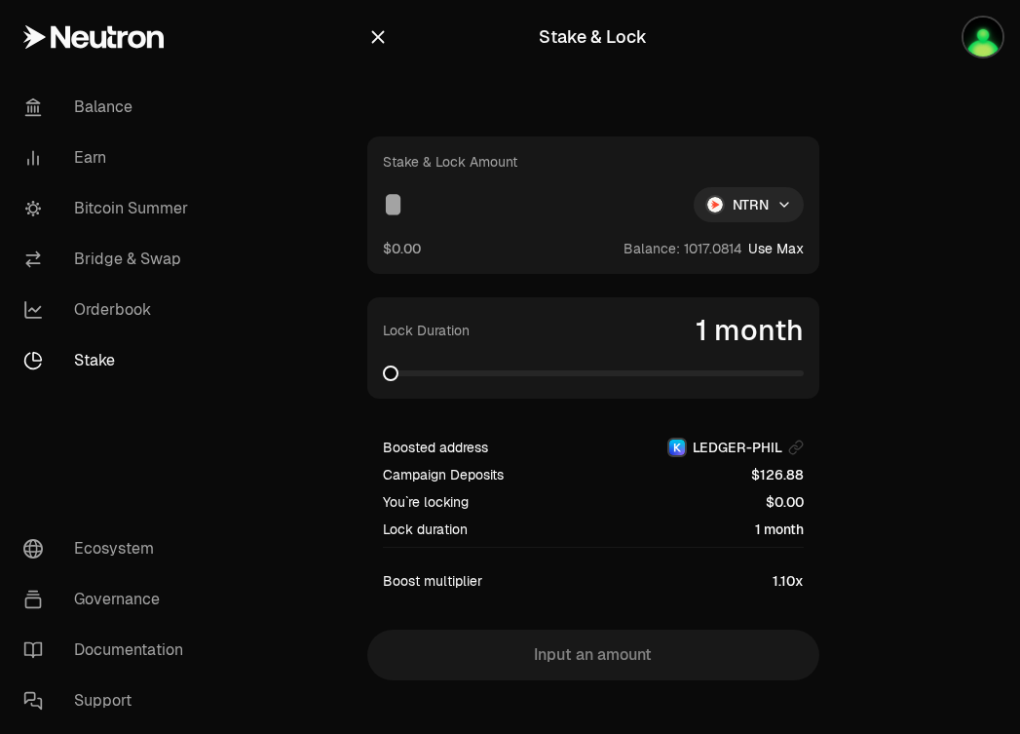
click at [764, 249] on button "Use Max" at bounding box center [776, 248] width 56 height 19
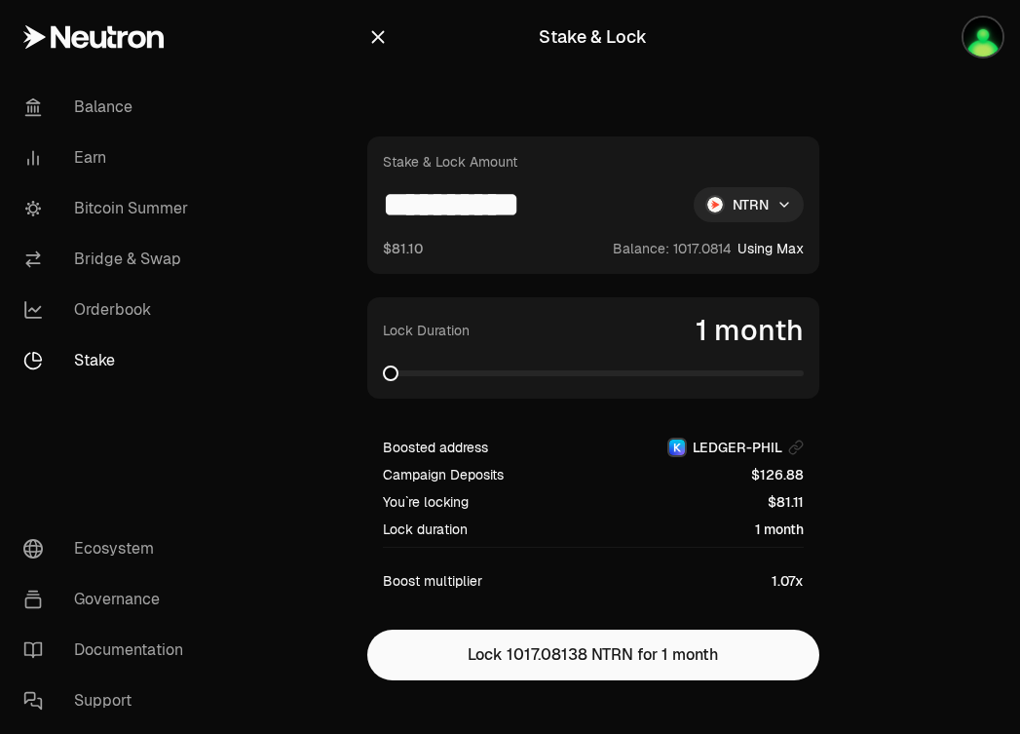
drag, startPoint x: 575, startPoint y: 201, endPoint x: 437, endPoint y: 208, distance: 137.6
click at [436, 208] on input "**********" at bounding box center [530, 204] width 295 height 35
type input "****"
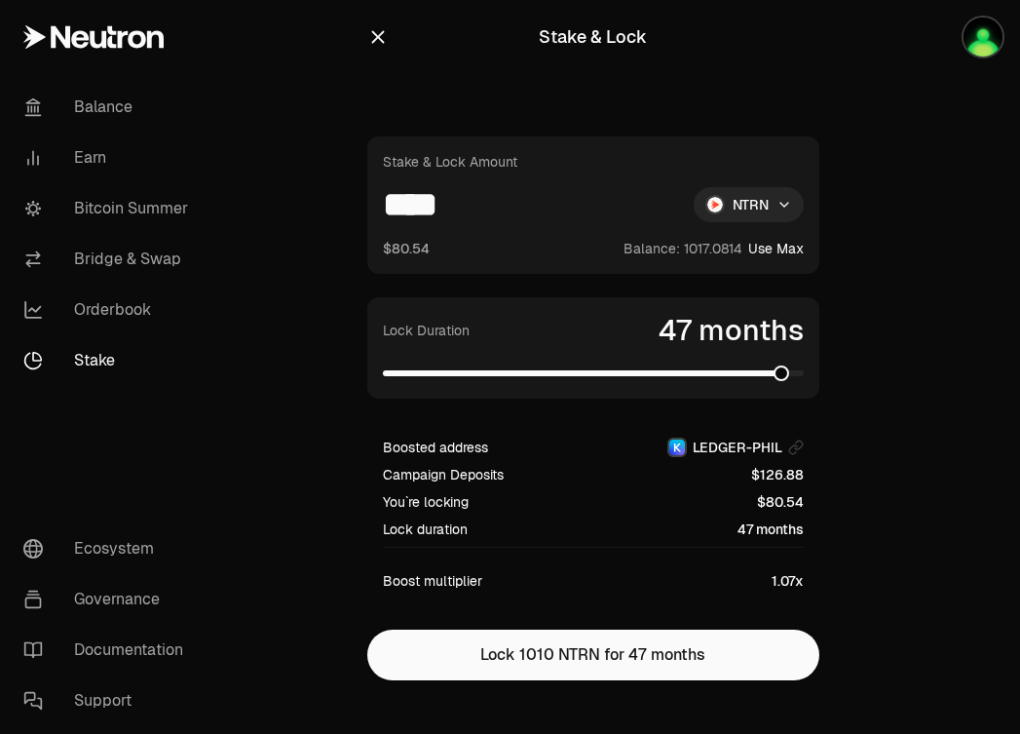
click at [789, 381] on span at bounding box center [782, 373] width 16 height 16
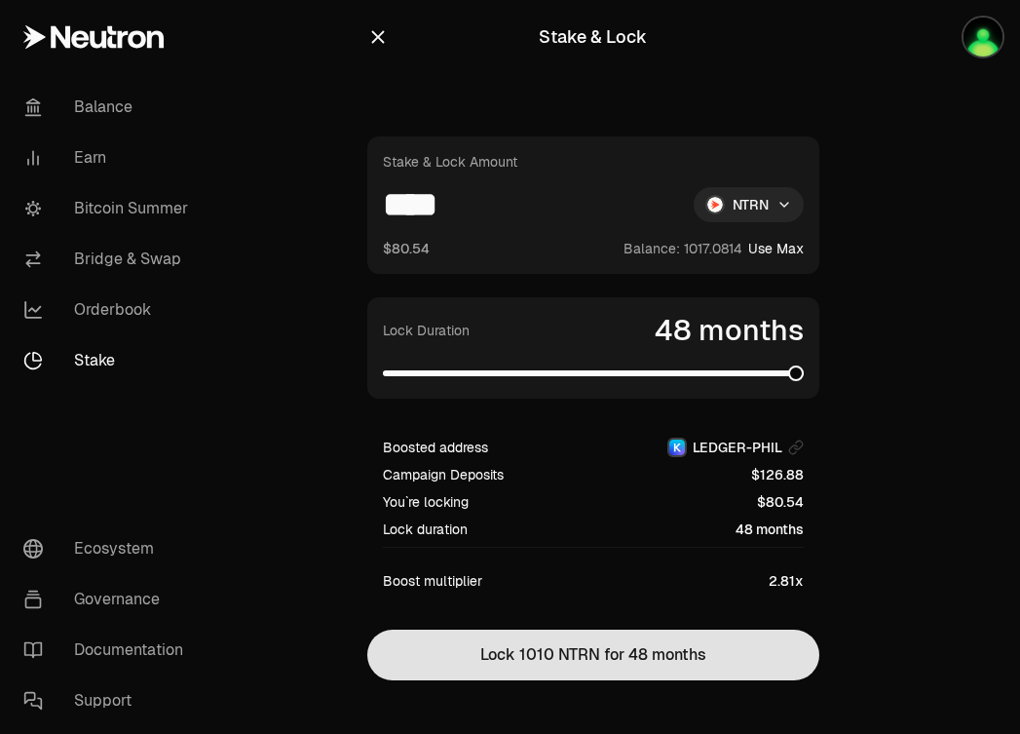
click at [626, 647] on button "Lock 1010 NTRN for 48 months" at bounding box center [593, 654] width 452 height 51
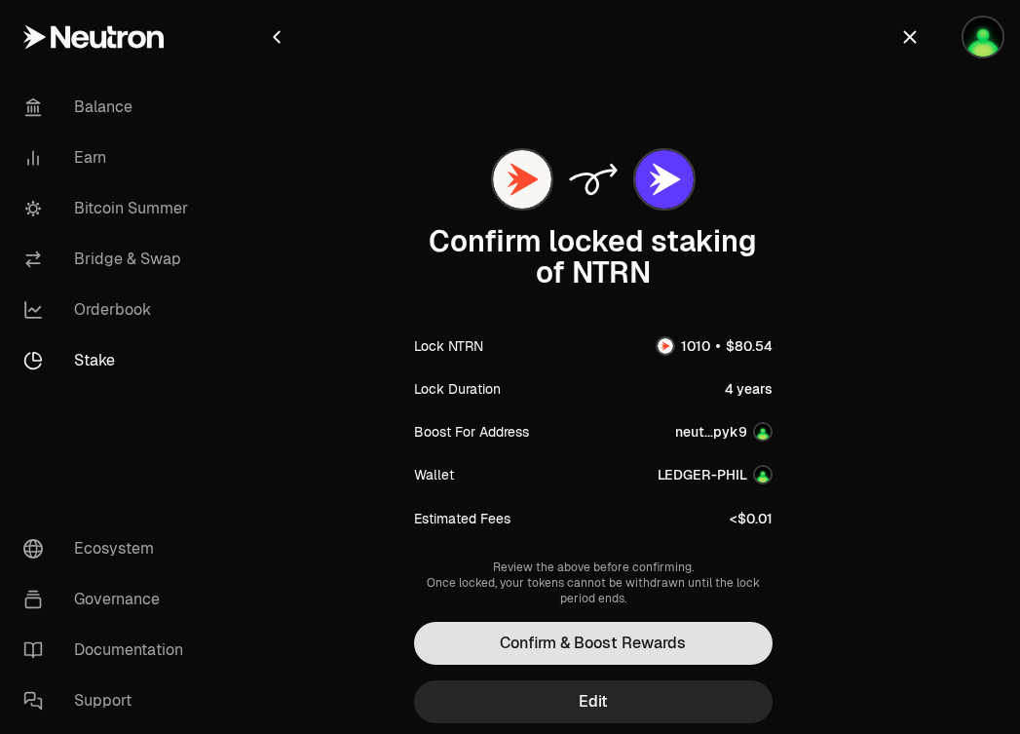
click at [626, 644] on button "Confirm & Boost Rewards" at bounding box center [593, 643] width 359 height 43
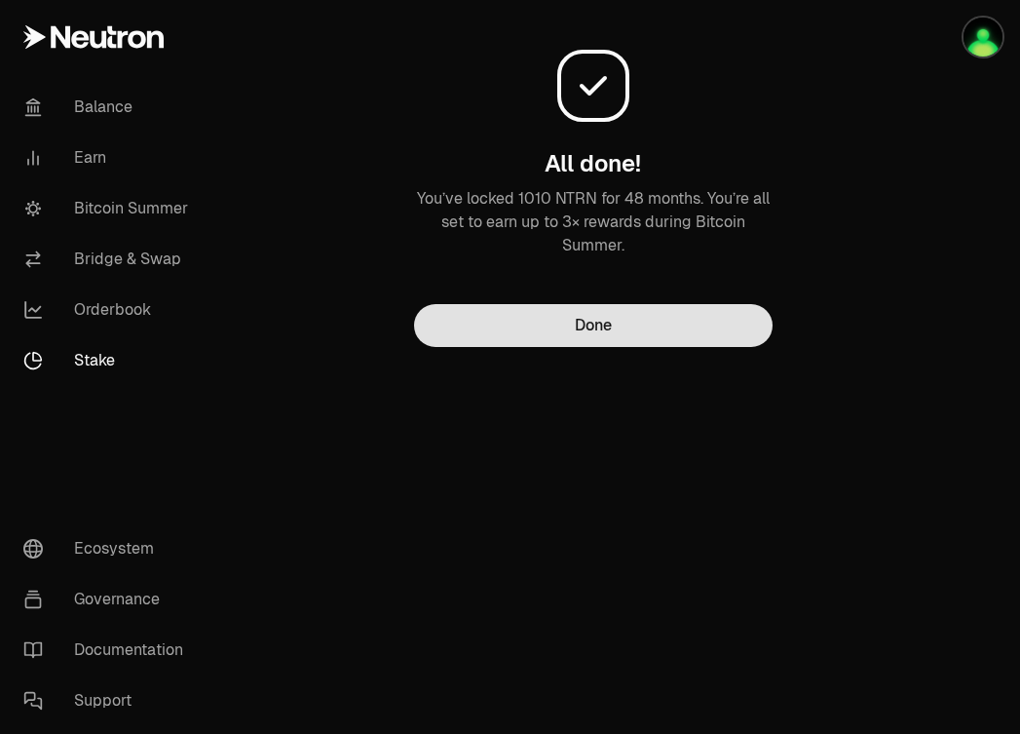
click at [609, 319] on button "Done" at bounding box center [593, 325] width 359 height 43
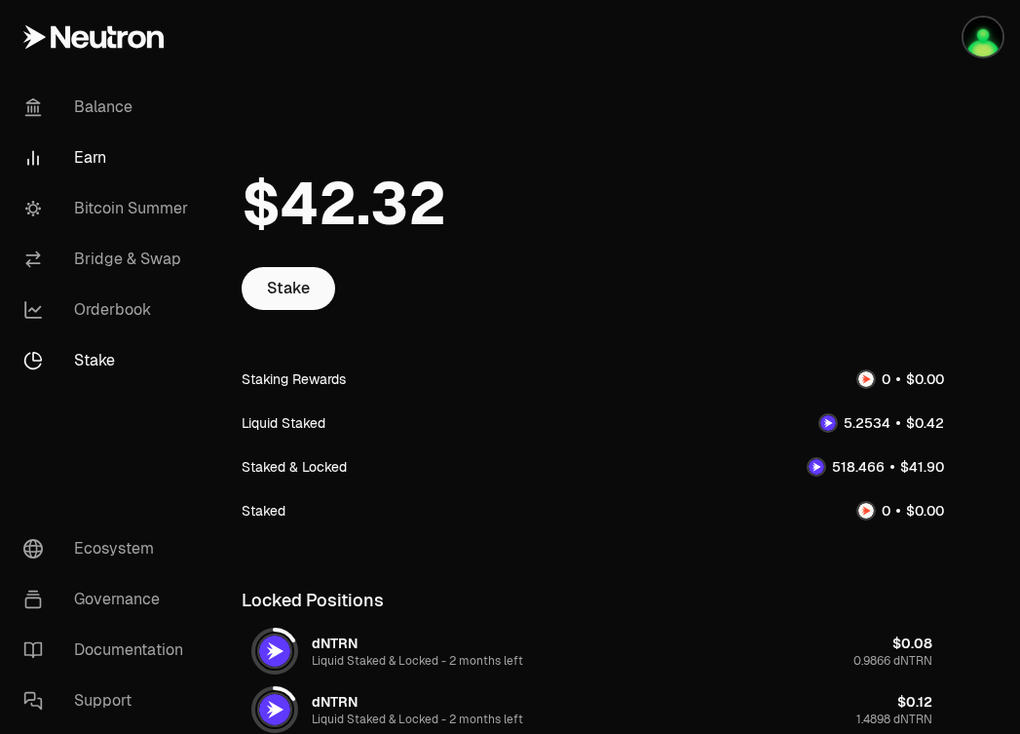
click at [72, 163] on link "Earn" at bounding box center [109, 157] width 203 height 51
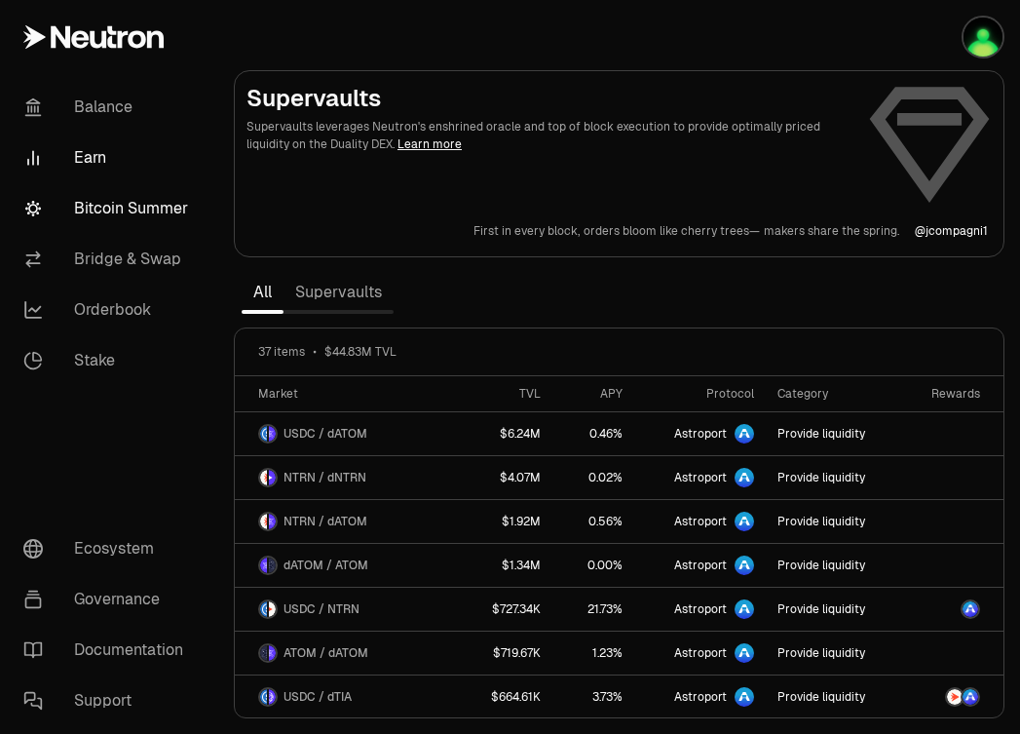
click at [89, 208] on link "Bitcoin Summer" at bounding box center [109, 208] width 203 height 51
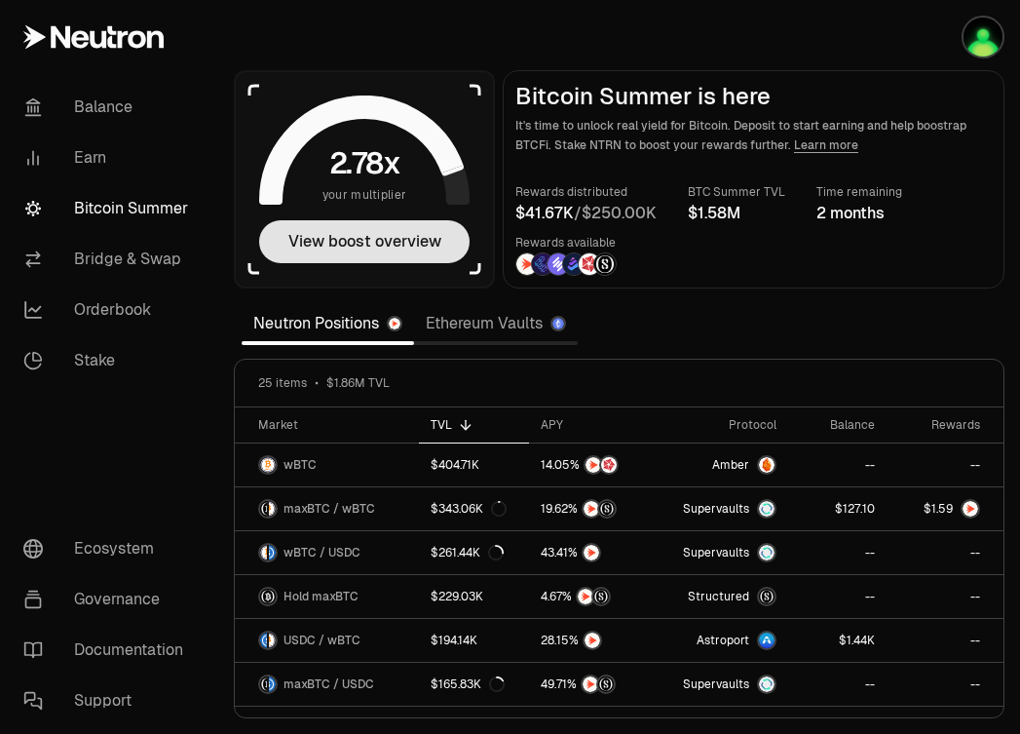
click at [412, 248] on button "View boost overview" at bounding box center [364, 241] width 210 height 43
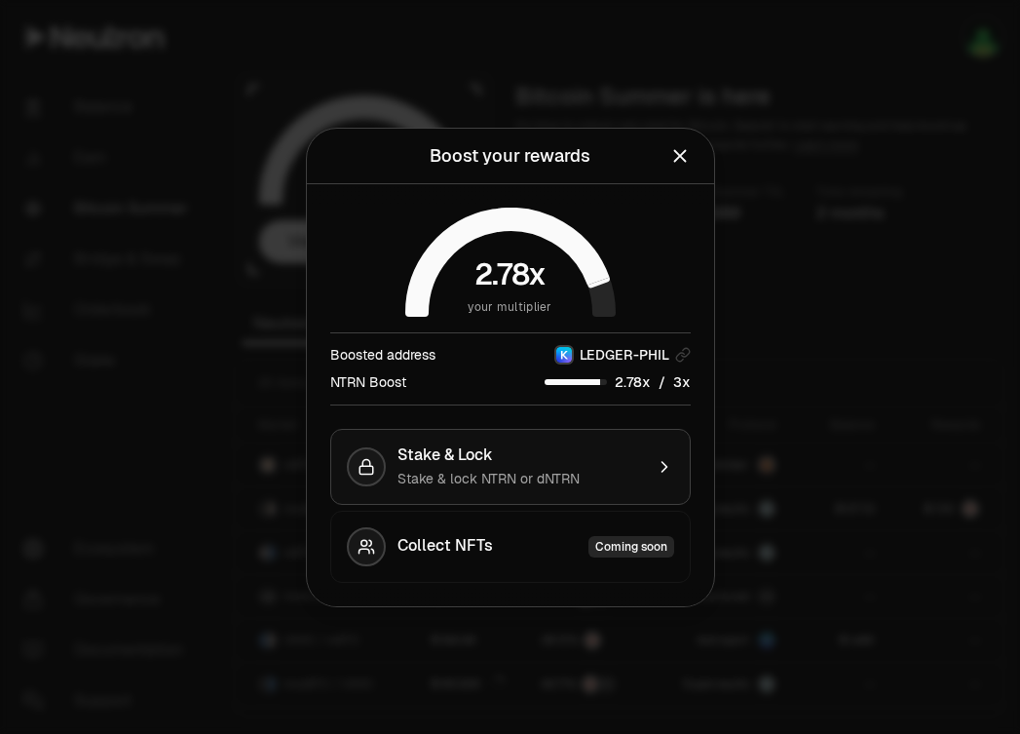
click at [575, 467] on div "Stake & Lock Stake & lock NTRN or dNTRN" at bounding box center [520, 466] width 246 height 43
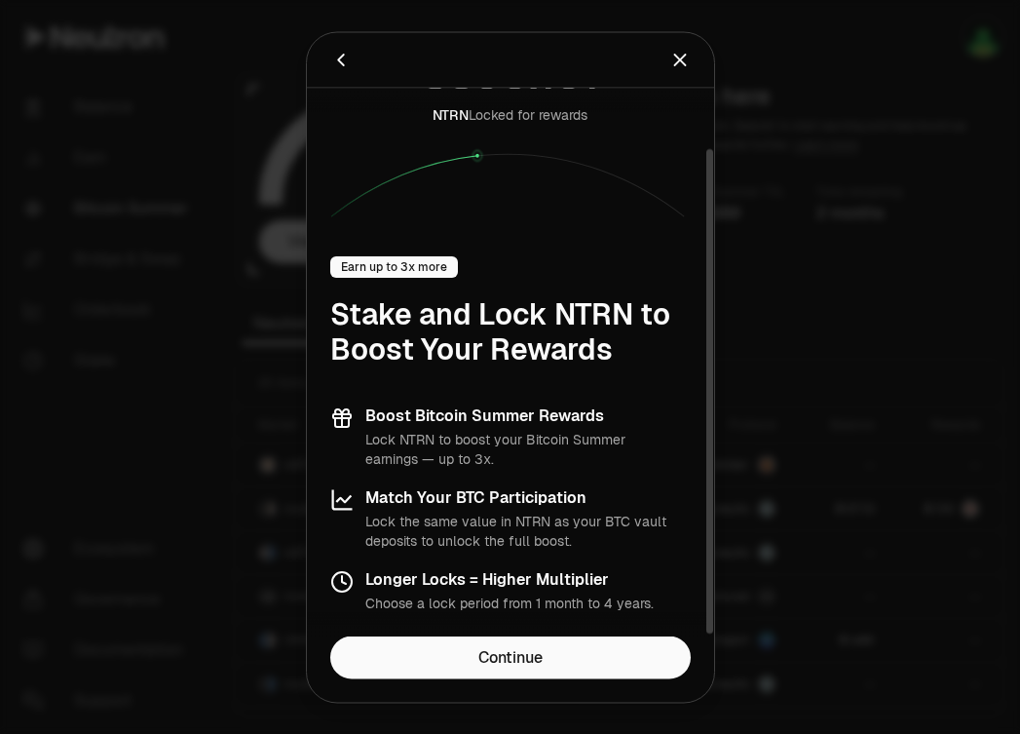
scroll to position [67, 0]
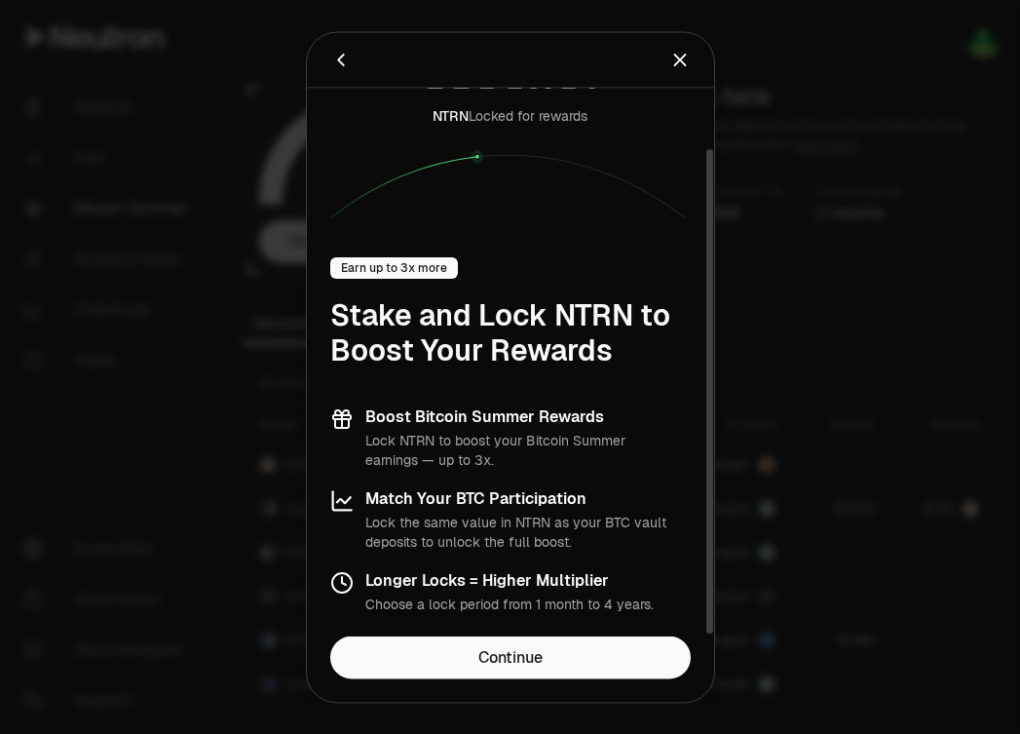
click at [673, 60] on icon "Close" at bounding box center [679, 59] width 21 height 21
